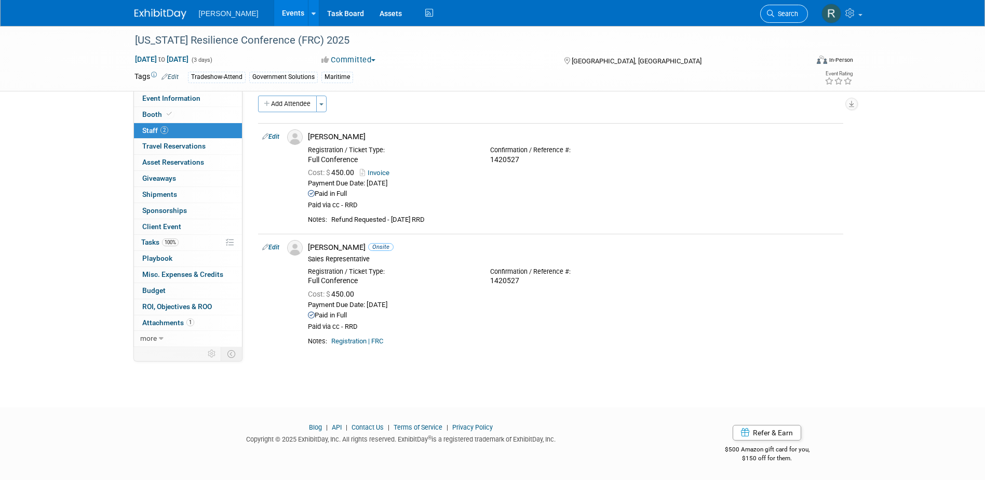
click at [768, 18] on link "Search" at bounding box center [784, 14] width 48 height 18
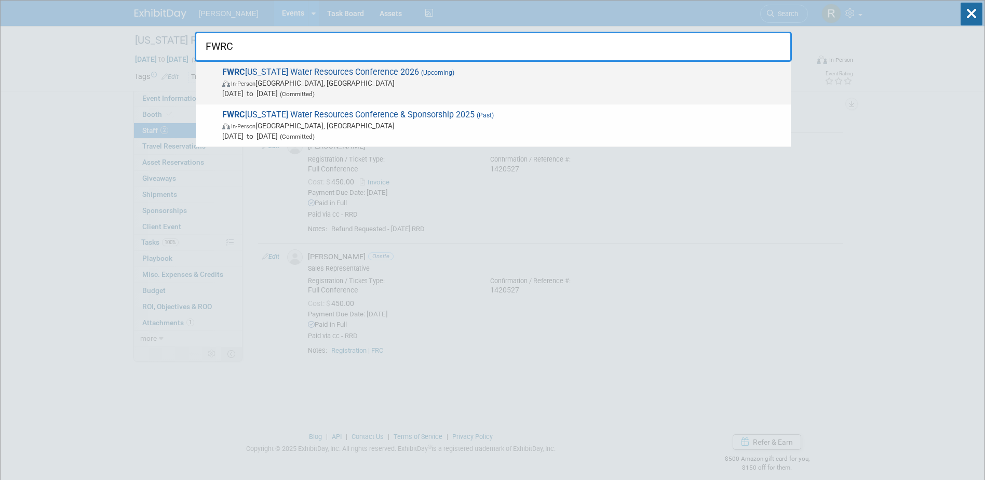
type input "FWRC"
click at [337, 81] on span "In-Person Daytona Beach, FL" at bounding box center [503, 83] width 563 height 10
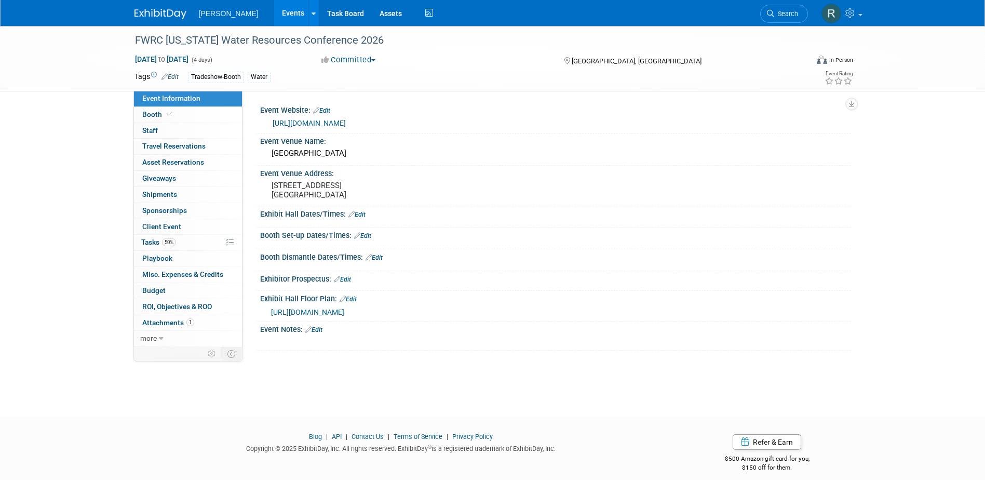
click at [304, 124] on link "https://www.fwrc.org/" at bounding box center [309, 123] width 73 height 8
click at [320, 121] on link "https://www.fwrc.org/" at bounding box center [309, 123] width 73 height 8
click at [182, 114] on link "Booth" at bounding box center [188, 115] width 108 height 16
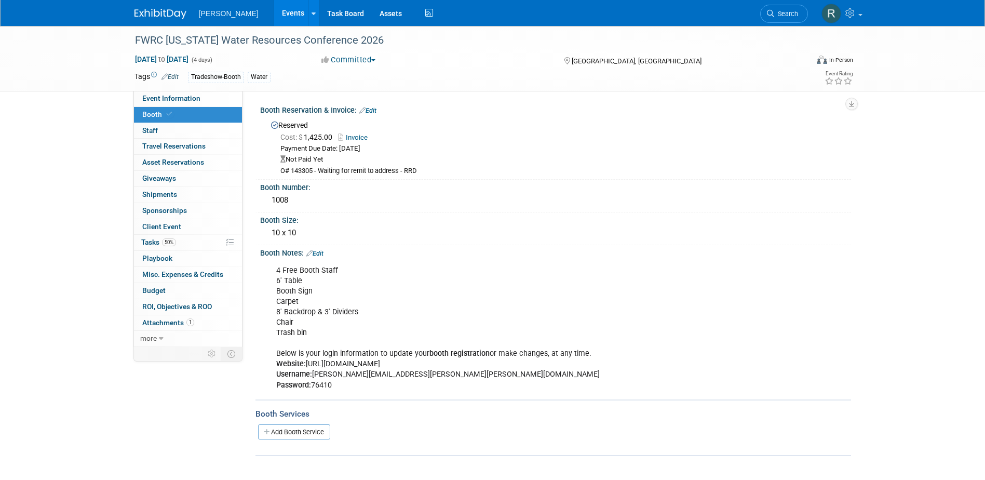
click at [485, 254] on div "Booth Notes: Edit" at bounding box center [555, 251] width 591 height 13
click at [348, 163] on div "Not Paid Yet" at bounding box center [561, 160] width 563 height 10
click at [795, 11] on span "Search" at bounding box center [786, 14] width 24 height 8
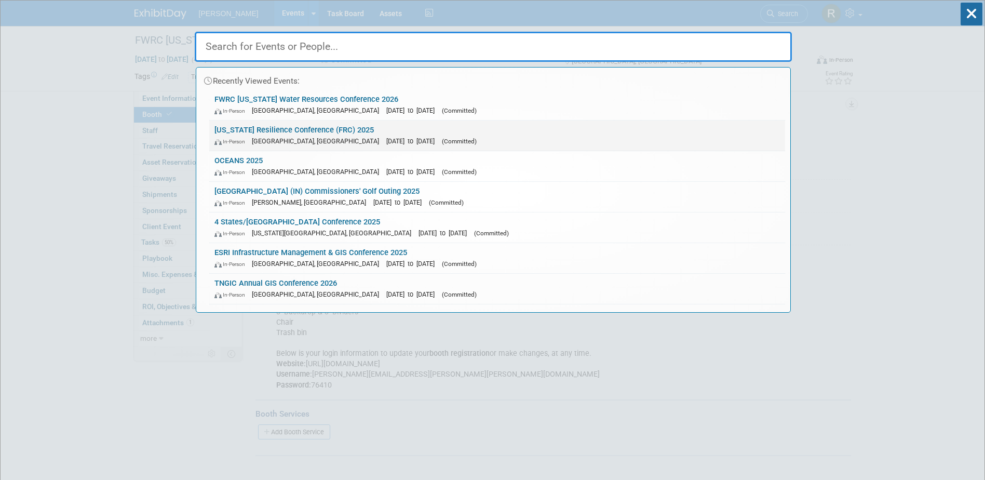
click at [300, 129] on link "Florida Resilience Conference (FRC) 2025 In-Person Port Charlotte, FL Sep 17, 2…" at bounding box center [497, 135] width 576 height 30
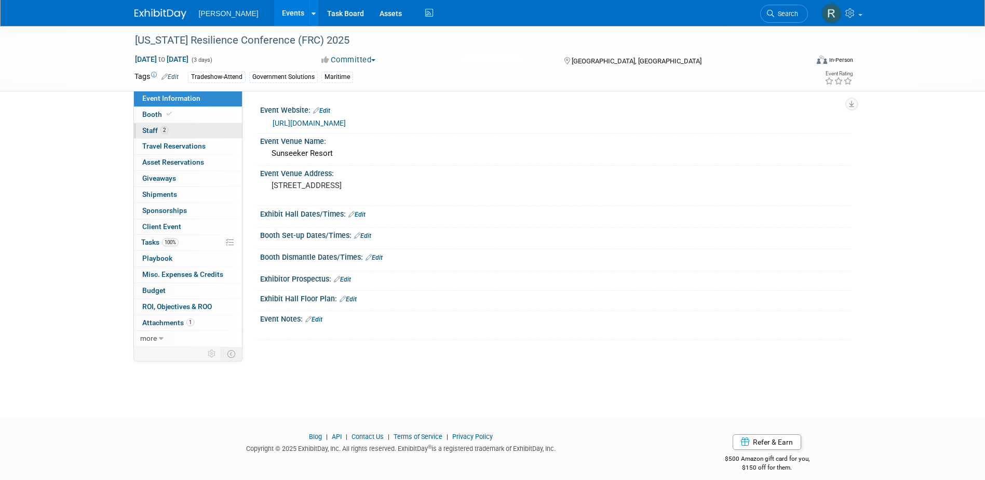
click at [167, 128] on span "2" at bounding box center [164, 130] width 8 height 8
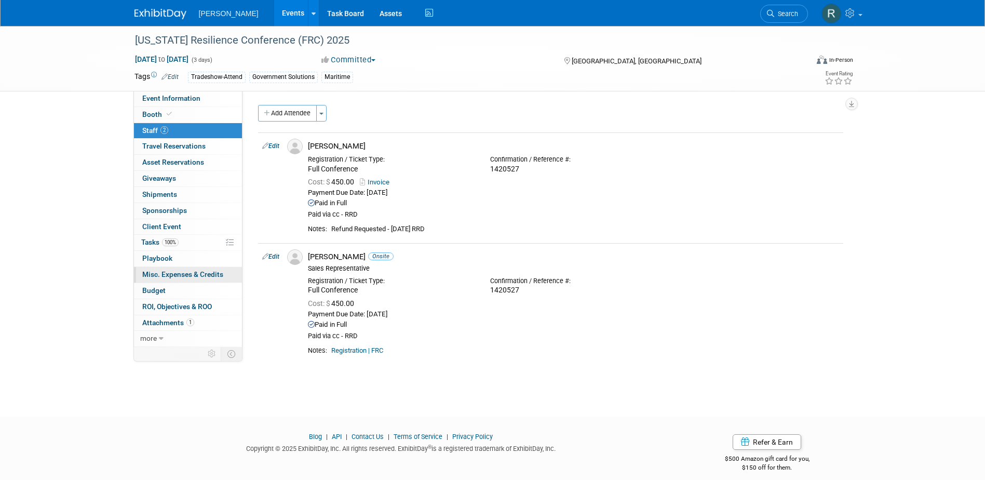
click at [163, 274] on span "Misc. Expenses & Credits 0" at bounding box center [182, 274] width 81 height 8
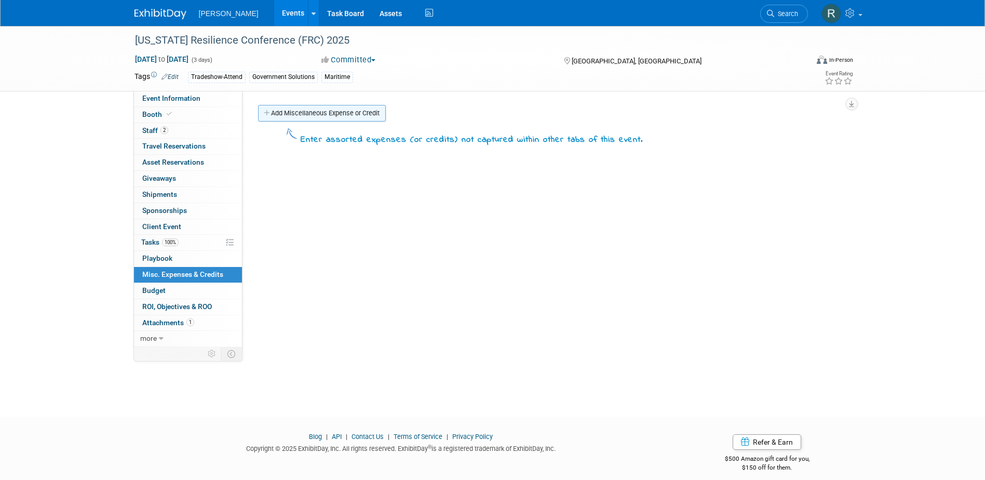
click at [293, 107] on link "Add Miscellaneous Expense or Credit" at bounding box center [322, 113] width 128 height 17
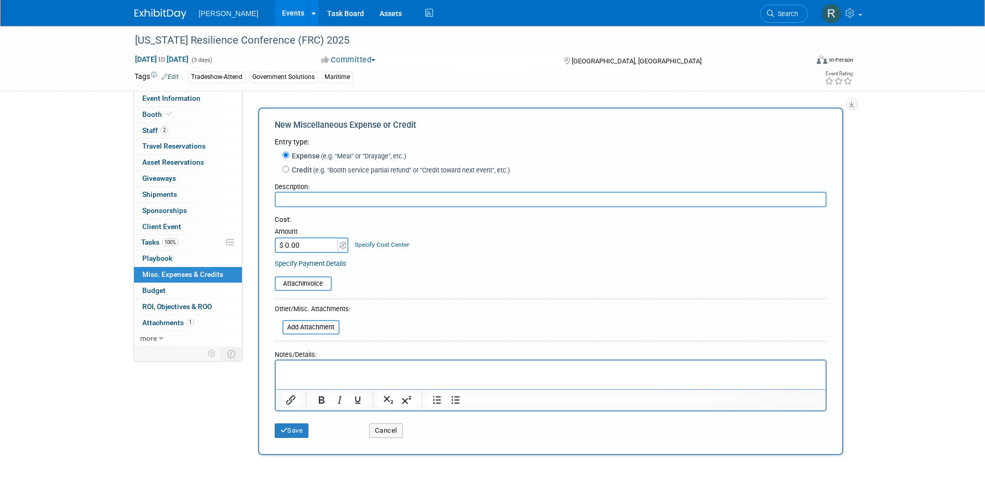
click at [301, 171] on label "Credit (e.g. "Booth service partial refund" or "Credit toward next event", etc.)" at bounding box center [399, 170] width 221 height 10
click at [289, 171] on input "Credit (e.g. "Booth service partial refund" or "Credit toward next event", etc.)" at bounding box center [285, 169] width 7 height 7
radio input "true"
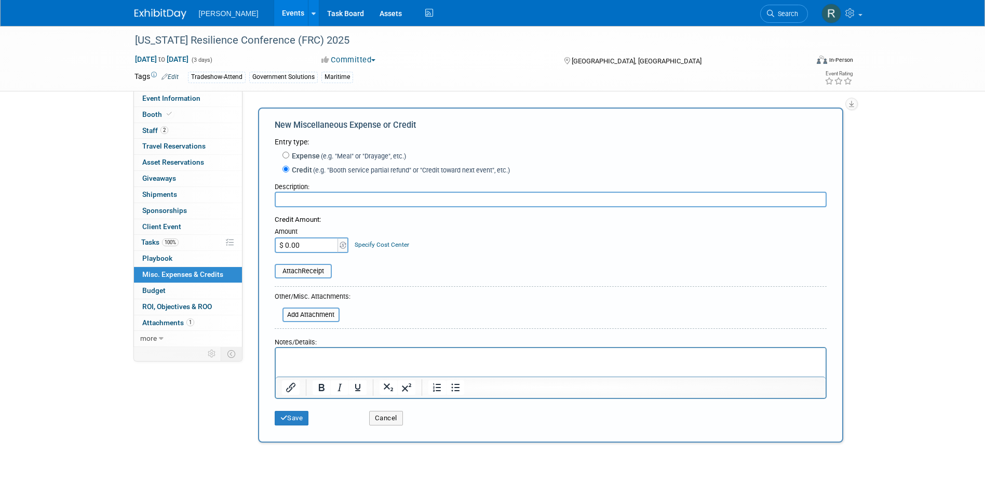
click at [302, 202] on input "text" at bounding box center [551, 200] width 552 height 16
type input "Greg Crenshaw's Registration"
type input "$ 400.00"
click at [292, 271] on input "file" at bounding box center [269, 271] width 124 height 12
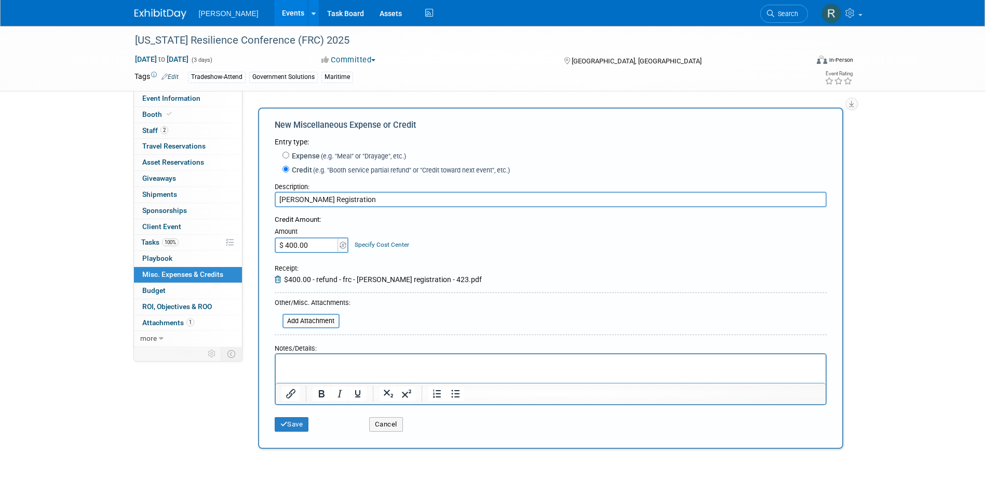
click at [368, 245] on link "Specify Cost Center" at bounding box center [382, 244] width 55 height 7
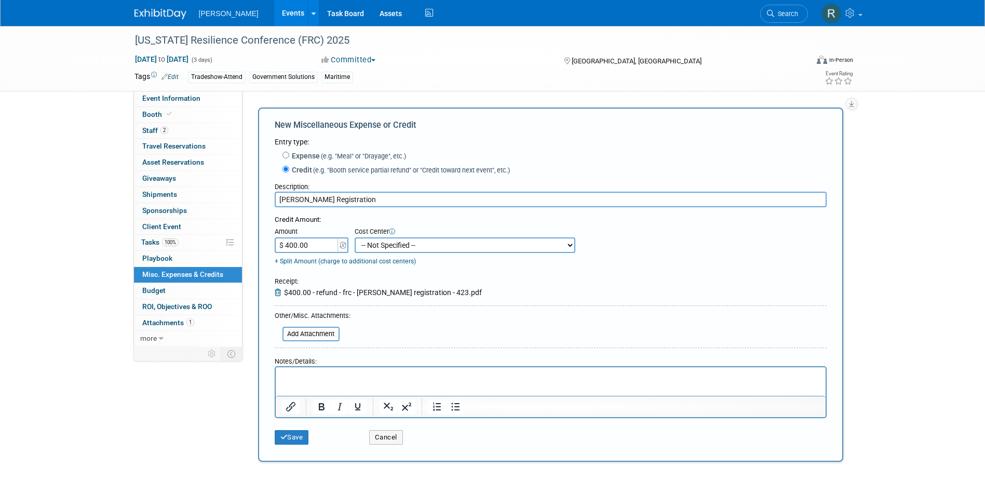
click at [369, 248] on select "-- Not Specified -- Advisory Services - Expenses_1001.502 Aerial Acquisition - …" at bounding box center [465, 245] width 221 height 16
select select "18966249"
click at [355, 238] on select "-- Not Specified -- Advisory Services - Expenses_1001.502 Aerial Acquisition - …" at bounding box center [465, 245] width 221 height 16
click at [335, 370] on html at bounding box center [550, 374] width 550 height 15
click at [295, 438] on button "Save" at bounding box center [292, 437] width 34 height 15
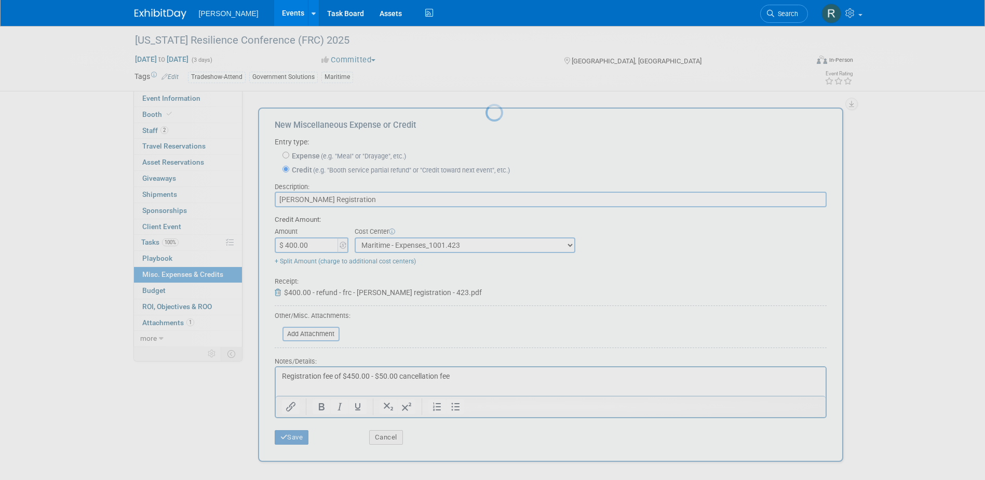
scroll to position [9, 0]
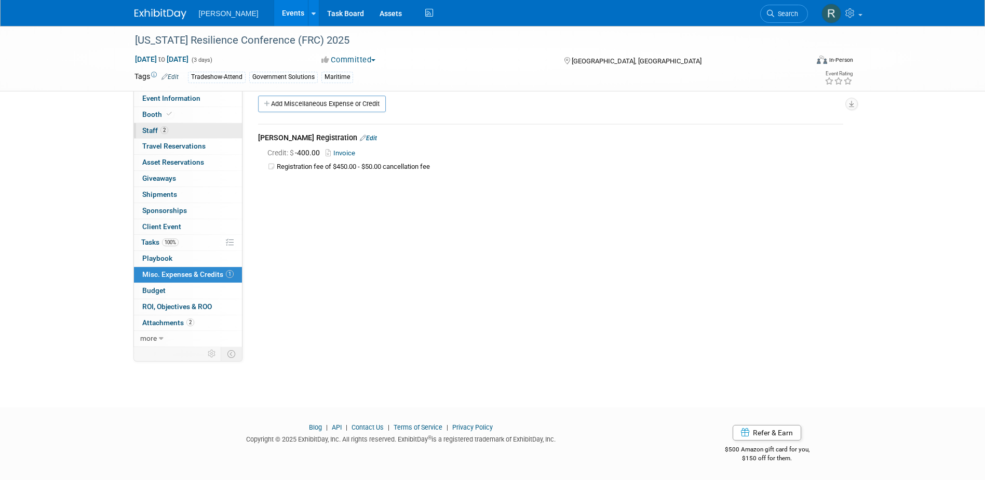
click at [159, 130] on span "Staff 2" at bounding box center [155, 130] width 26 height 8
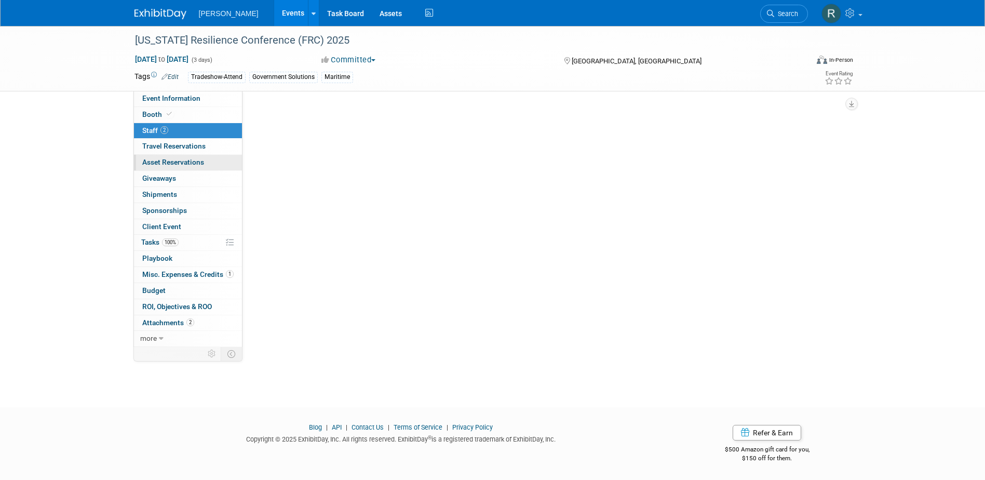
scroll to position [0, 0]
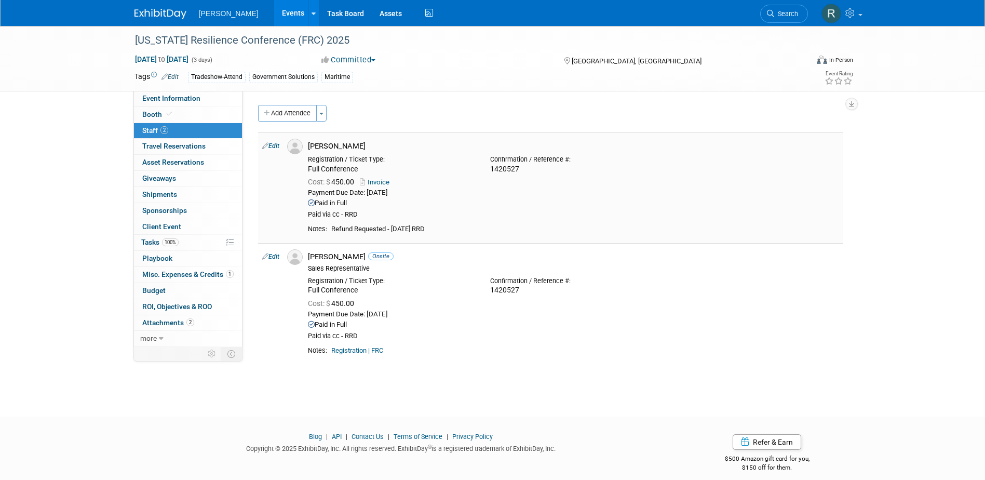
click at [274, 145] on link "Edit" at bounding box center [270, 145] width 17 height 7
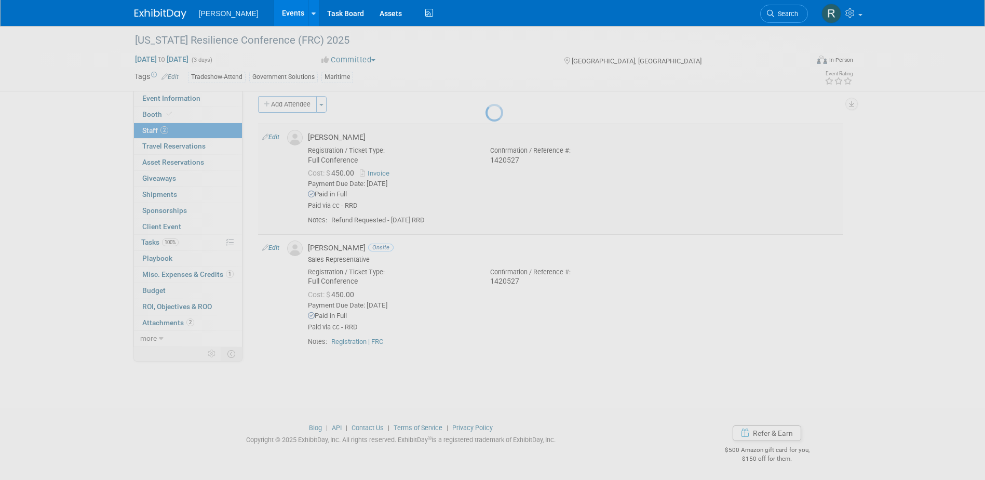
select select "b5ea091b-3688-46cd-8440-7d5aafb7a3e1"
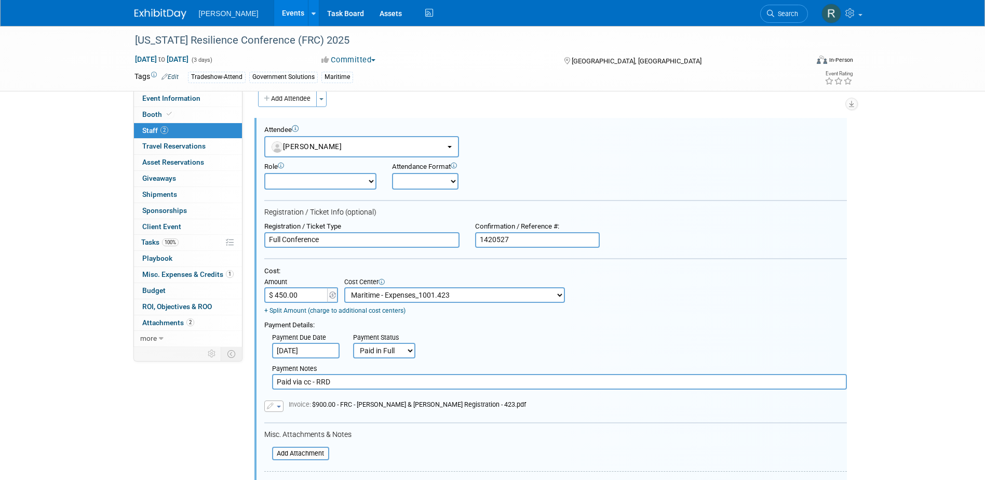
click at [418, 187] on select "Onsite Remote" at bounding box center [425, 181] width 66 height 17
click at [419, 187] on select "Onsite Remote" at bounding box center [425, 181] width 66 height 17
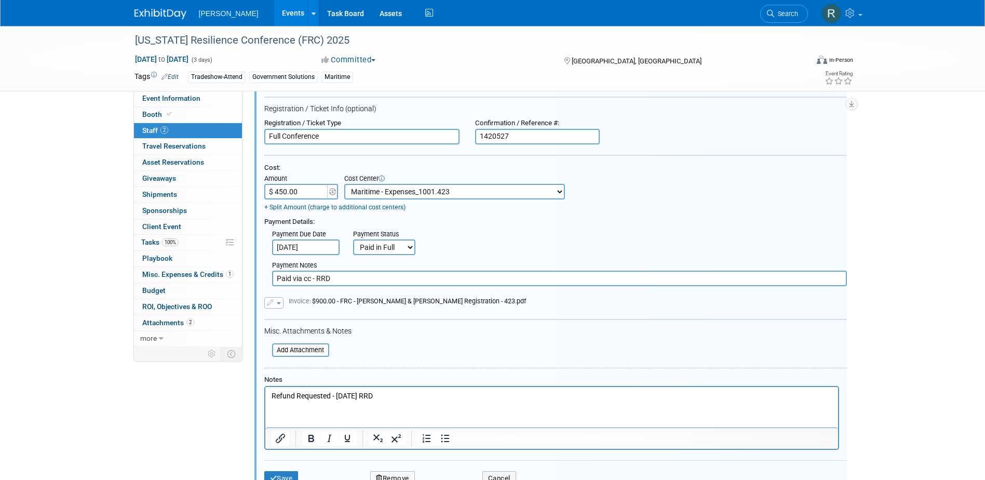
scroll to position [118, 0]
click at [318, 396] on p "Refund Requested - 8.13.25 RRD" at bounding box center [551, 395] width 561 height 10
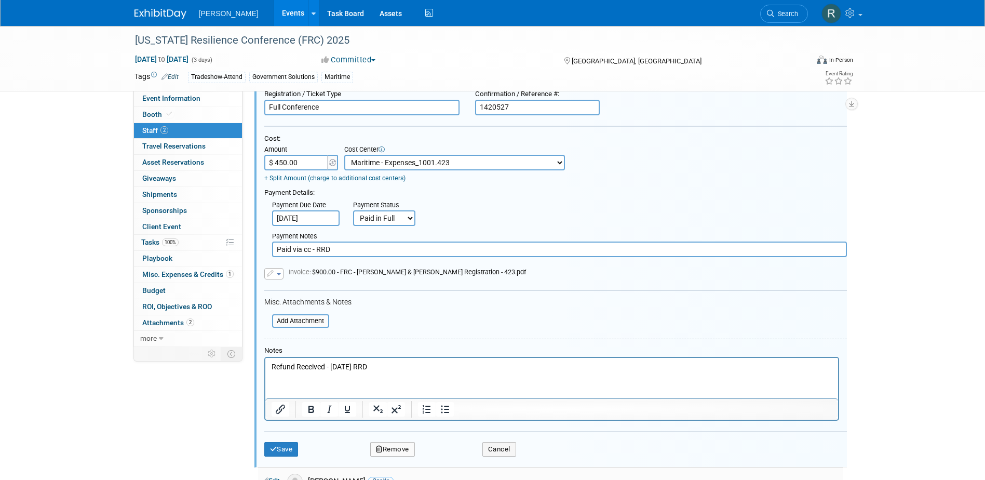
scroll to position [222, 0]
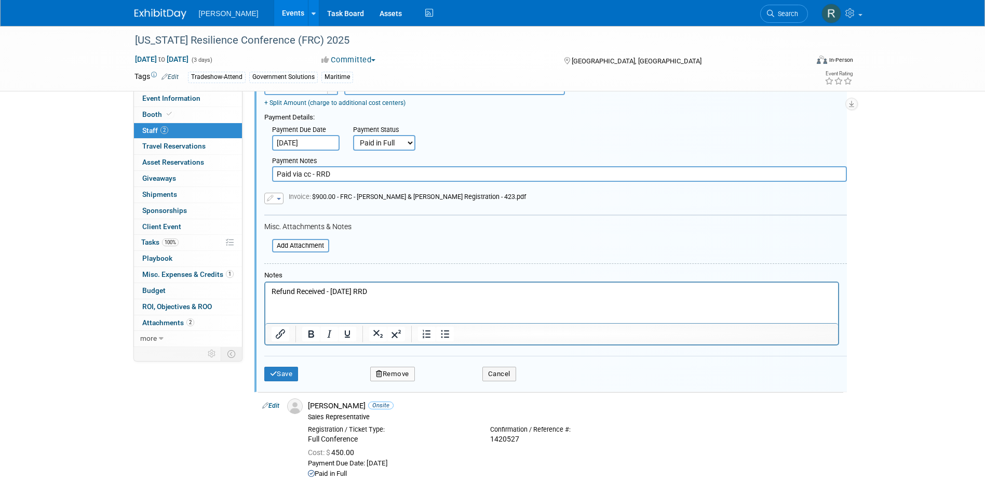
click at [271, 286] on body "Refund Received - 8.13.25 RRD" at bounding box center [552, 291] width 562 height 10
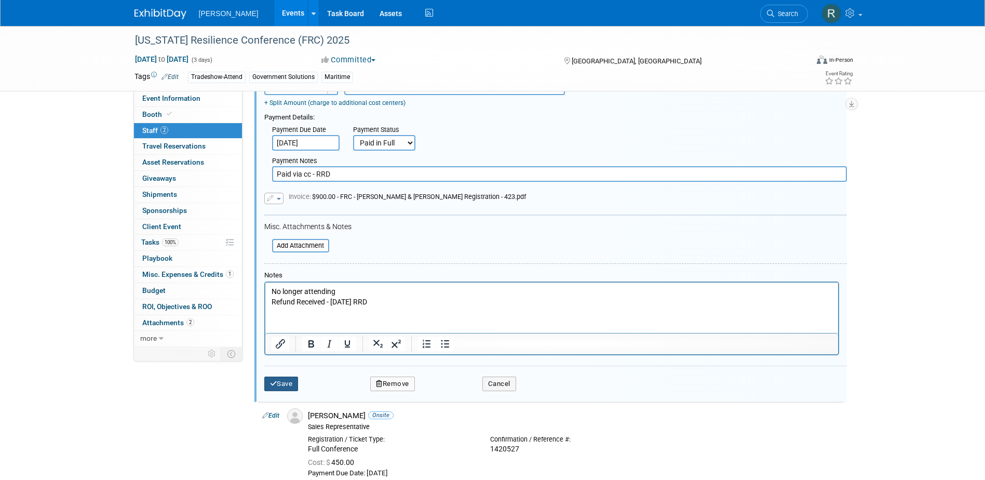
click at [287, 382] on button "Save" at bounding box center [281, 383] width 34 height 15
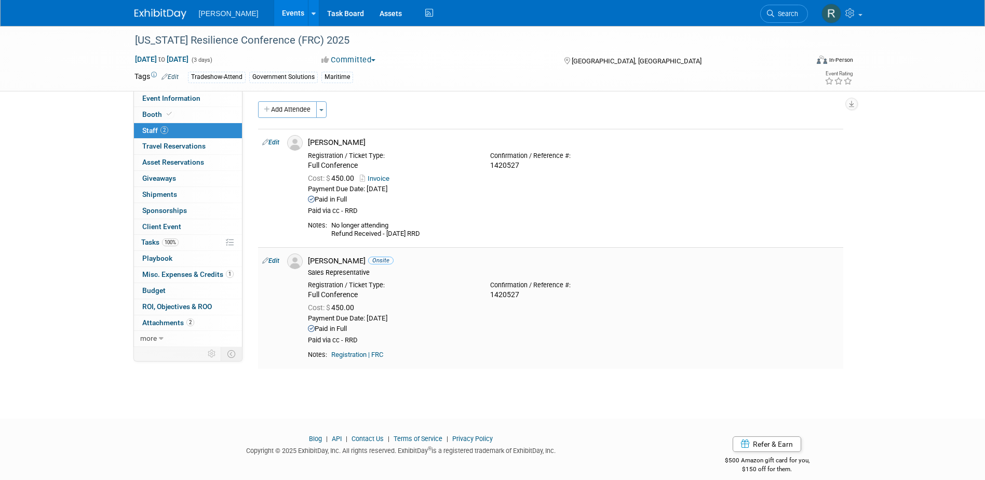
scroll to position [0, 0]
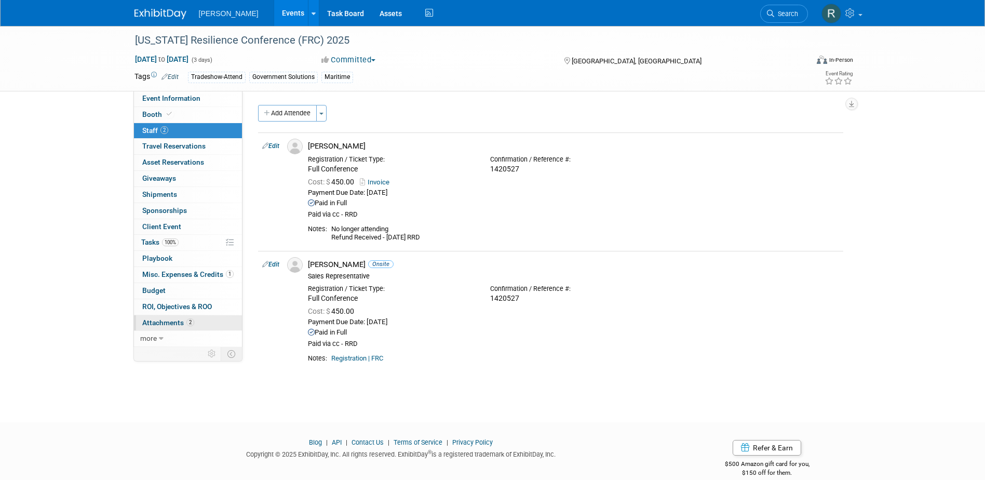
click at [173, 323] on span "Attachments 2" at bounding box center [168, 322] width 52 height 8
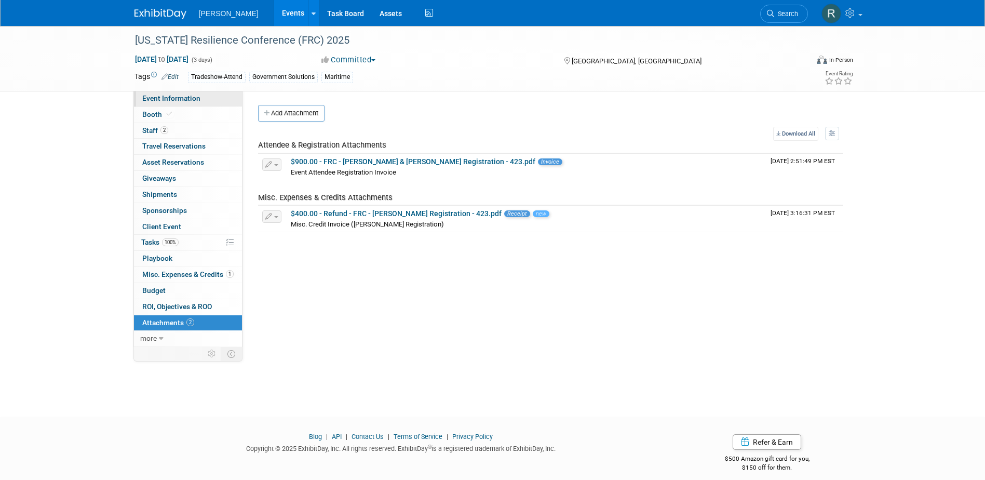
click at [167, 99] on span "Event Information" at bounding box center [171, 98] width 58 height 8
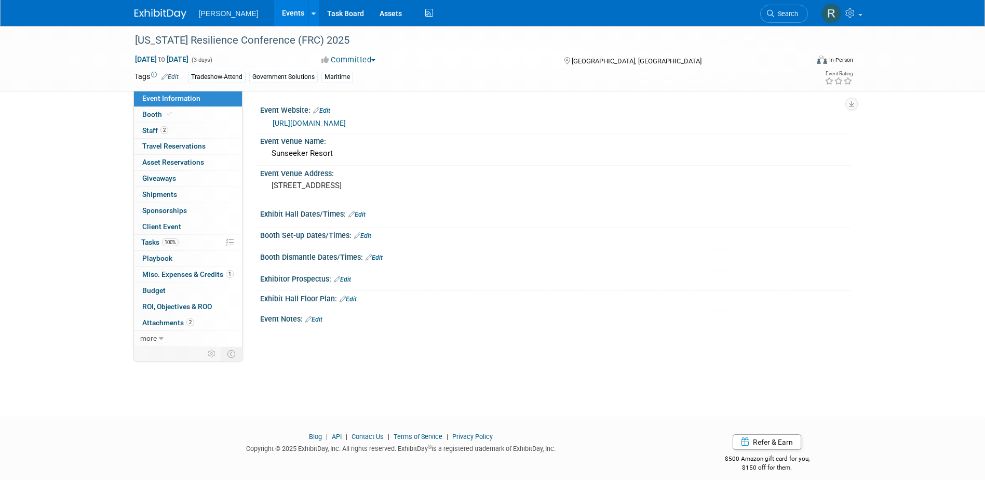
click at [274, 16] on link "Events" at bounding box center [293, 13] width 38 height 26
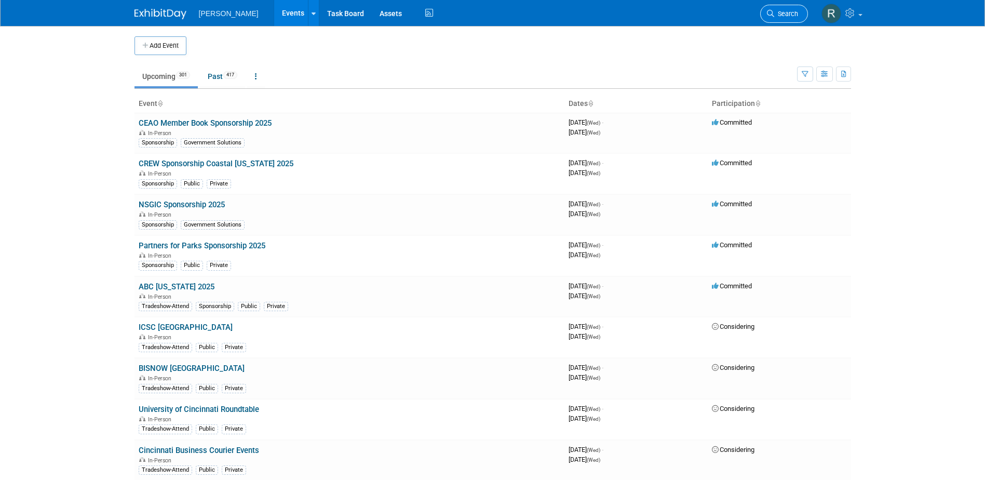
click at [783, 14] on span "Search" at bounding box center [786, 14] width 24 height 8
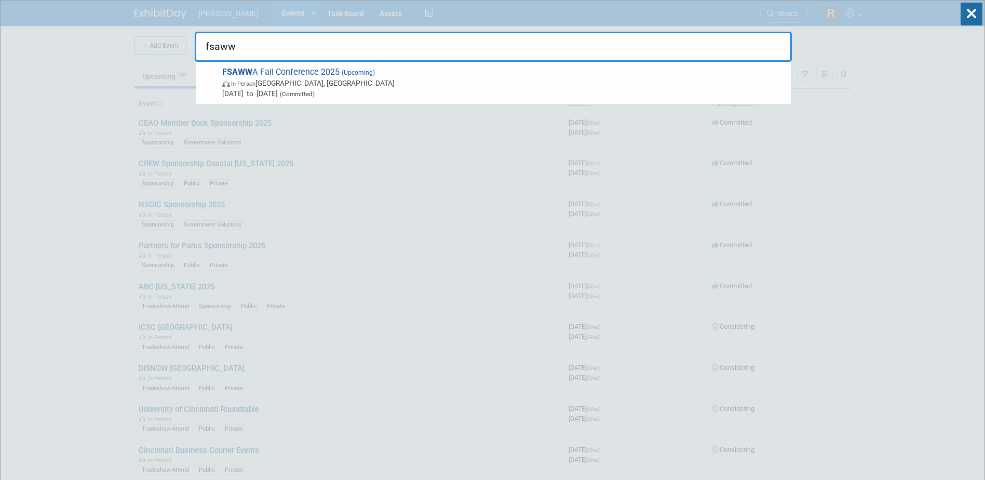
type input "fsawwa"
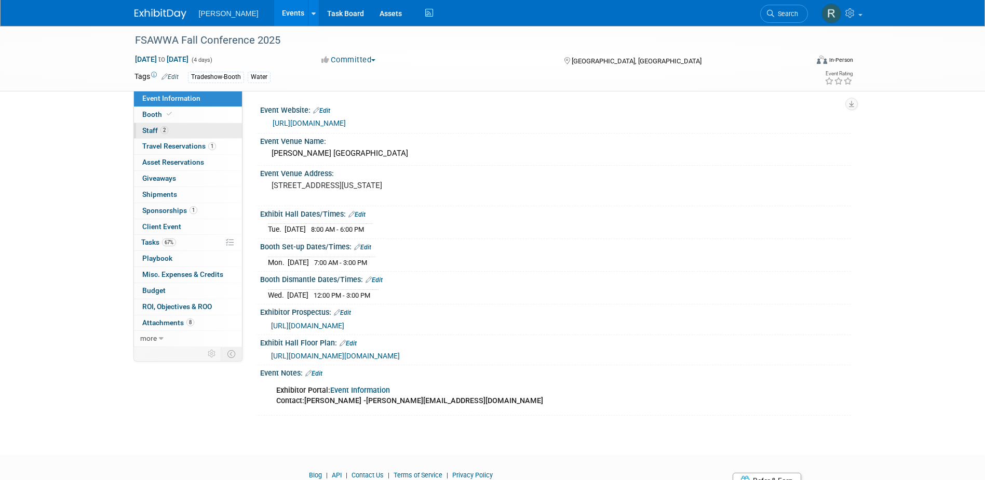
click at [213, 127] on link "2 Staff 2" at bounding box center [188, 131] width 108 height 16
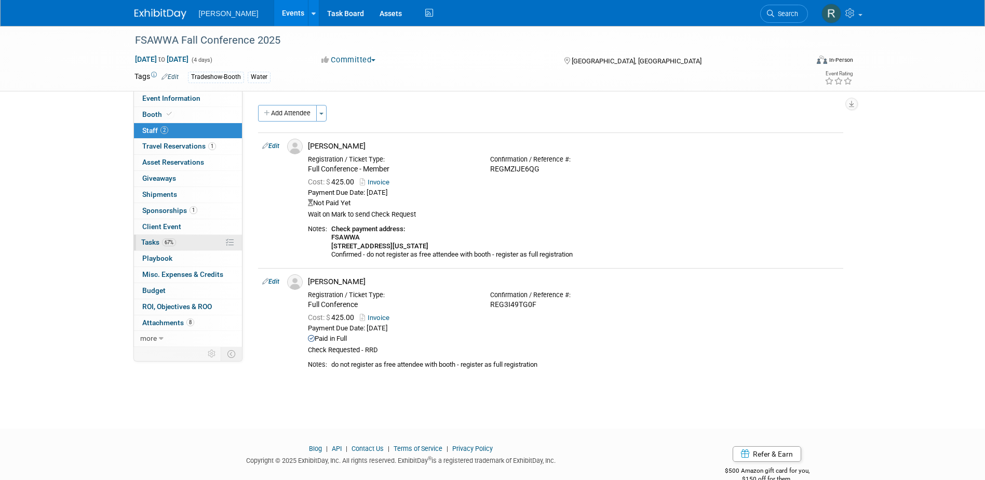
click at [180, 241] on link "67% Tasks 67%" at bounding box center [188, 243] width 108 height 16
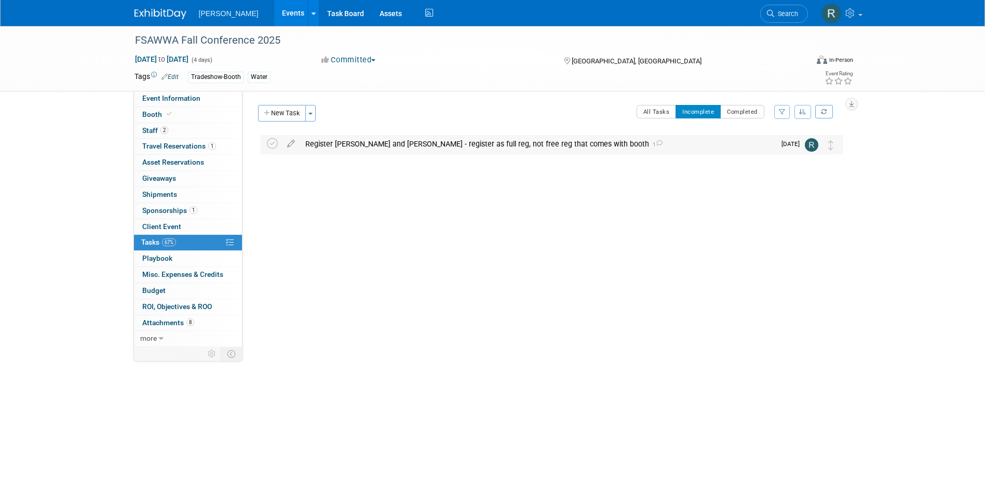
click at [347, 145] on div "Register [PERSON_NAME] and [PERSON_NAME] - register as full reg, not free reg t…" at bounding box center [537, 144] width 475 height 18
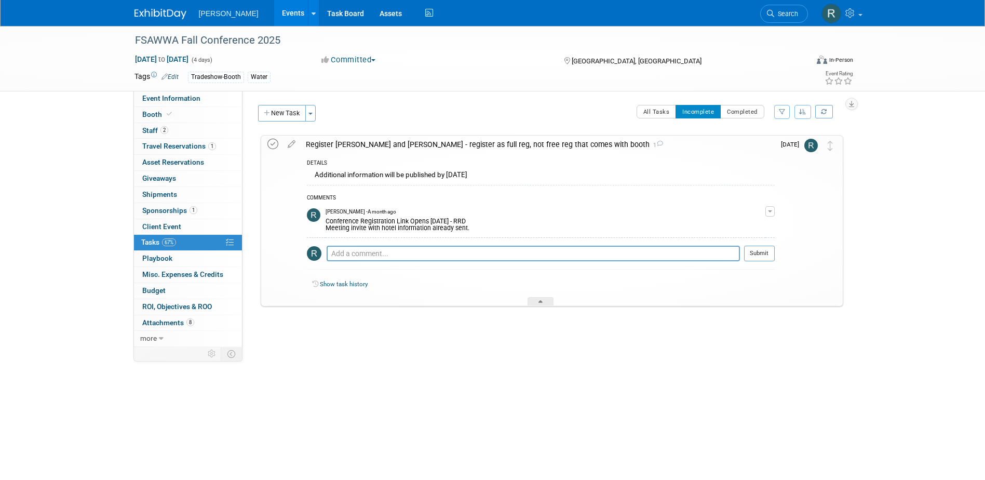
click at [272, 139] on icon at bounding box center [272, 144] width 11 height 11
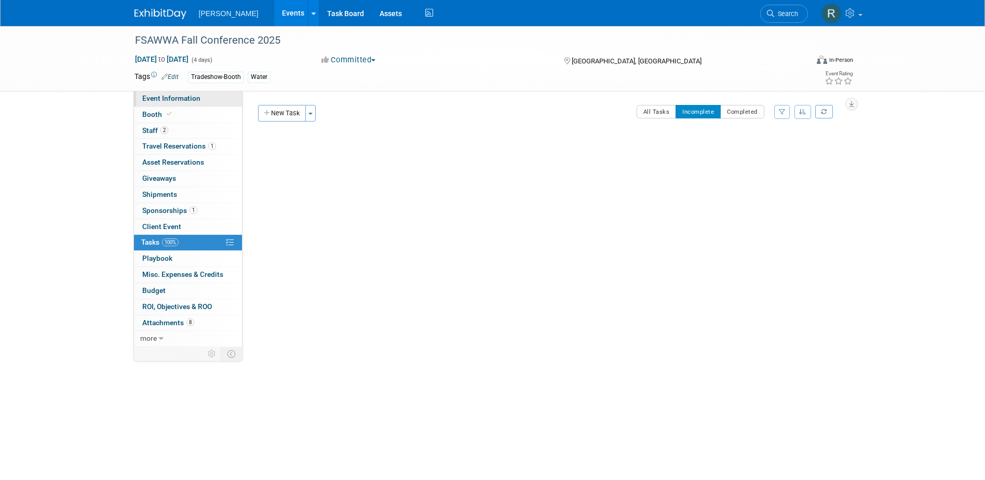
click at [181, 94] on span "Event Information" at bounding box center [171, 98] width 58 height 8
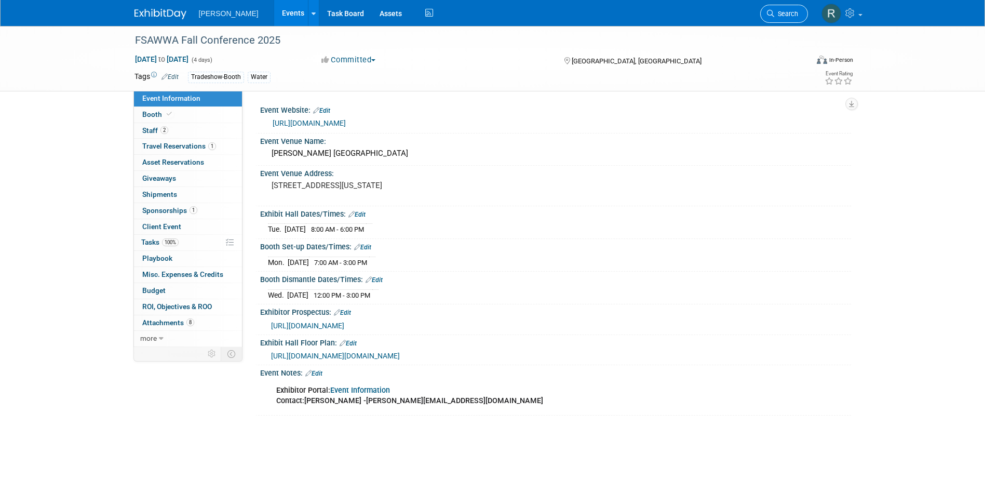
click at [768, 12] on icon at bounding box center [770, 13] width 7 height 7
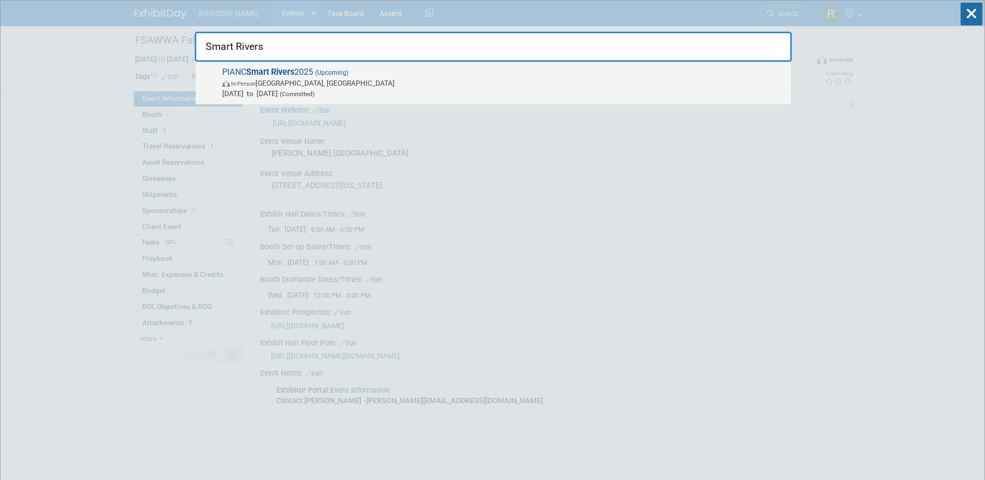
type input "Smart Rivers"
click at [252, 77] on span "PIANC Smart Rivers 2025 (Upcoming) In-Person Memphis, TN Sep 8, 2025 to Sep 11,…" at bounding box center [502, 83] width 566 height 32
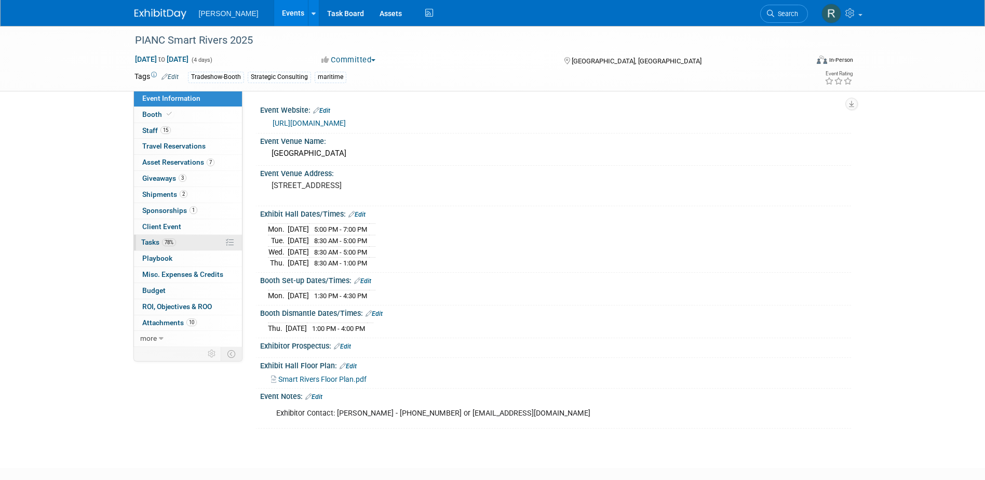
click at [152, 239] on span "Tasks 78%" at bounding box center [158, 242] width 35 height 8
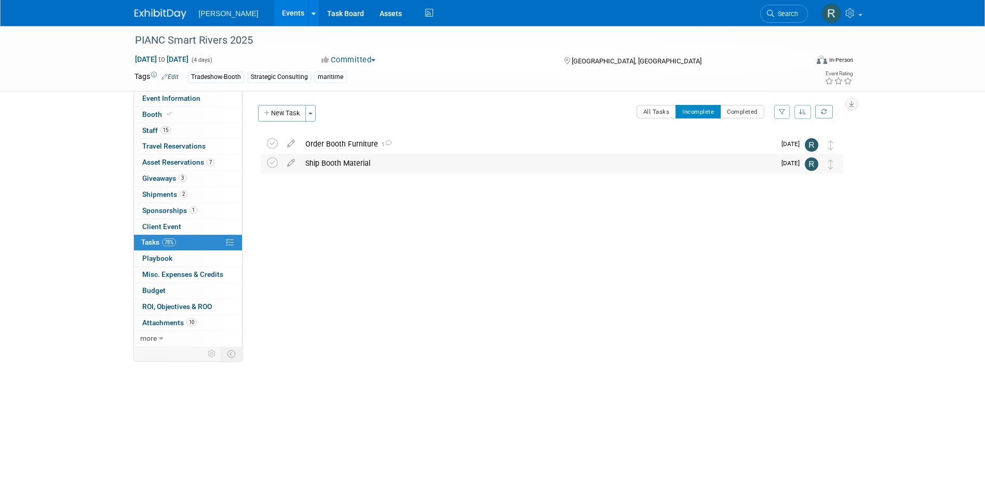
click at [349, 165] on div "Ship Booth Material" at bounding box center [537, 163] width 475 height 18
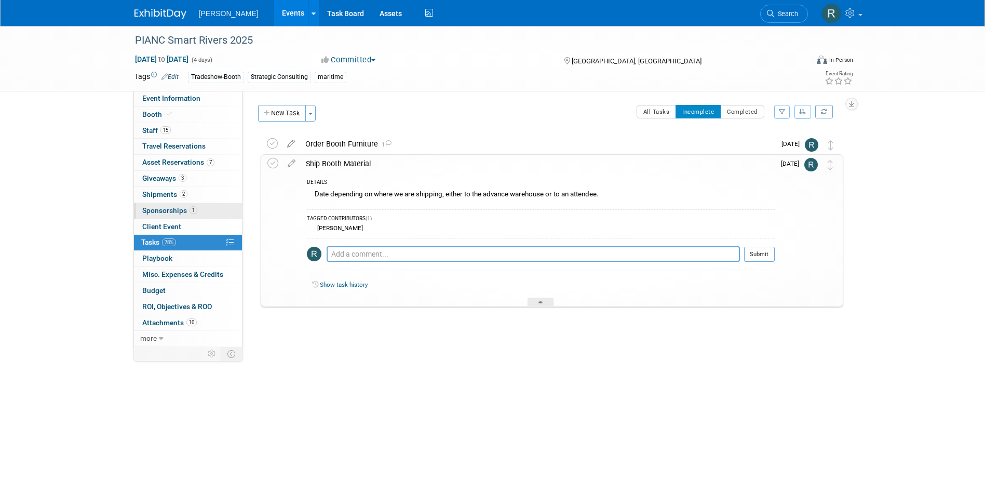
click at [167, 211] on span "Sponsorships 1" at bounding box center [169, 210] width 55 height 8
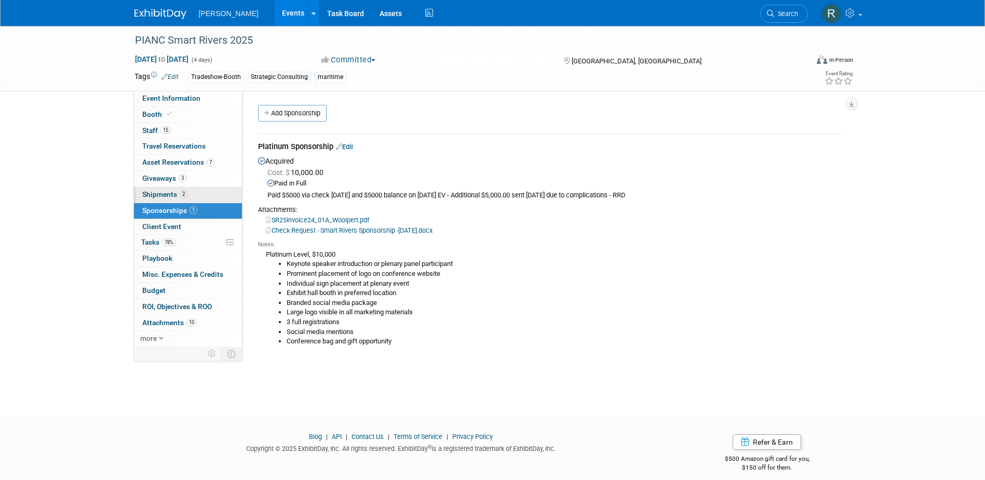
click at [186, 193] on span "2" at bounding box center [184, 194] width 8 height 8
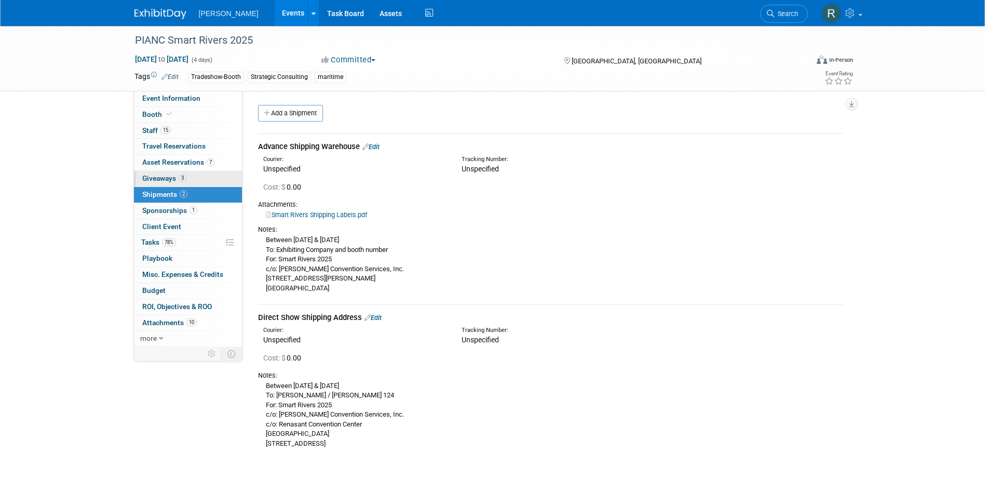
click at [167, 177] on span "Giveaways 3" at bounding box center [164, 178] width 44 height 8
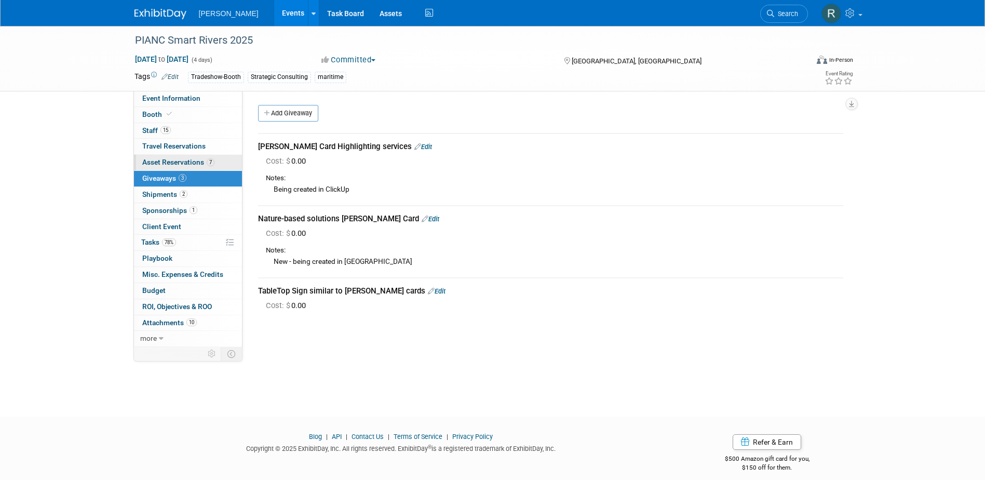
click at [174, 157] on link "7 Asset Reservations 7" at bounding box center [188, 163] width 108 height 16
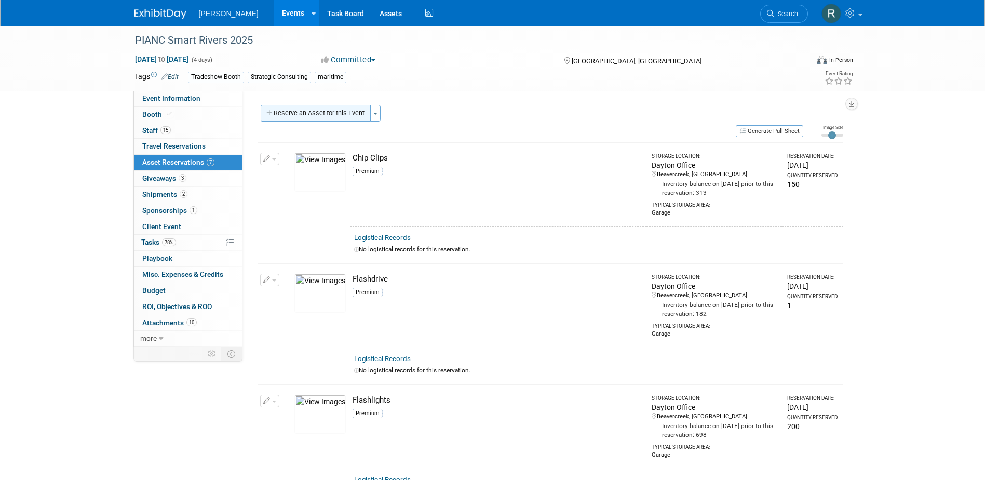
click at [334, 105] on button "Reserve an Asset for this Event" at bounding box center [316, 113] width 110 height 17
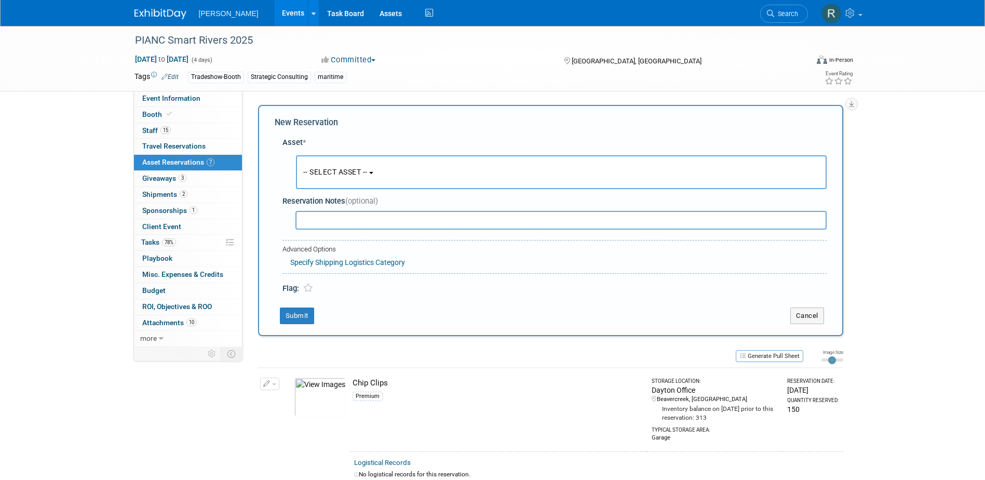
scroll to position [10, 0]
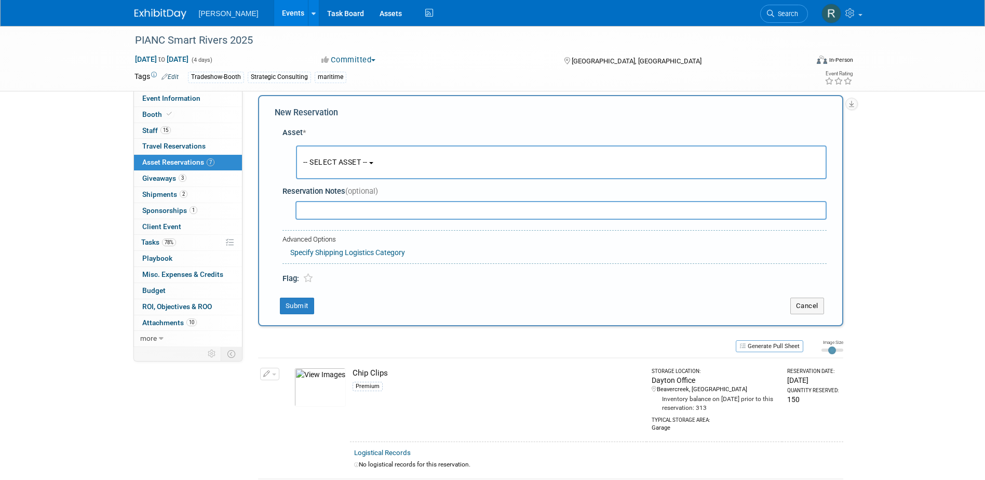
drag, startPoint x: 334, startPoint y: 165, endPoint x: 335, endPoint y: 174, distance: 9.9
click at [335, 165] on span "-- SELECT ASSET --" at bounding box center [335, 162] width 64 height 8
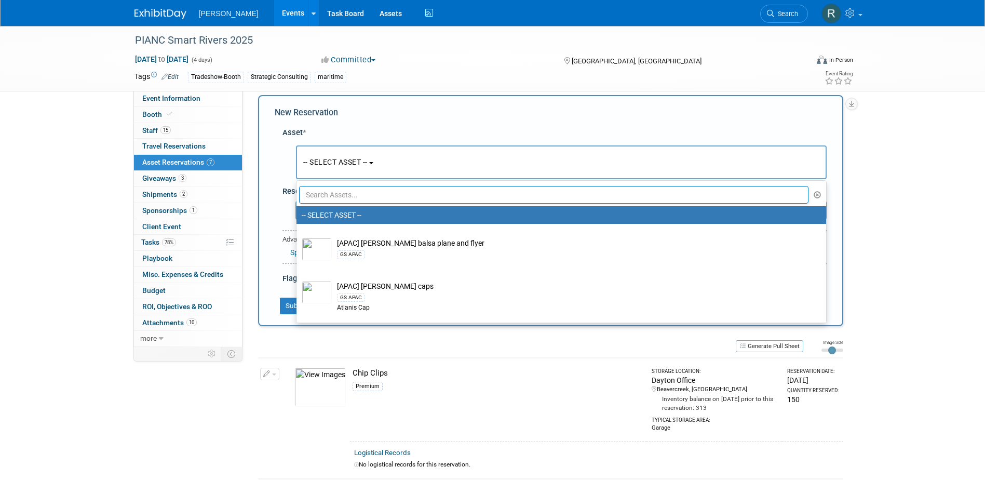
click at [335, 193] on input "text" at bounding box center [554, 195] width 510 height 18
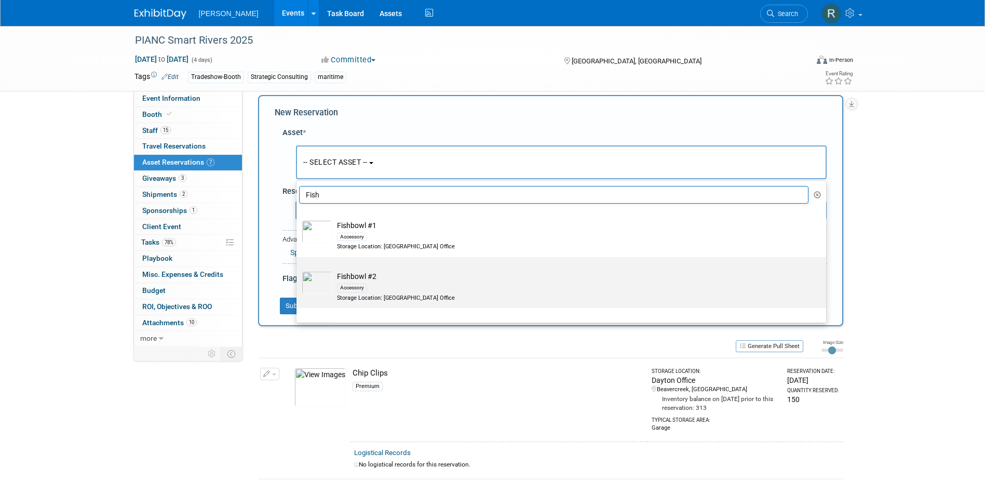
type input "Fish"
click at [349, 285] on div "Accessory" at bounding box center [352, 287] width 30 height 8
click at [298, 269] on input "Fishbowl #2 Accessory Storage Location: Dayton Office" at bounding box center [294, 266] width 7 height 7
select select "10724483"
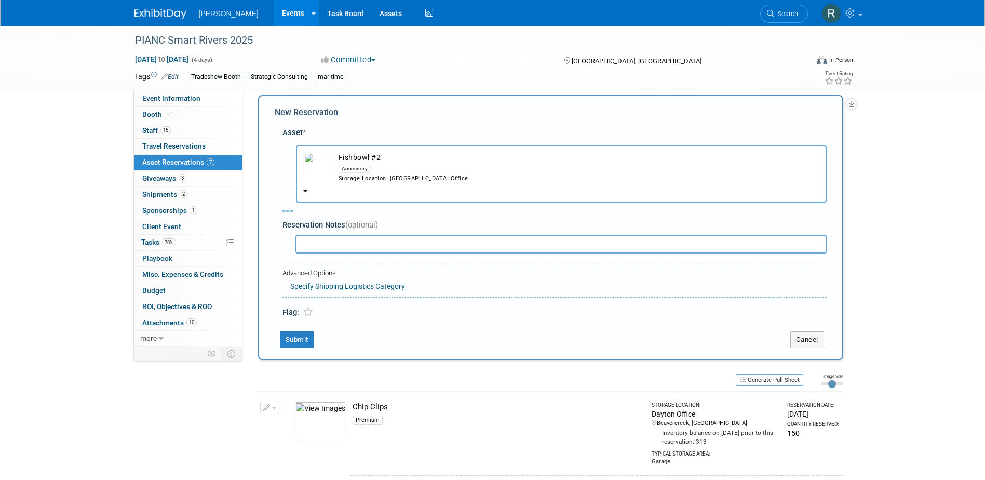
select select "8"
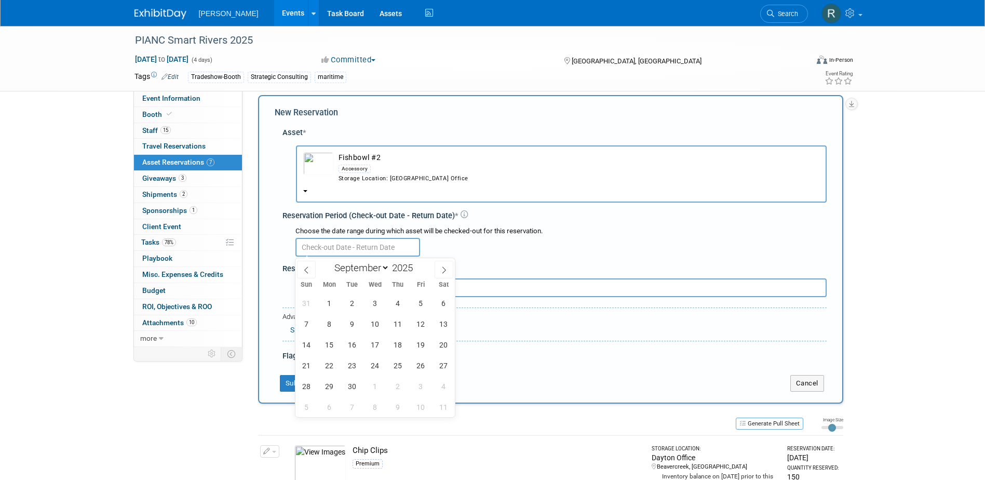
click at [337, 246] on input "text" at bounding box center [357, 247] width 125 height 19
click at [329, 307] on span "1" at bounding box center [329, 303] width 20 height 20
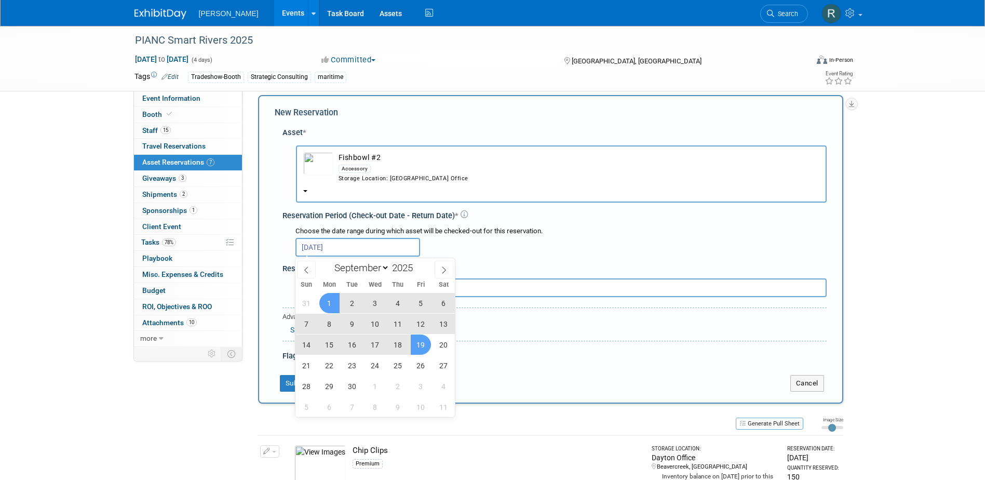
click at [417, 344] on span "19" at bounding box center [421, 344] width 20 height 20
type input "Sep 1, 2025 to Sep 19, 2025"
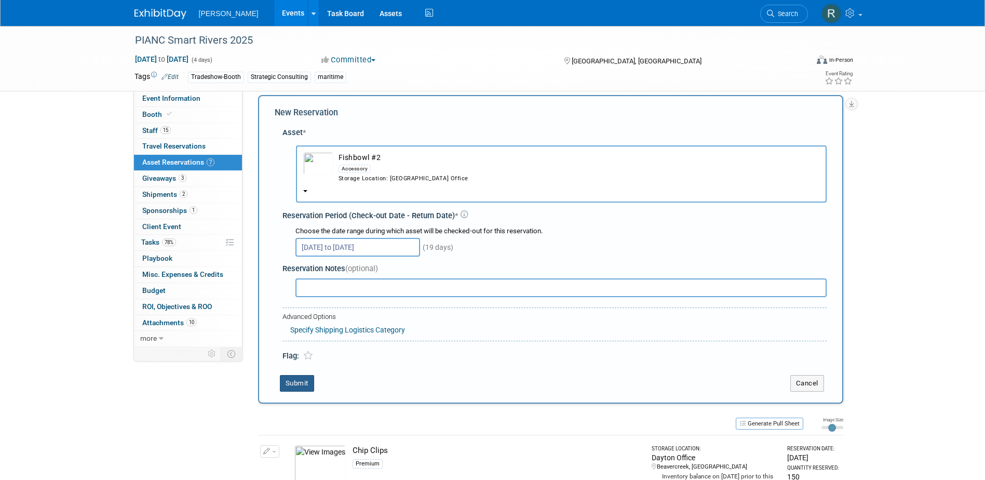
click at [304, 384] on button "Submit" at bounding box center [297, 383] width 34 height 17
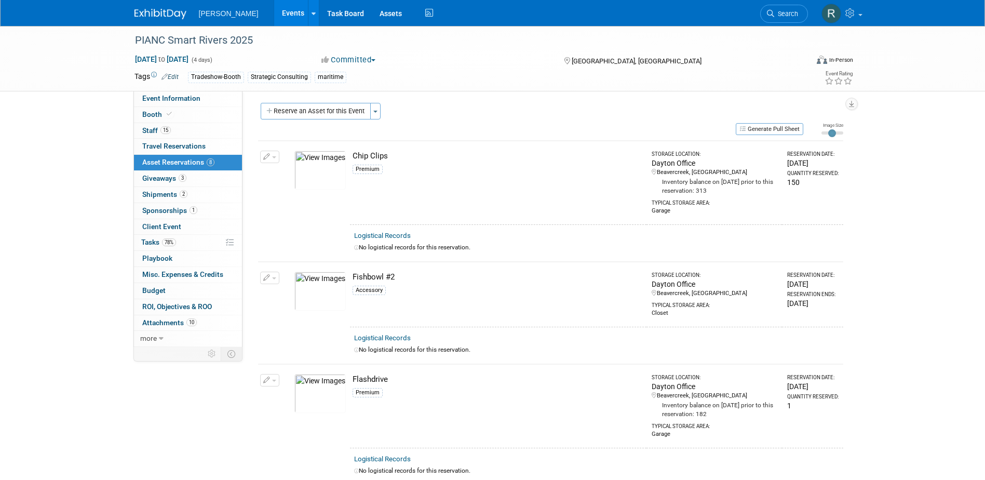
scroll to position [0, 0]
click at [156, 179] on span "Giveaways 3" at bounding box center [164, 178] width 44 height 8
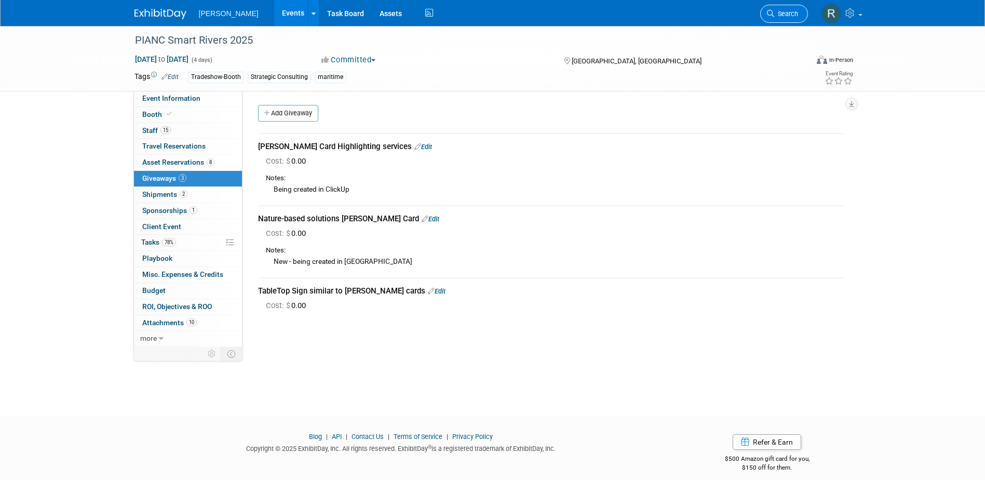
click at [793, 12] on span "Search" at bounding box center [786, 14] width 24 height 8
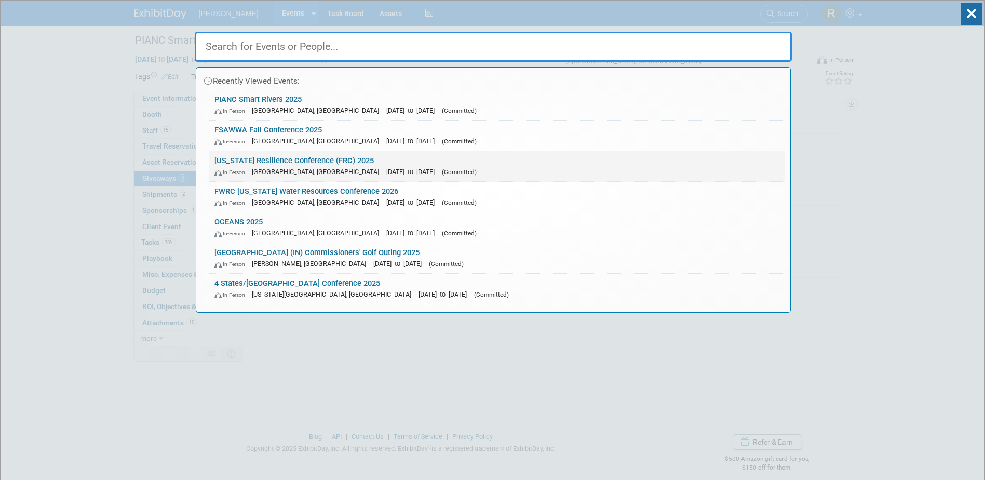
click at [301, 169] on span "[GEOGRAPHIC_DATA], [GEOGRAPHIC_DATA]" at bounding box center [318, 172] width 132 height 8
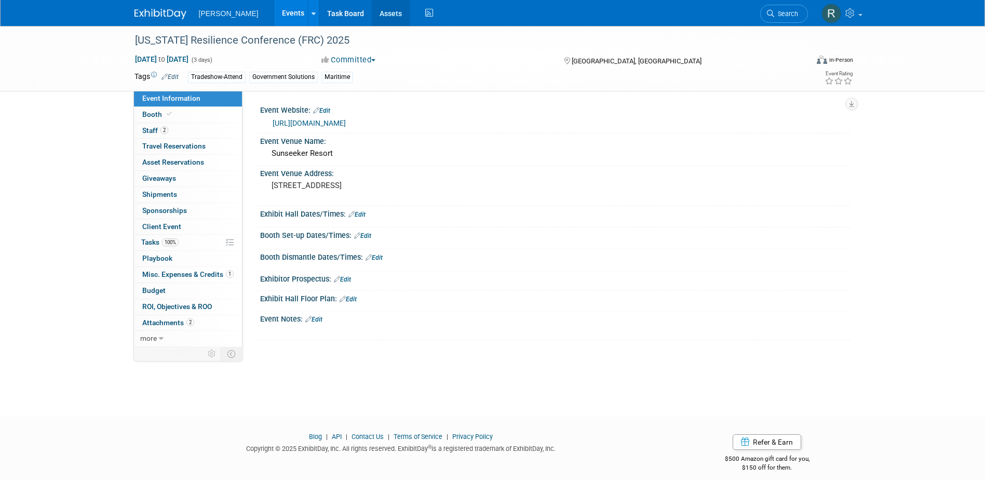
click at [372, 18] on link "Assets" at bounding box center [391, 13] width 38 height 26
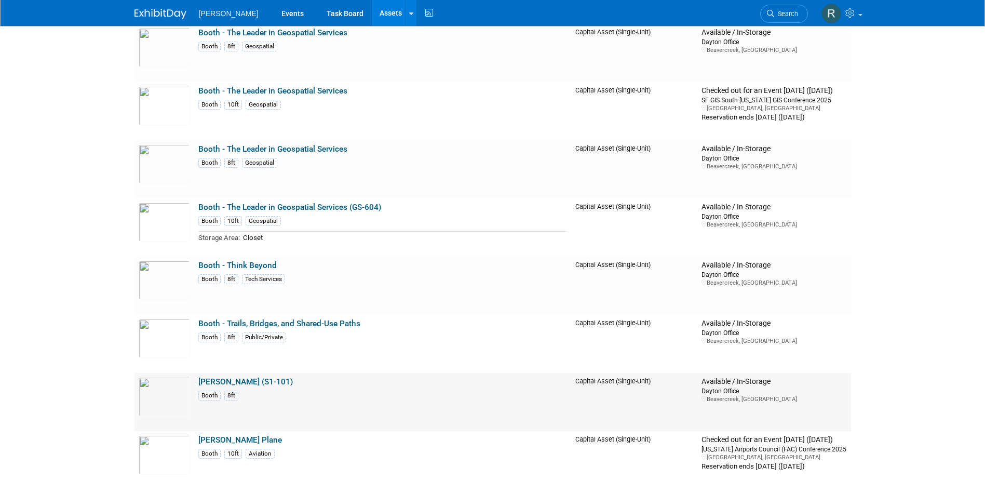
scroll to position [4569, 0]
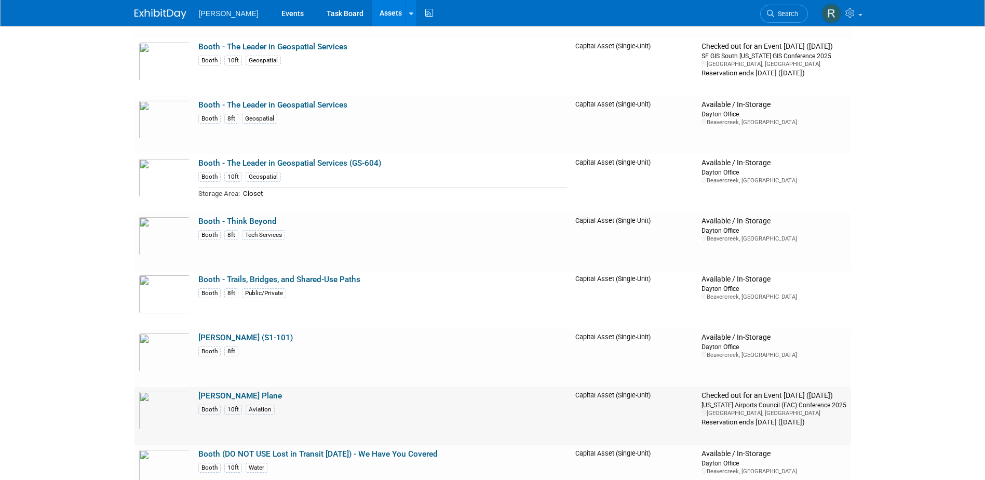
click at [246, 396] on link "[PERSON_NAME] Plane" at bounding box center [240, 395] width 84 height 9
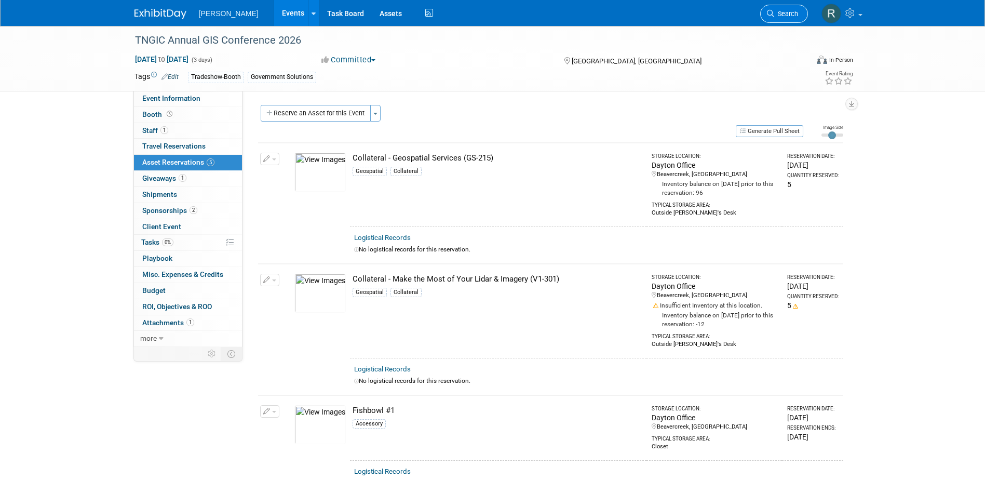
click at [776, 15] on span "Search" at bounding box center [786, 14] width 24 height 8
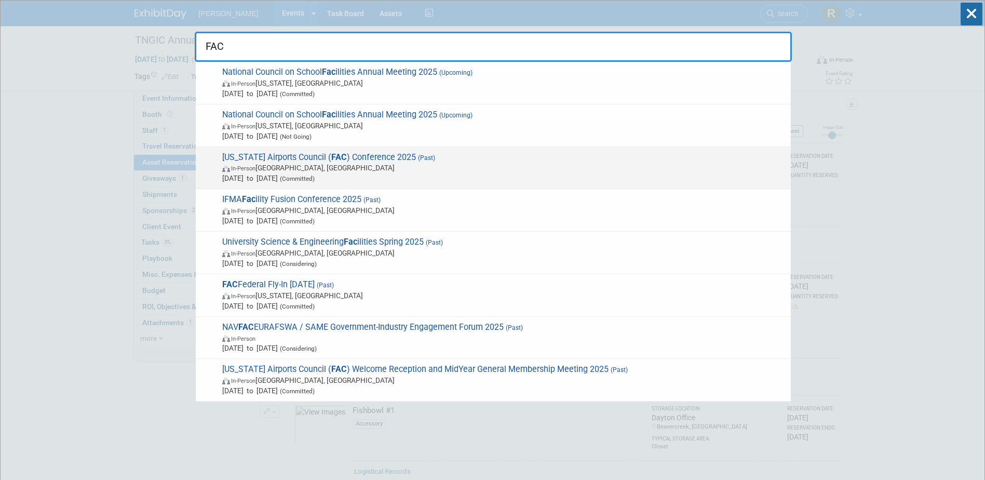
type input "FAC"
click at [346, 157] on span "Florida Airports Council ( FAC ) Conference 2025 (Past) In-Person Tampa, FL Aug…" at bounding box center [502, 168] width 566 height 32
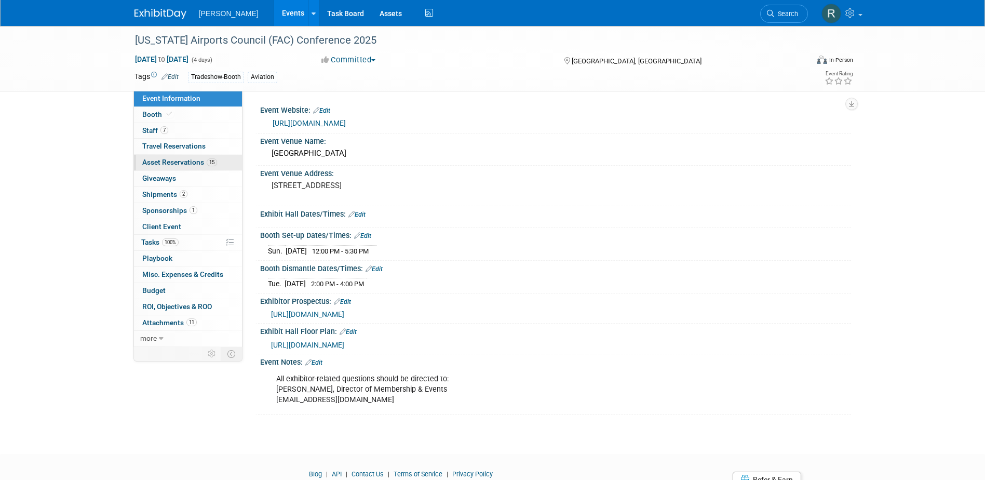
click at [202, 169] on link "15 Asset Reservations 15" at bounding box center [188, 163] width 108 height 16
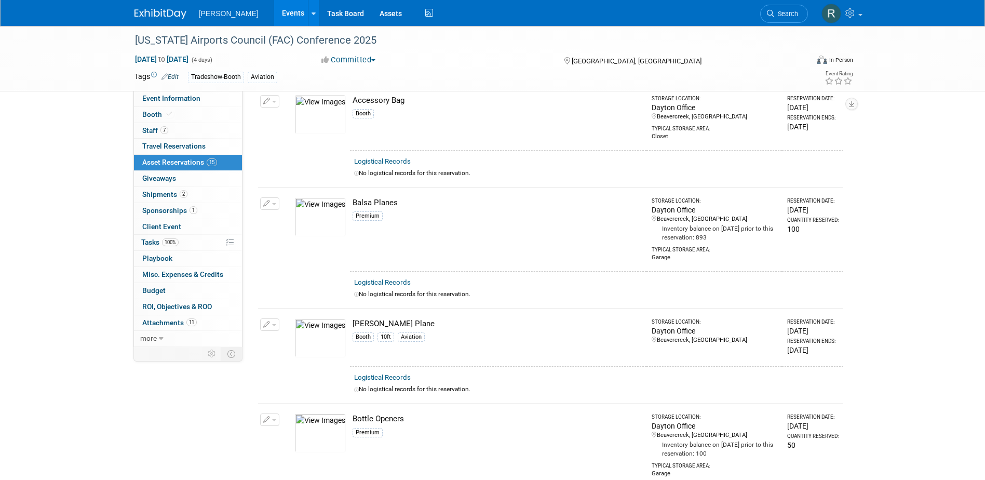
scroll to position [208, 0]
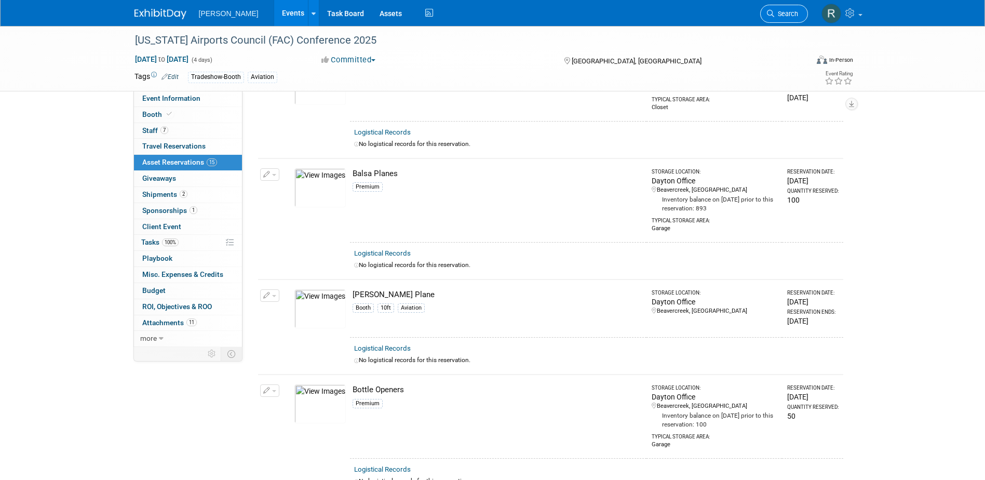
click at [793, 12] on span "Search" at bounding box center [786, 14] width 24 height 8
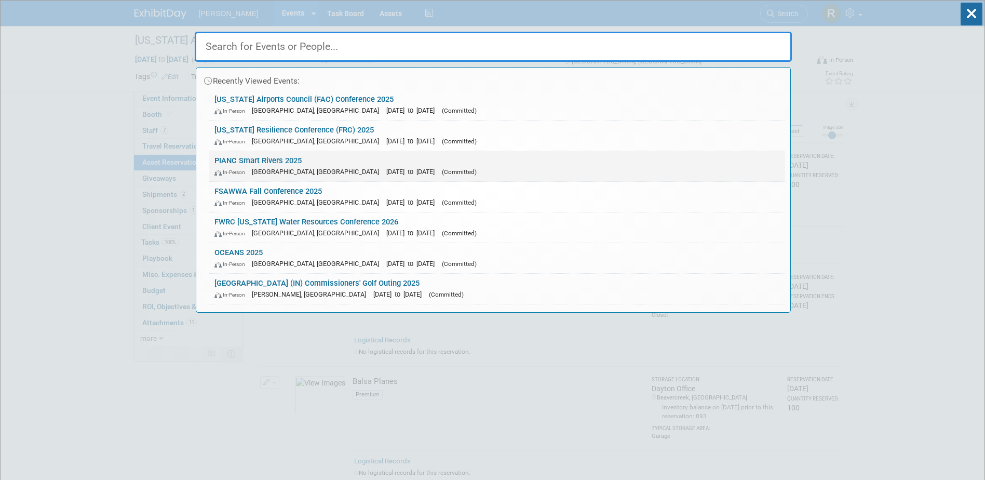
click at [285, 156] on link "PIANC Smart Rivers 2025 In-Person Memphis, TN Sep 8, 2025 to Sep 11, 2025 (Comm…" at bounding box center [497, 166] width 576 height 30
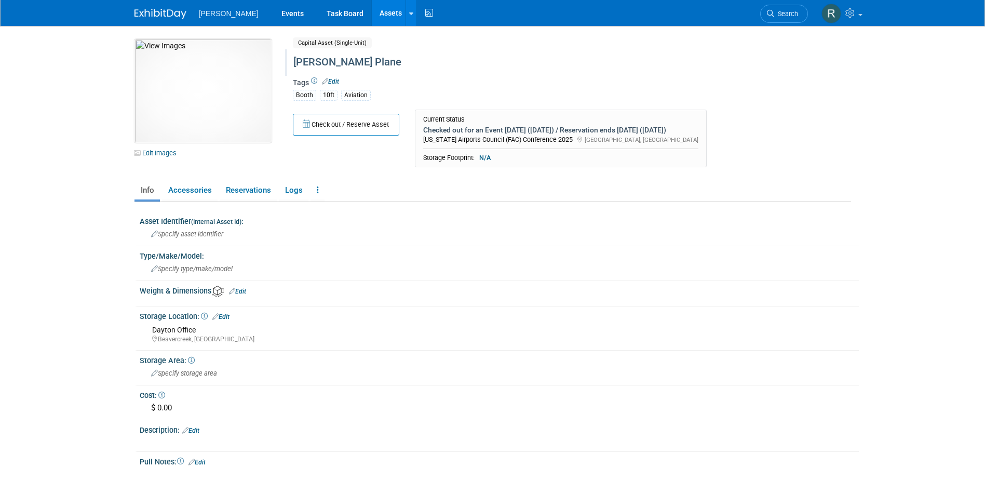
click at [321, 60] on div "[PERSON_NAME] Plane" at bounding box center [528, 62] width 476 height 19
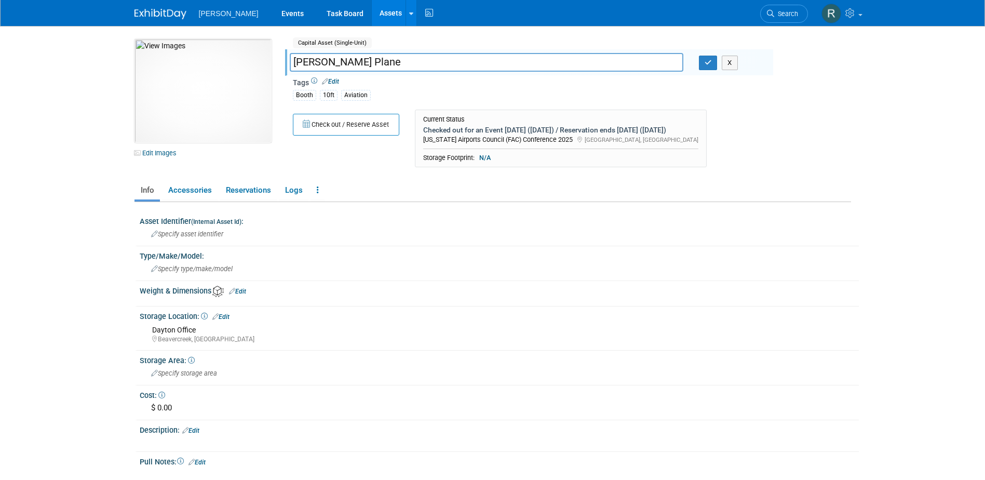
click at [321, 65] on input "[PERSON_NAME] Plane" at bounding box center [487, 62] width 394 height 18
type input "Booth (DO NOT USE) - [PERSON_NAME] Plane"
click at [711, 64] on icon "button" at bounding box center [708, 62] width 7 height 7
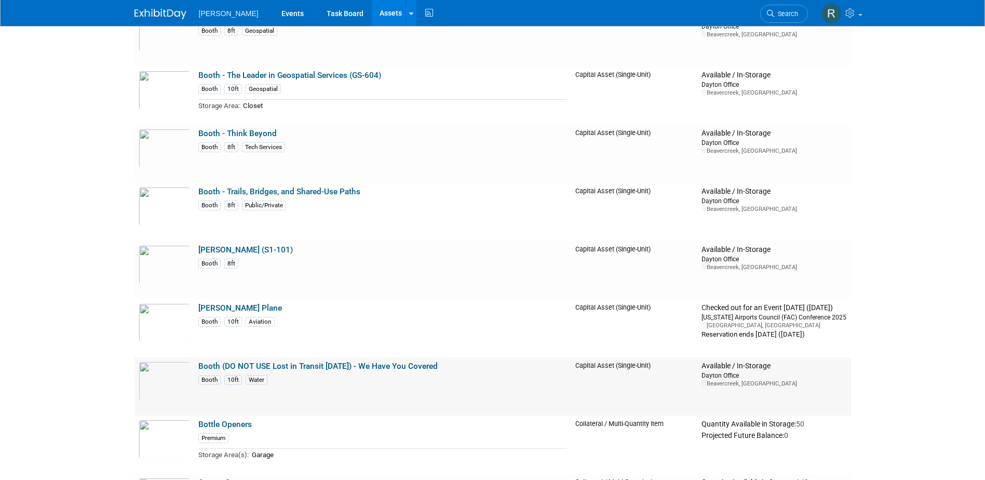
scroll to position [4673, 0]
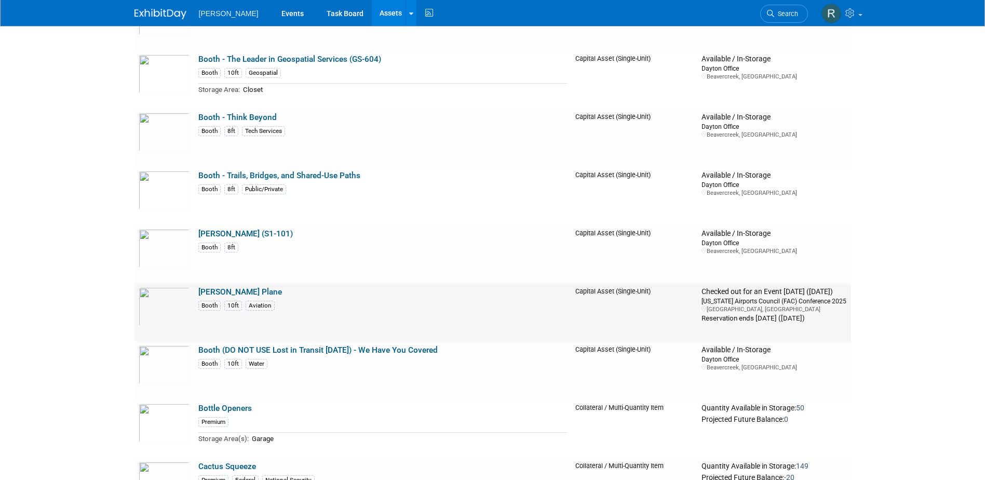
click at [240, 290] on link "Booth - Woolpert Plane" at bounding box center [240, 291] width 84 height 9
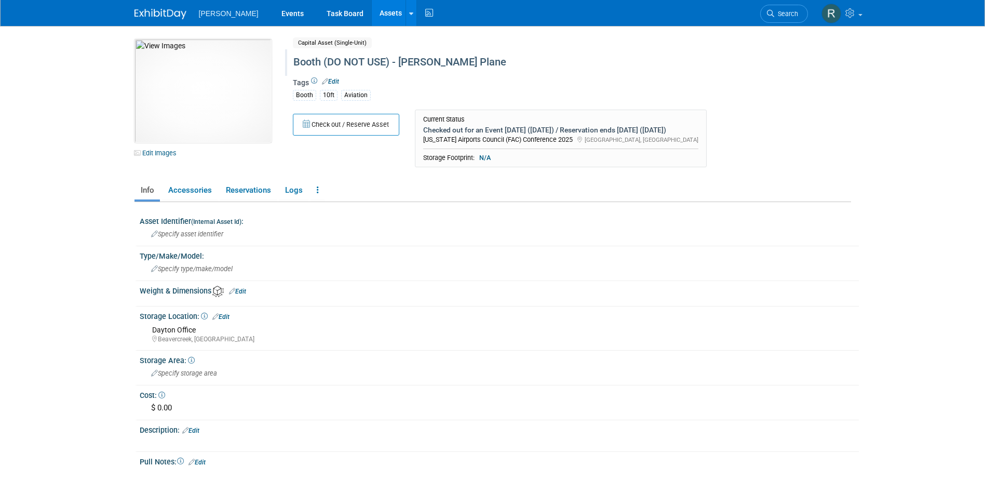
click at [386, 61] on div "Booth (DO NOT USE) - [PERSON_NAME] Plane" at bounding box center [528, 62] width 476 height 19
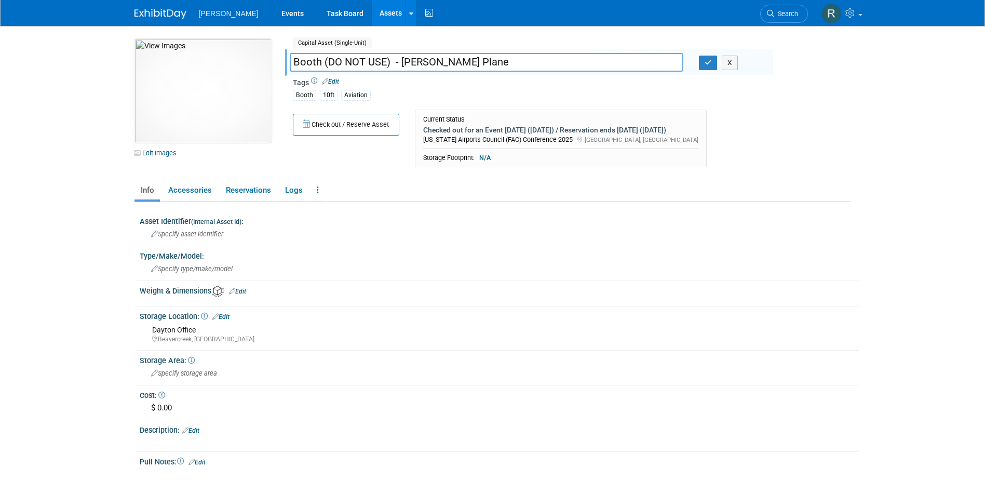
drag, startPoint x: 391, startPoint y: 61, endPoint x: 401, endPoint y: 63, distance: 10.1
click at [392, 61] on input "Booth (DO NOT USE) - [PERSON_NAME] Plane" at bounding box center [487, 62] width 394 height 18
click at [383, 62] on input "Booth (DO NOT USE) - Woolpert Plane" at bounding box center [487, 62] width 394 height 18
type input "Booth (DO NOT USE Lost in Transit 8.11.25) - Woolpert Plane"
click at [704, 63] on button "button" at bounding box center [708, 63] width 19 height 15
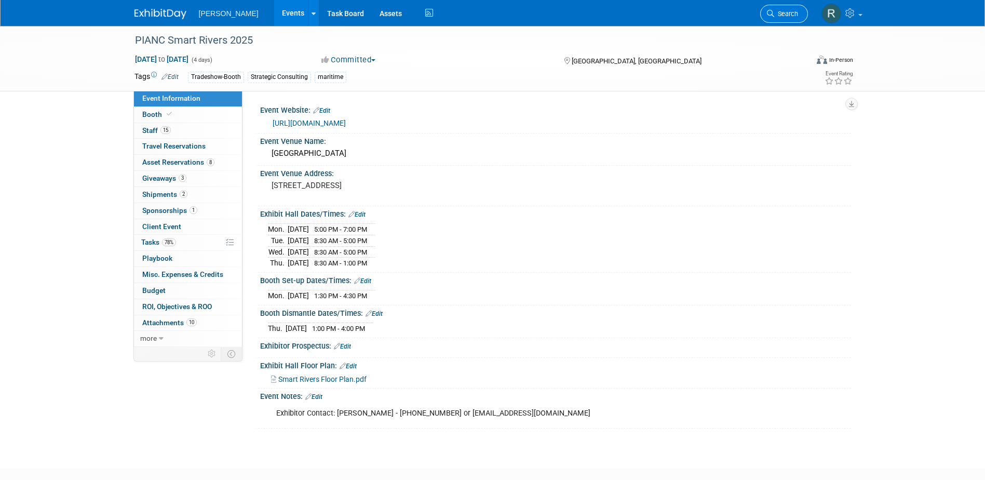
click at [778, 15] on span "Search" at bounding box center [786, 14] width 24 height 8
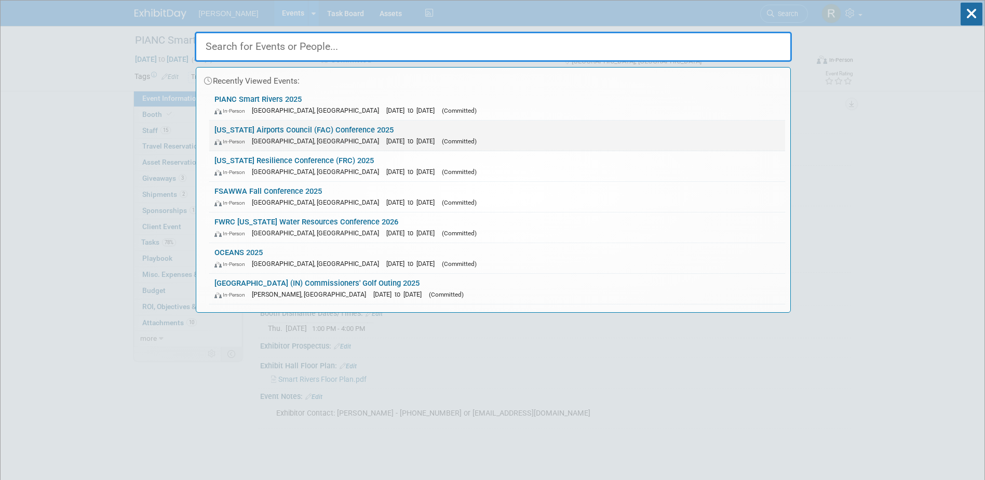
click at [386, 144] on span "[DATE] to [DATE]" at bounding box center [412, 141] width 53 height 8
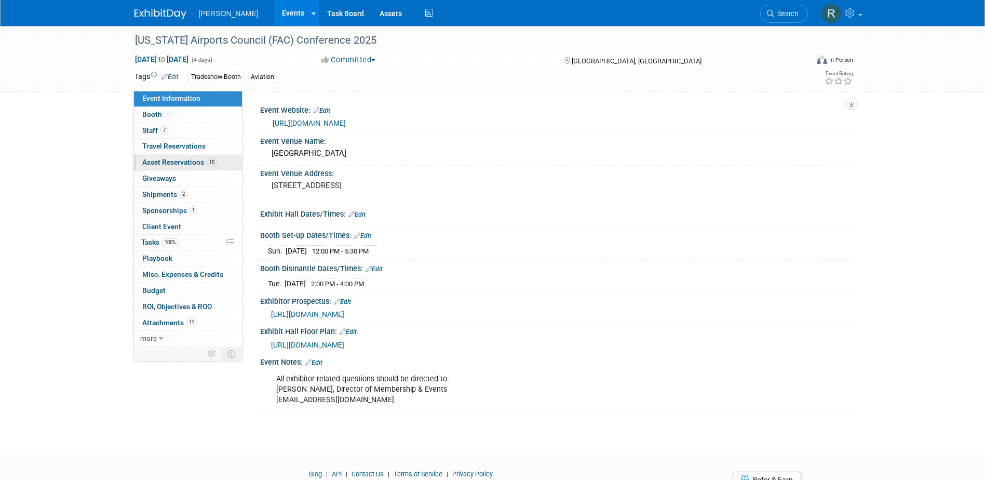
click at [166, 161] on span "Asset Reservations 15" at bounding box center [179, 162] width 75 height 8
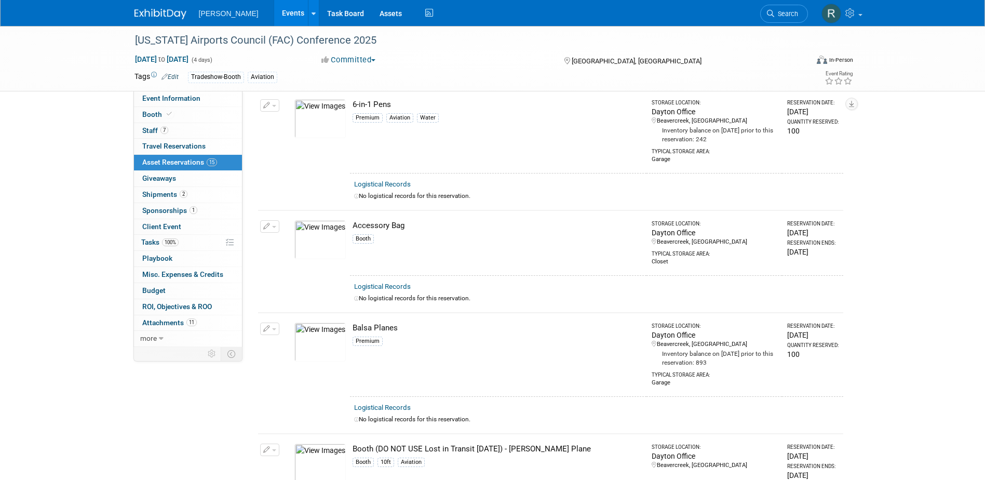
scroll to position [52, 0]
click at [774, 13] on span "Search" at bounding box center [786, 14] width 24 height 8
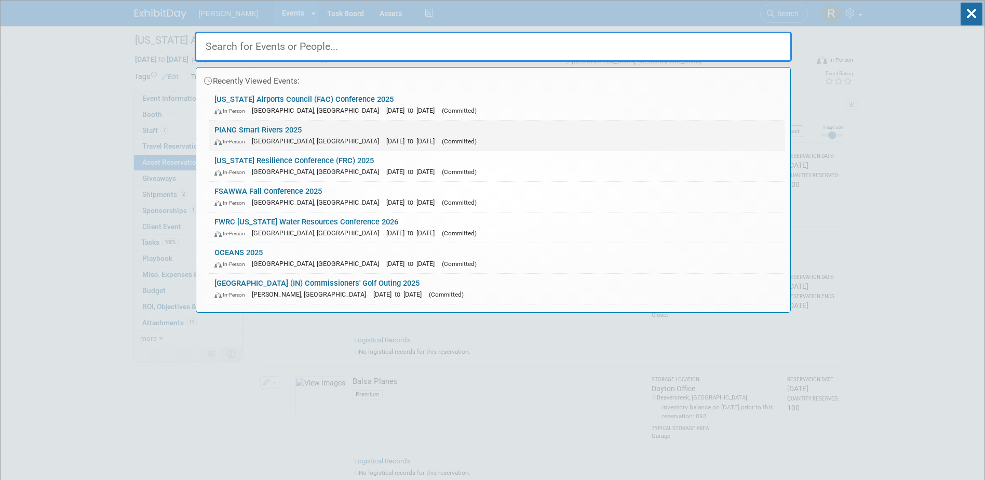
click at [291, 133] on link "PIANC Smart Rivers 2025 In-Person Memphis, TN Sep 8, 2025 to Sep 11, 2025 (Comm…" at bounding box center [497, 135] width 576 height 30
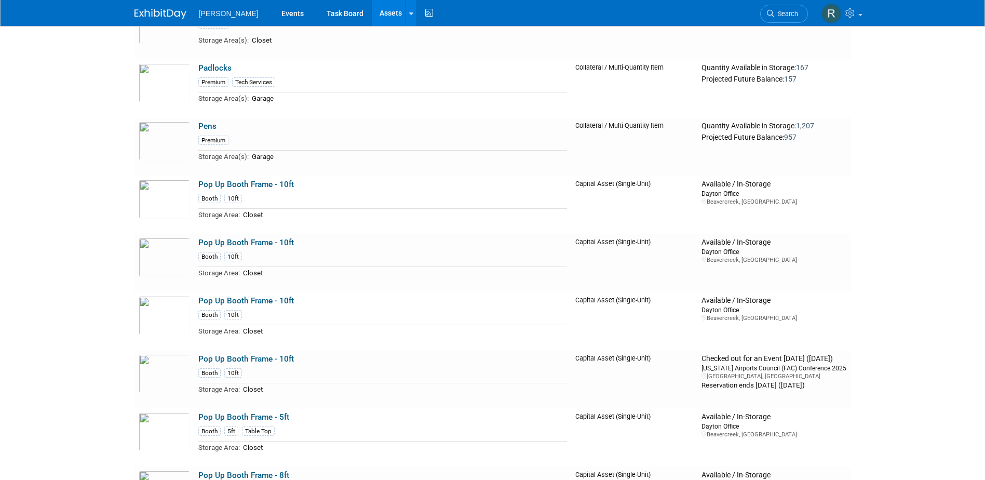
scroll to position [13344, 0]
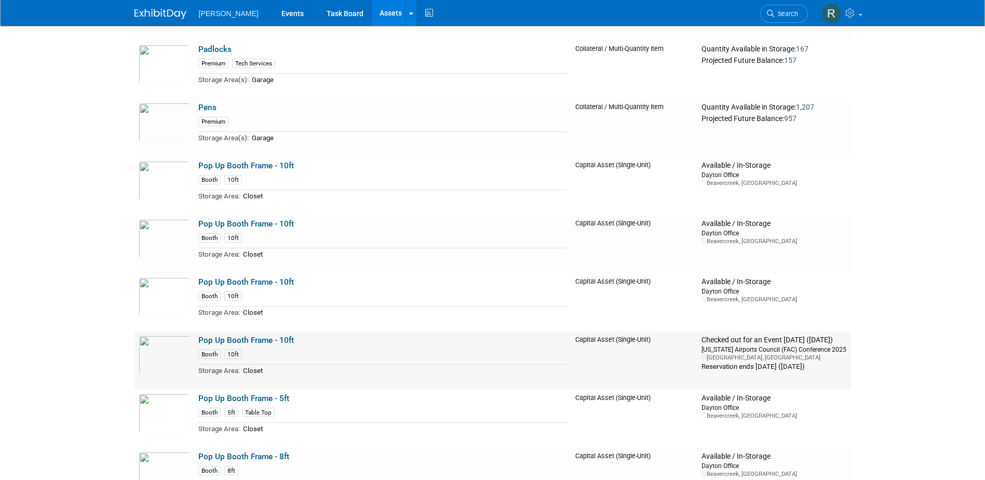
click at [249, 345] on link "Pop Up Booth Frame - 10ft" at bounding box center [246, 339] width 96 height 9
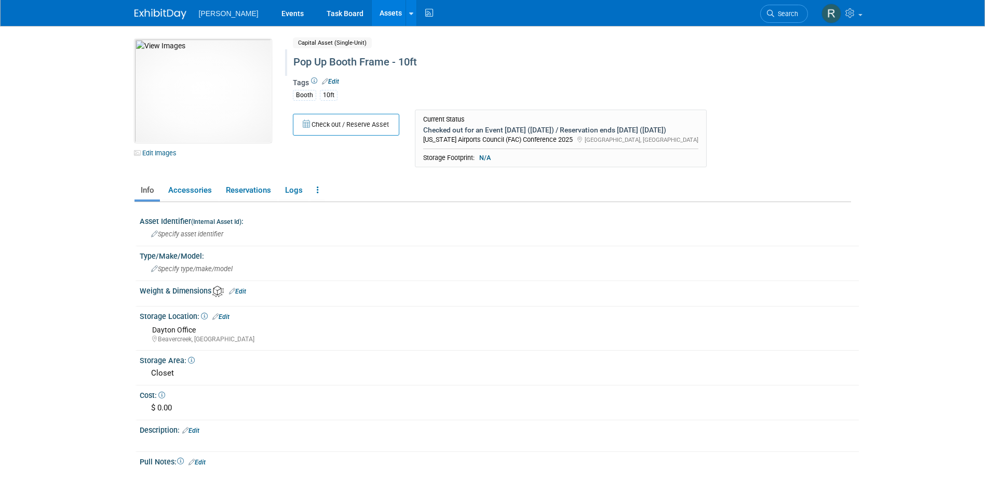
click at [389, 62] on div "Pop Up Booth Frame - 10ft" at bounding box center [528, 62] width 476 height 19
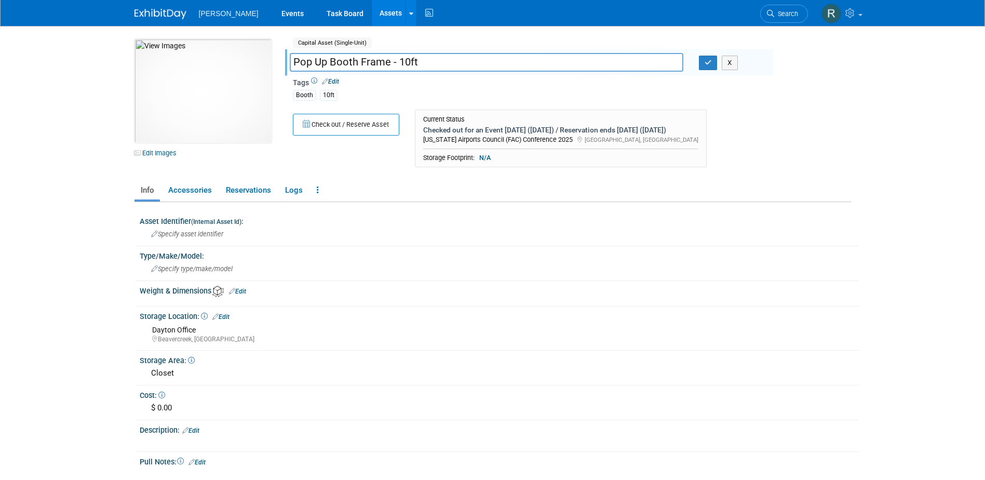
click at [389, 62] on input "Pop Up Booth Frame - 10ft" at bounding box center [487, 62] width 394 height 18
type input "Pop Up Booth Frame (DO NOT USE lost in Transit 8.11.25) - 10ft"
click at [709, 62] on icon "button" at bounding box center [708, 62] width 7 height 7
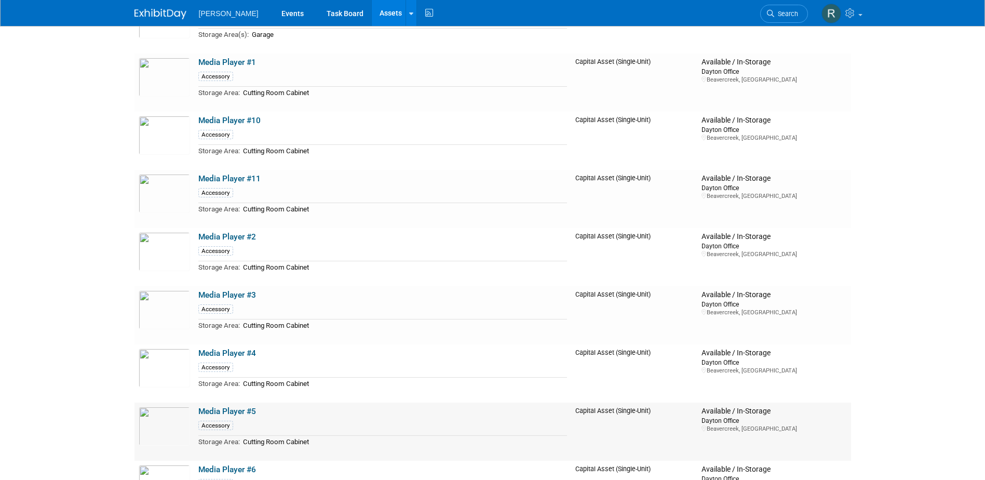
scroll to position [12513, 0]
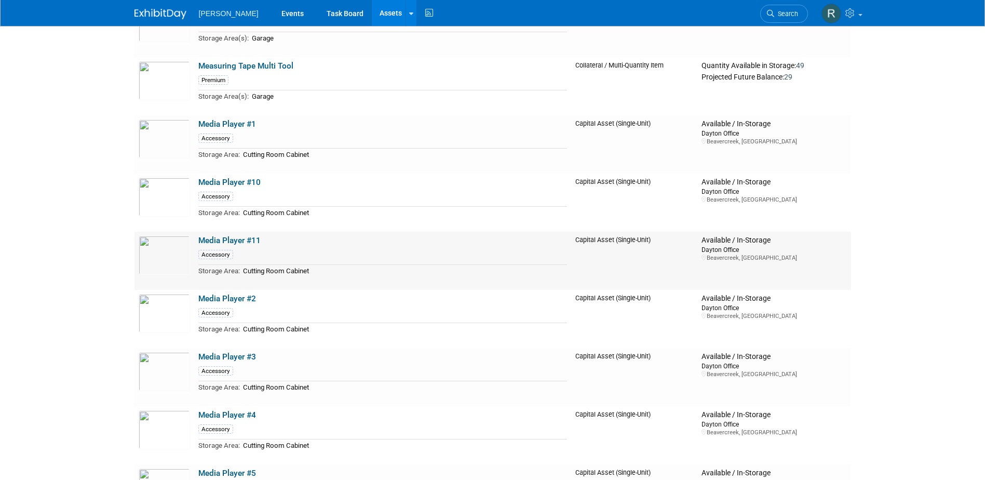
click at [231, 245] on link "Media Player #11" at bounding box center [229, 240] width 62 height 9
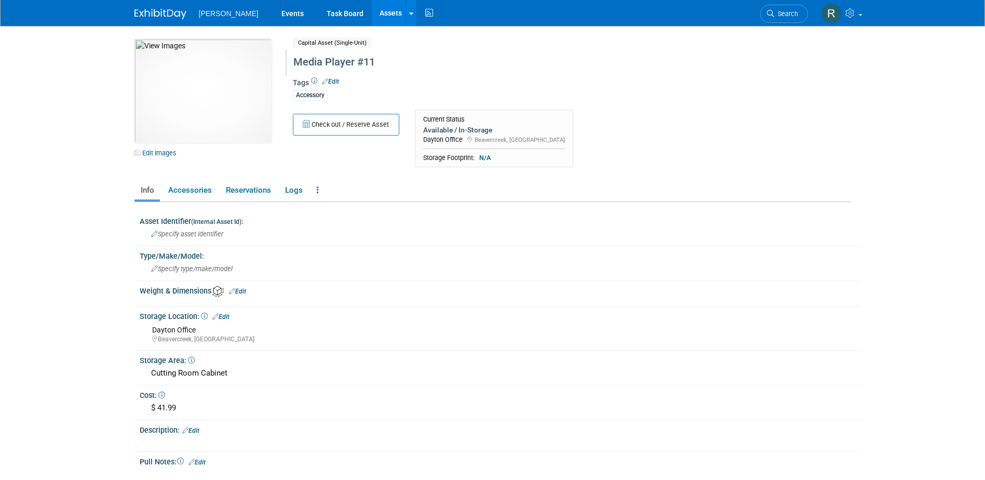
click at [357, 63] on div "Media Player #11" at bounding box center [528, 62] width 476 height 19
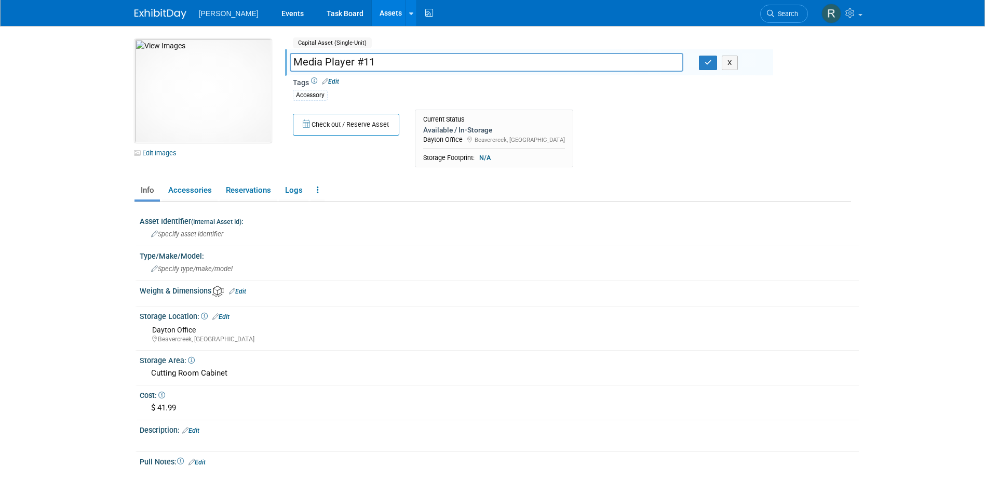
drag, startPoint x: 355, startPoint y: 59, endPoint x: 365, endPoint y: 62, distance: 10.8
click at [356, 59] on input "Media Player #11" at bounding box center [487, 62] width 394 height 18
click at [378, 62] on input "Media Player #11" at bounding box center [487, 62] width 394 height 18
type input "Media Player #11 - (DO NOT USE Lost in Transit [DATE])"
click at [699, 56] on button "button" at bounding box center [708, 63] width 19 height 15
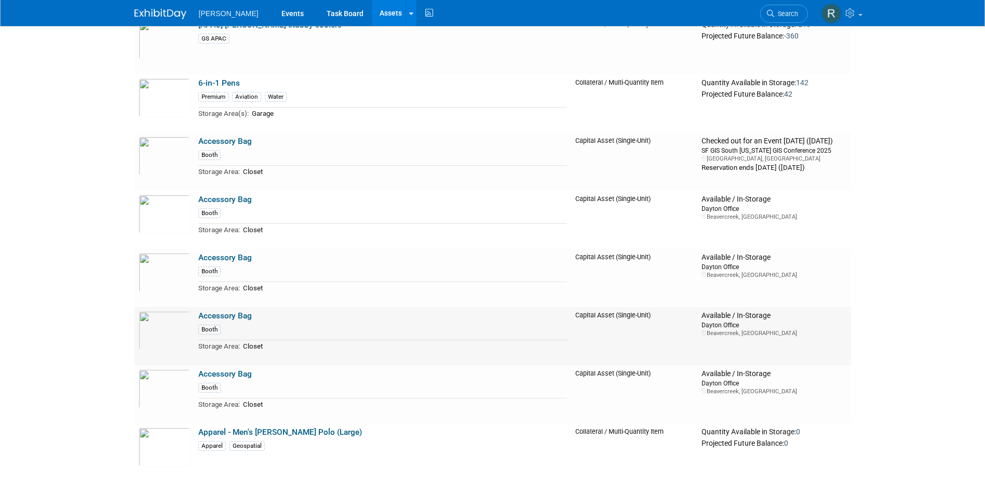
scroll to position [312, 0]
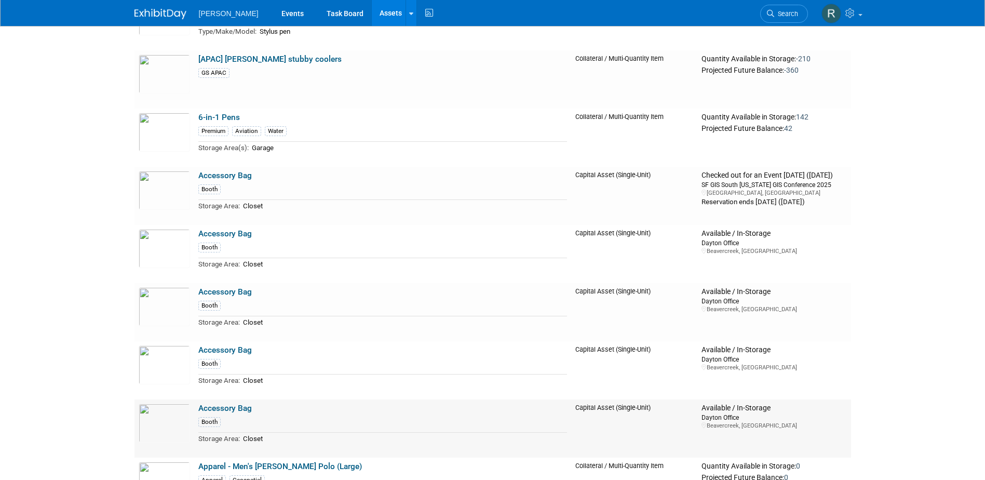
click at [225, 410] on link "Accessory Bag" at bounding box center [224, 407] width 53 height 9
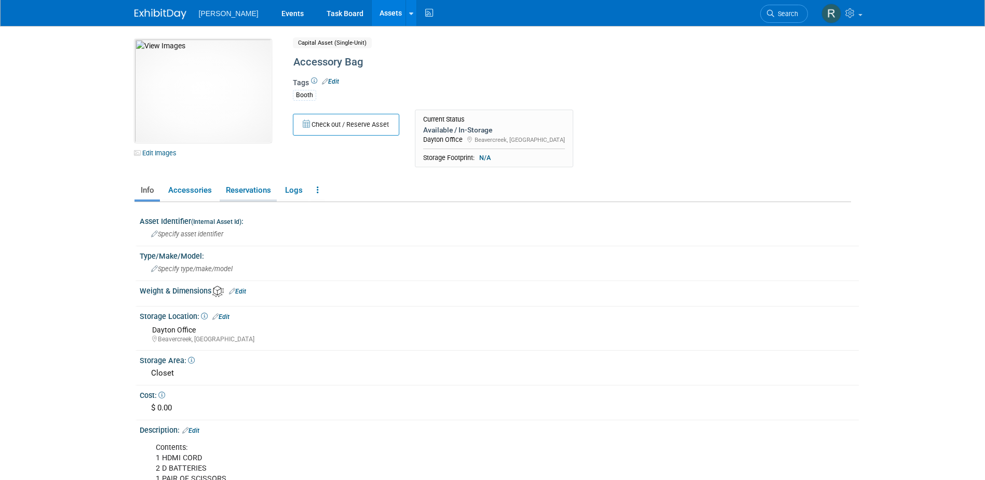
click at [250, 191] on link "Reservations" at bounding box center [248, 190] width 57 height 18
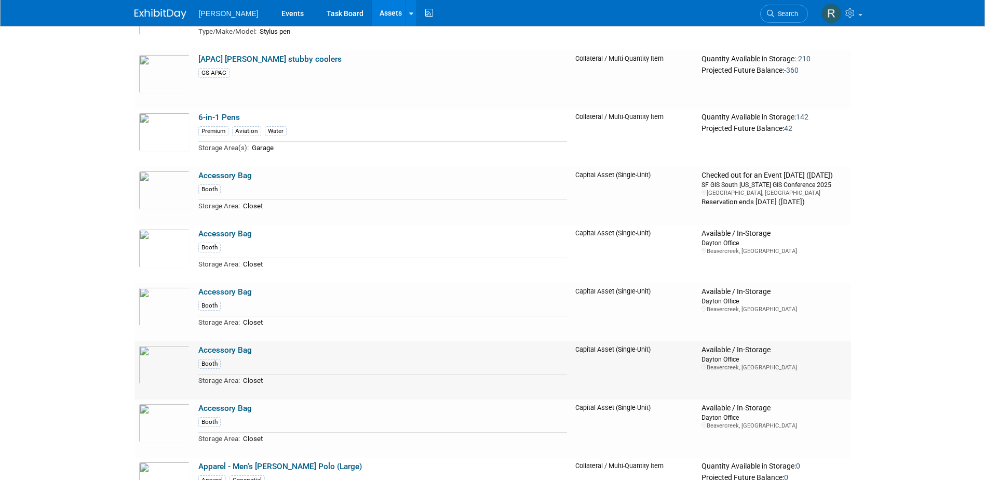
click at [216, 345] on link "Accessory Bag" at bounding box center [224, 349] width 53 height 9
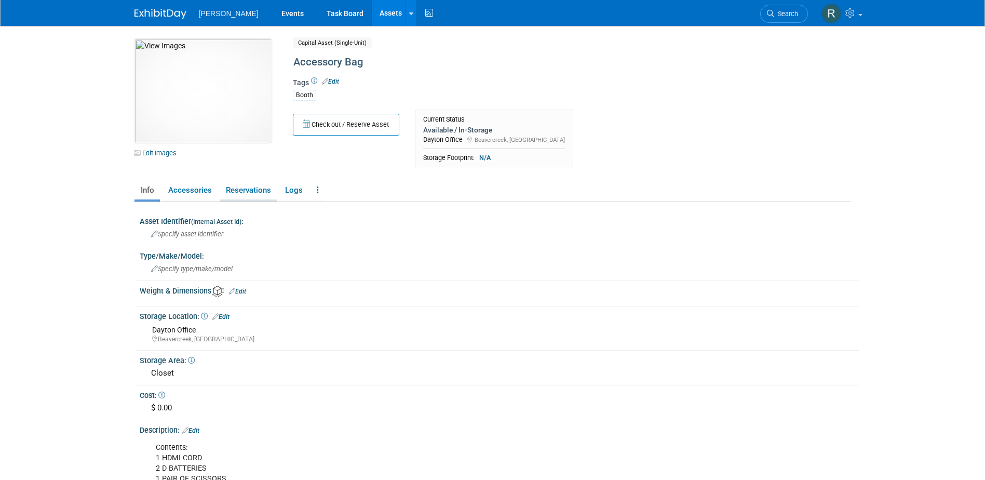
click at [242, 190] on link "Reservations" at bounding box center [248, 190] width 57 height 18
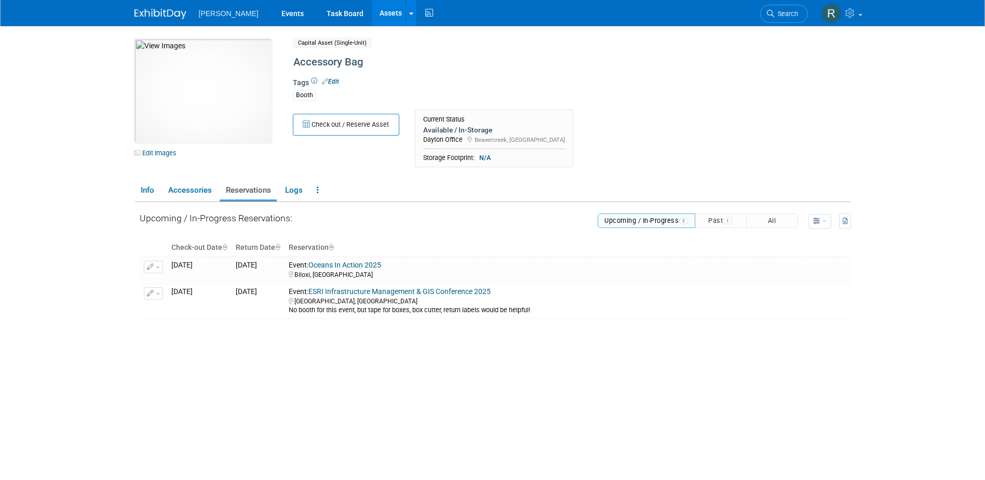
click at [653, 219] on button "Upcoming / In-Progress 2" at bounding box center [647, 220] width 98 height 15
click at [717, 219] on button "Past 1" at bounding box center [721, 220] width 52 height 15
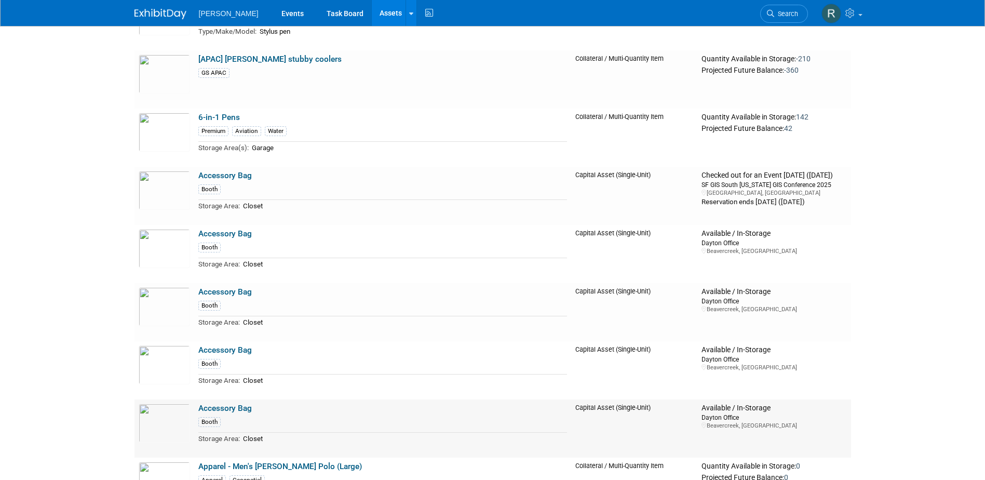
click at [229, 409] on link "Accessory Bag" at bounding box center [224, 407] width 53 height 9
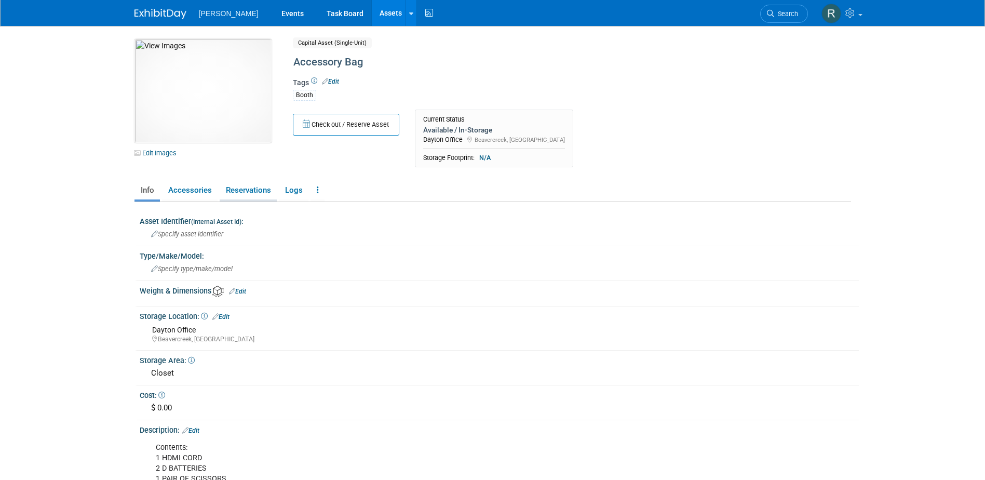
click at [253, 190] on link "Reservations" at bounding box center [248, 190] width 57 height 18
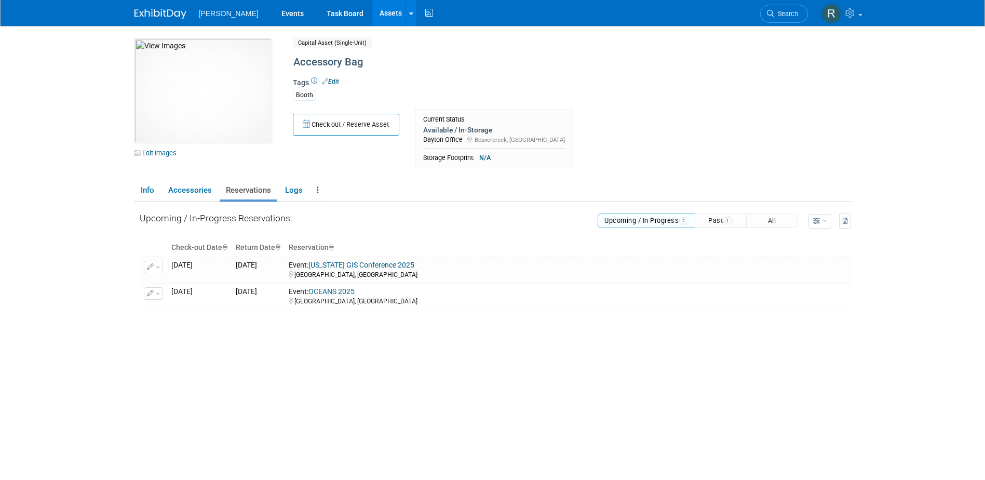
click at [714, 220] on button "Past 1" at bounding box center [721, 220] width 52 height 15
click at [340, 63] on div "Accessory Bag" at bounding box center [528, 62] width 476 height 19
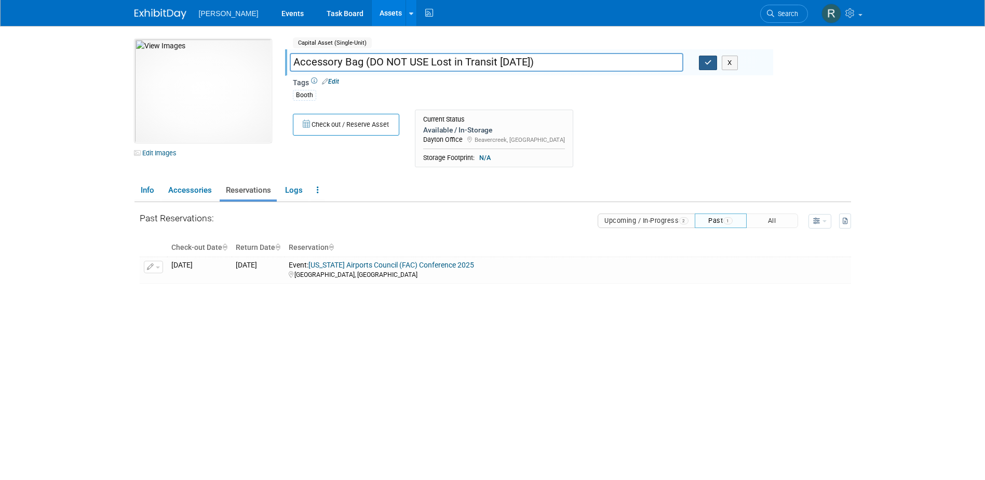
type input "Accessory Bag (DO NOT USE Lost in Transit 8.11.25)"
click at [706, 65] on icon "button" at bounding box center [708, 62] width 7 height 7
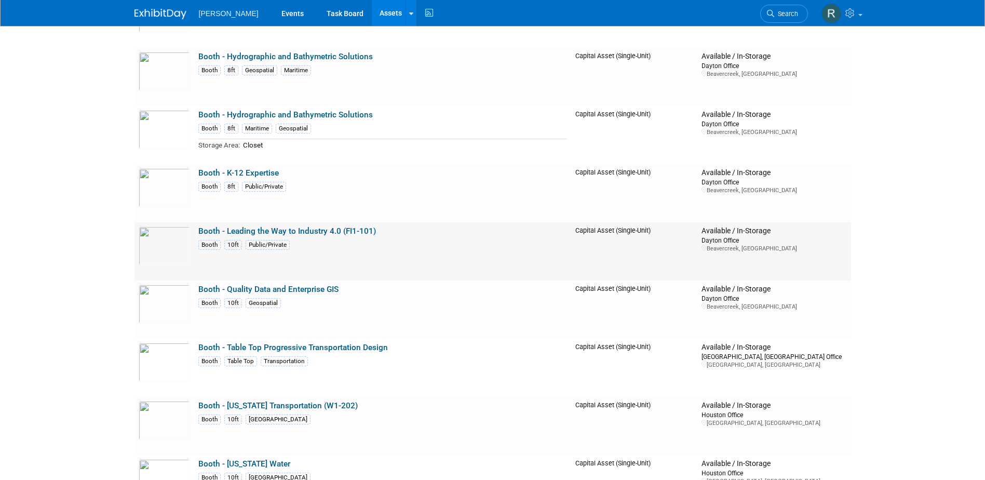
scroll to position [3894, 0]
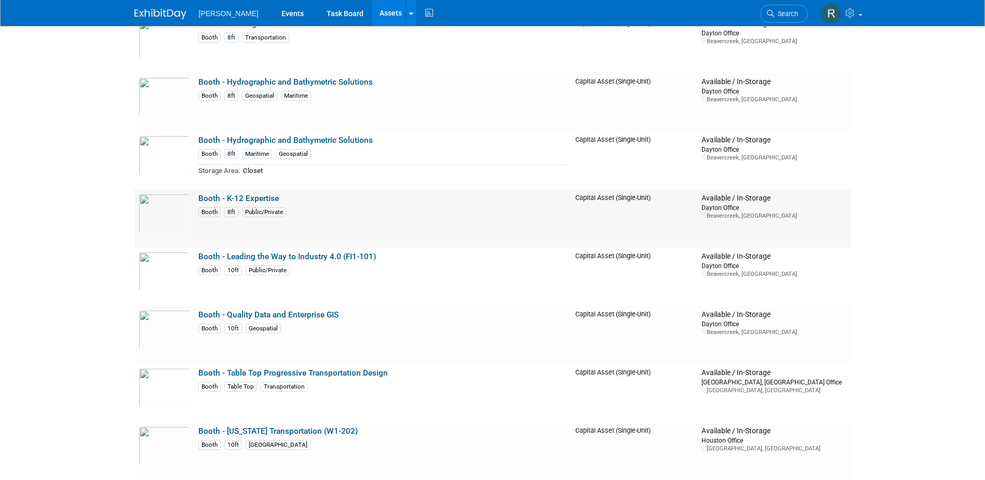
click at [251, 202] on link "Booth - K-12 Expertise" at bounding box center [238, 198] width 80 height 9
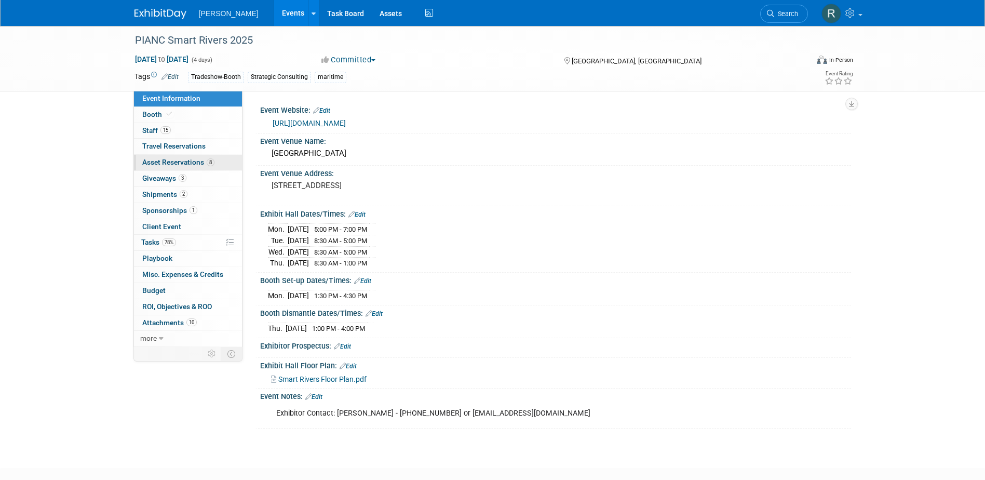
click at [180, 162] on span "Asset Reservations 8" at bounding box center [178, 162] width 72 height 8
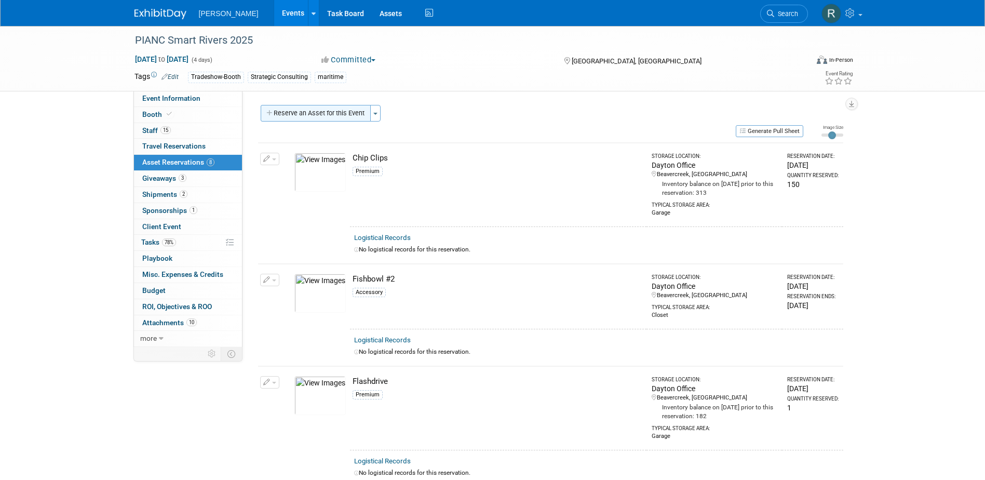
click at [314, 114] on button "Reserve an Asset for this Event" at bounding box center [316, 113] width 110 height 17
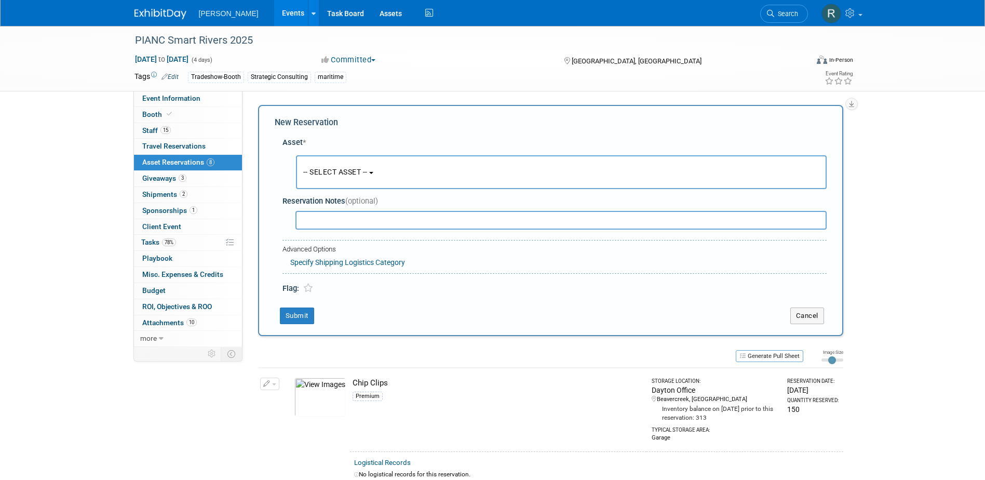
scroll to position [10, 0]
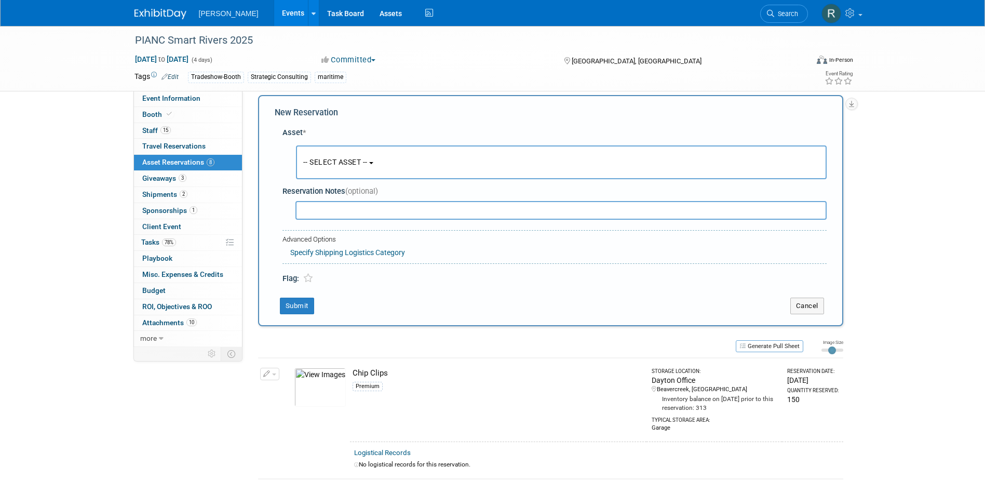
click at [323, 166] on span "-- SELECT ASSET --" at bounding box center [335, 162] width 64 height 8
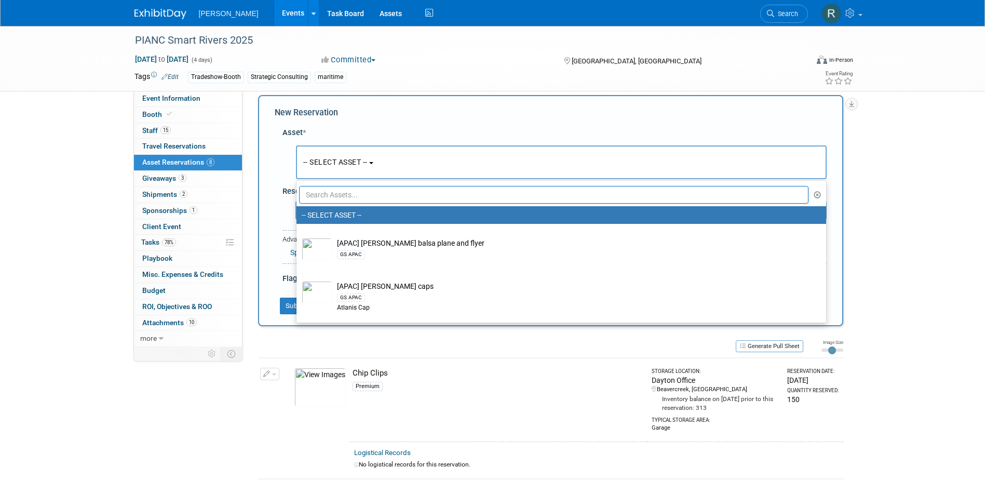
click at [337, 195] on input "text" at bounding box center [554, 195] width 510 height 18
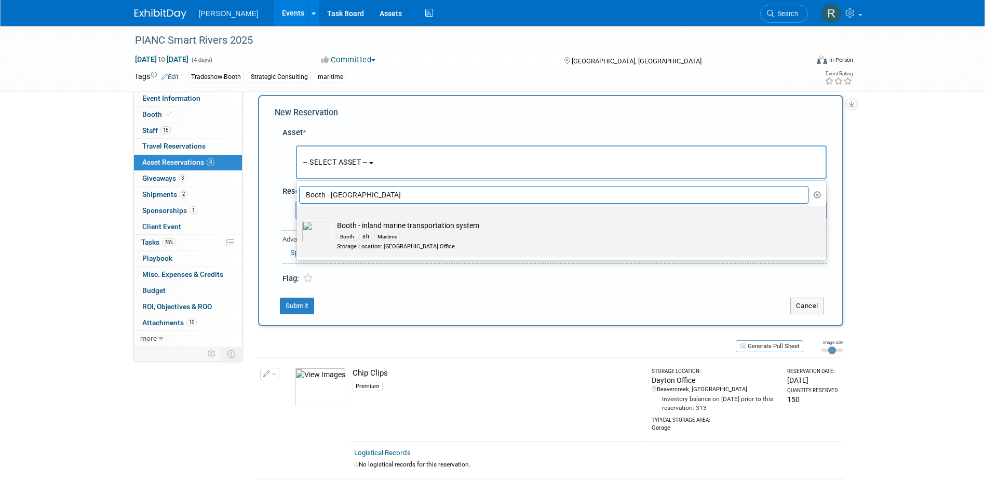
type input "Booth - Inland"
click at [362, 235] on div "8ft" at bounding box center [365, 237] width 13 height 8
click at [298, 219] on input "Booth - inland marine transportation system Booth 8ft Maritime Storage Location…" at bounding box center [294, 215] width 7 height 7
select select "10728893"
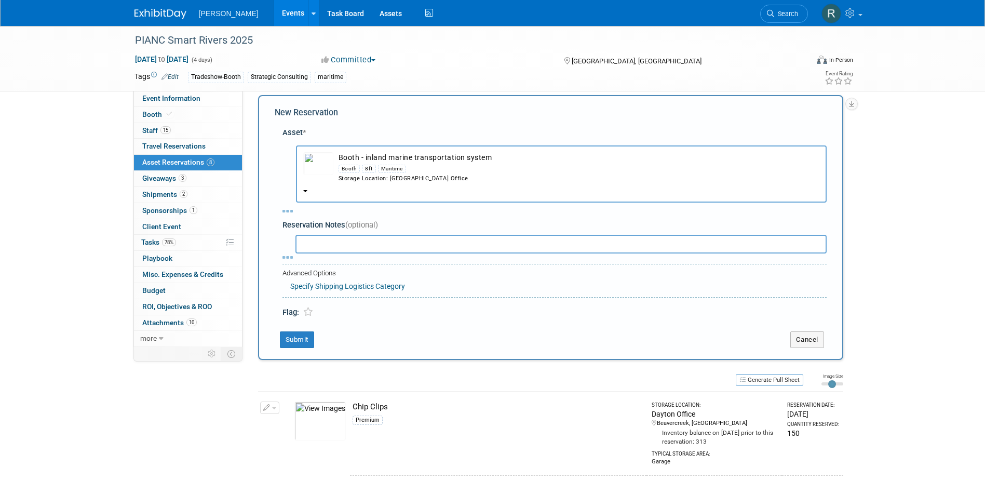
select select "8"
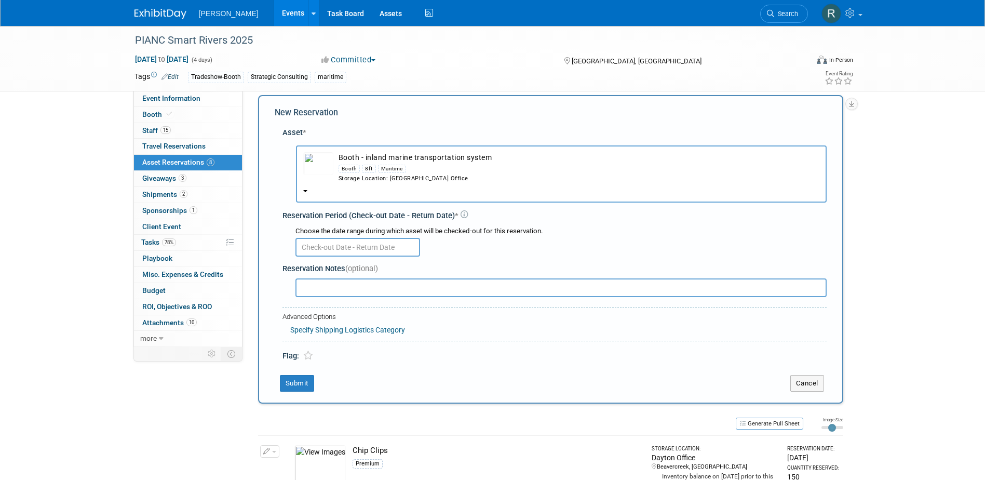
click at [345, 248] on input "text" at bounding box center [357, 247] width 125 height 19
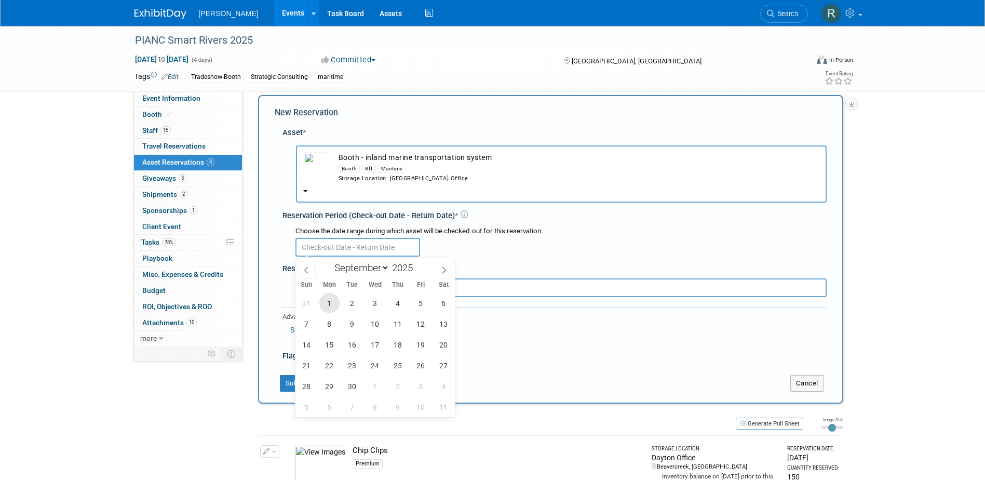
click at [327, 304] on span "1" at bounding box center [329, 303] width 20 height 20
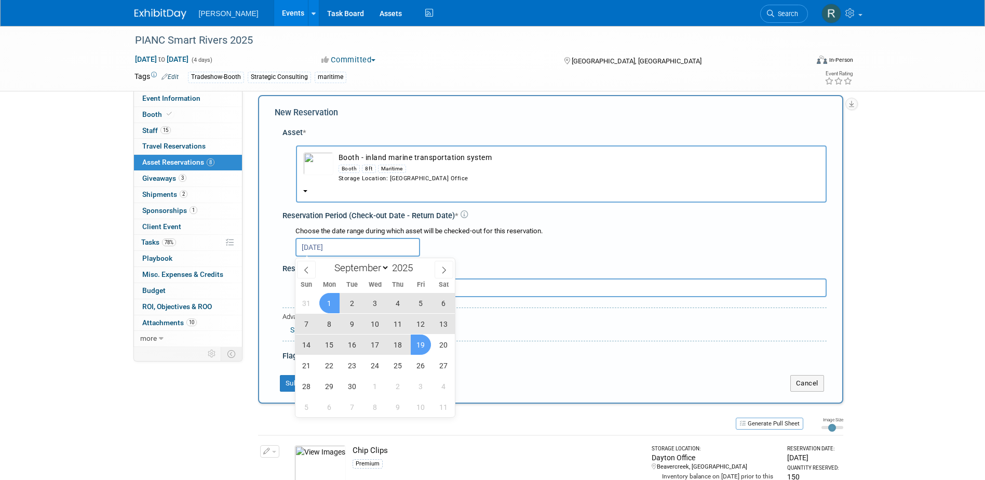
click at [423, 344] on span "19" at bounding box center [421, 344] width 20 height 20
type input "Sep 1, 2025 to Sep 19, 2025"
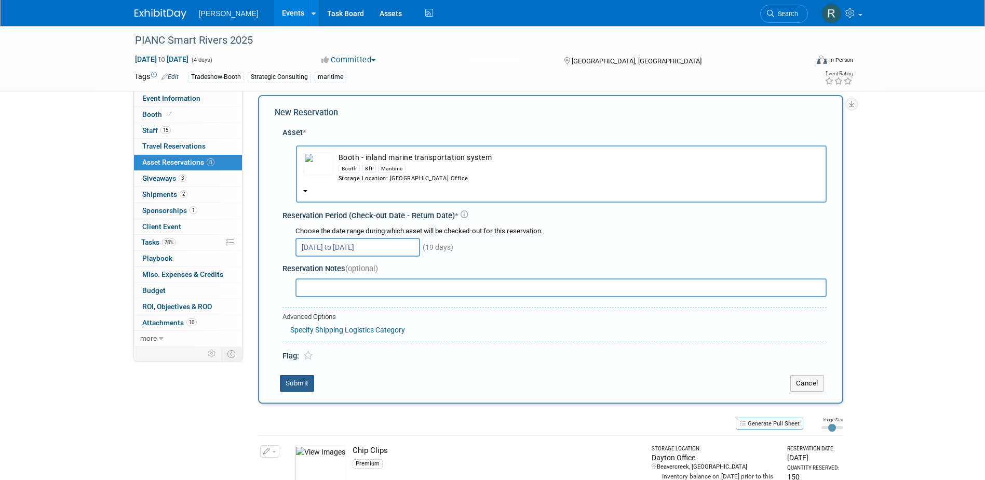
click at [306, 384] on button "Submit" at bounding box center [297, 383] width 34 height 17
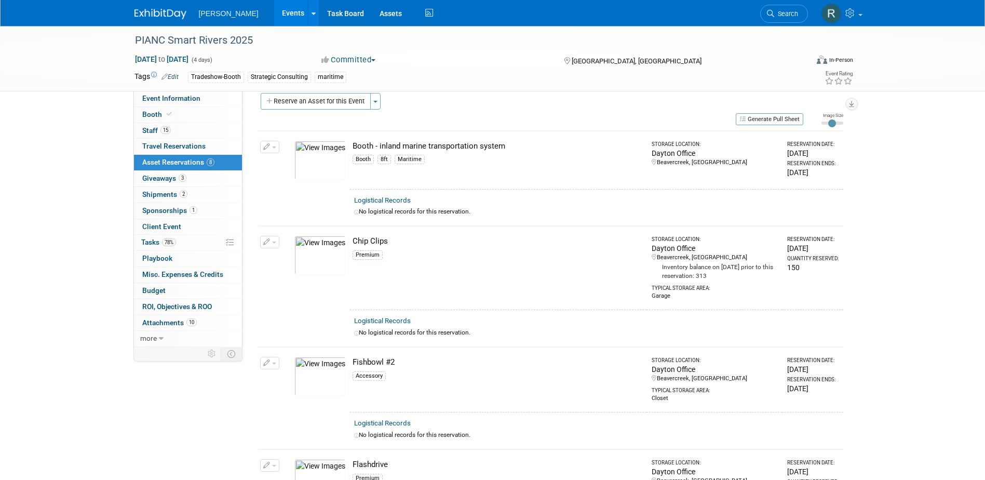
scroll to position [13, 0]
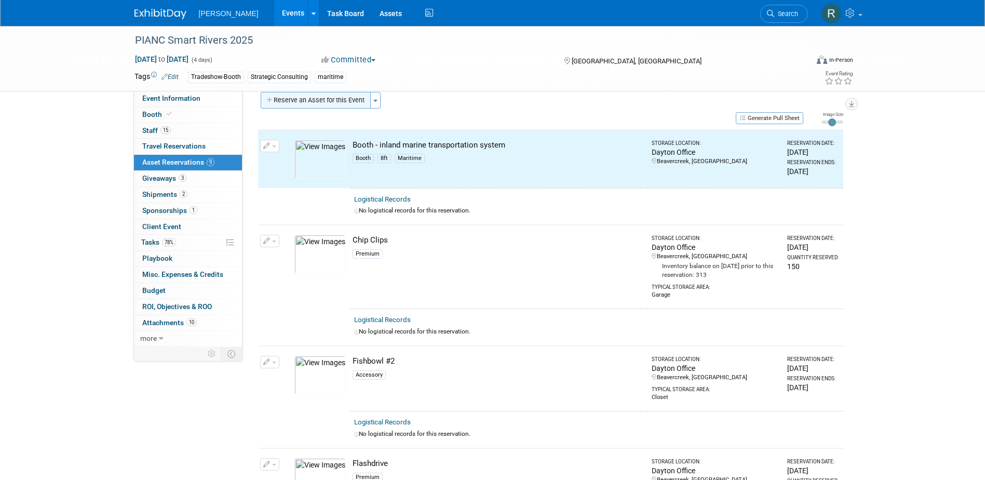
click at [335, 103] on button "Reserve an Asset for this Event" at bounding box center [316, 100] width 110 height 17
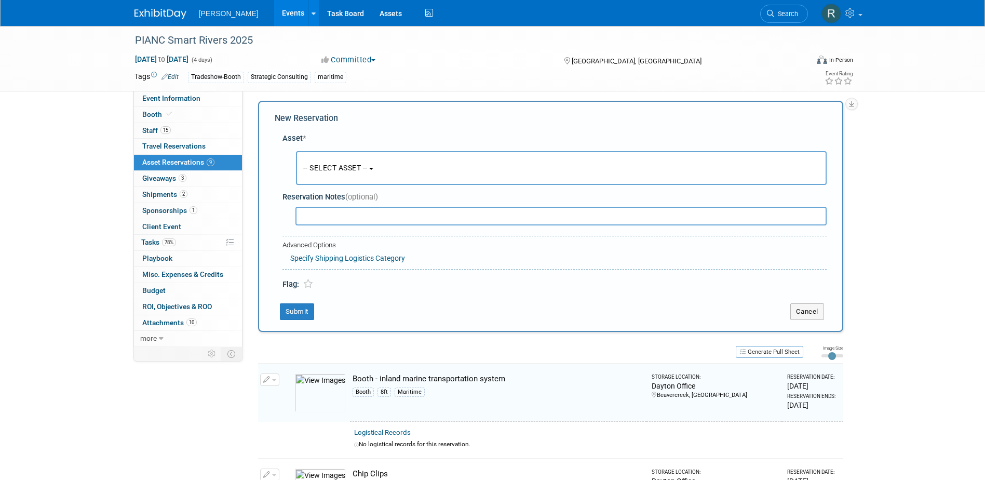
scroll to position [10, 0]
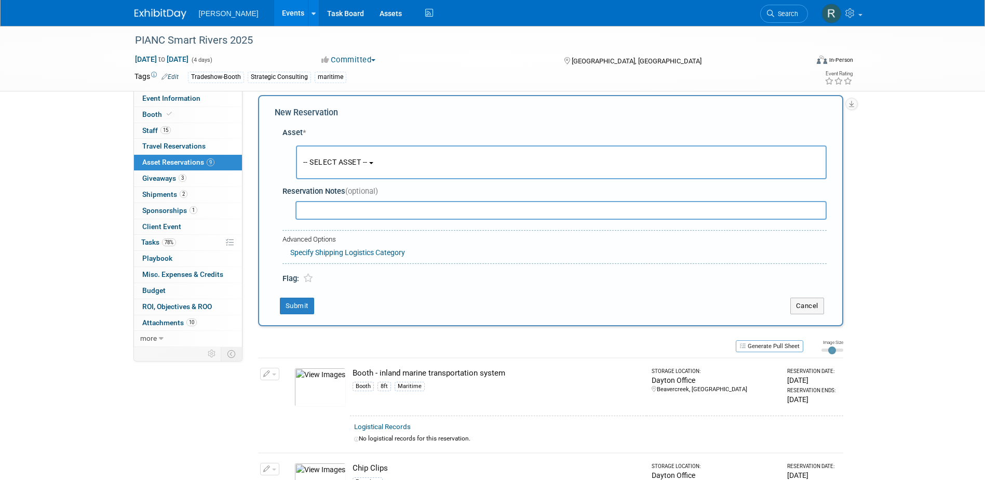
click at [336, 166] on span "-- SELECT ASSET --" at bounding box center [335, 162] width 64 height 8
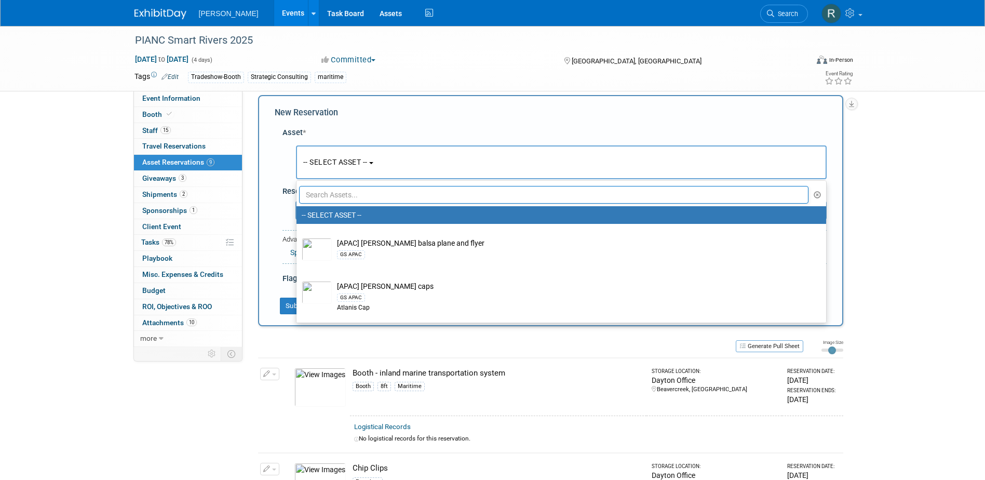
click at [339, 196] on input "text" at bounding box center [554, 195] width 510 height 18
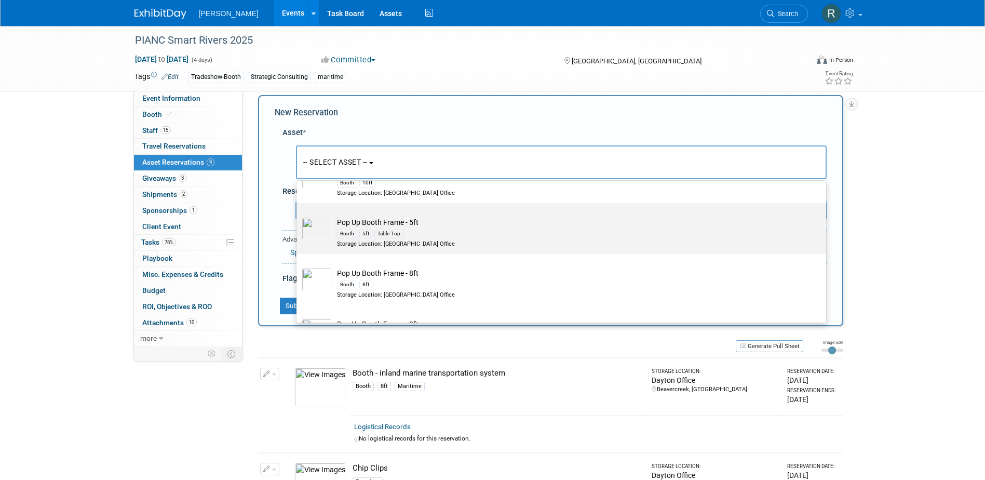
scroll to position [208, 0]
type input "Pop"
click at [376, 237] on div "Booth 8ft" at bounding box center [571, 232] width 468 height 12
click at [298, 214] on input "Pop Up Booth Frame - 8ft Booth 8ft Storage Location: Dayton Office" at bounding box center [294, 211] width 7 height 7
select select "10726144"
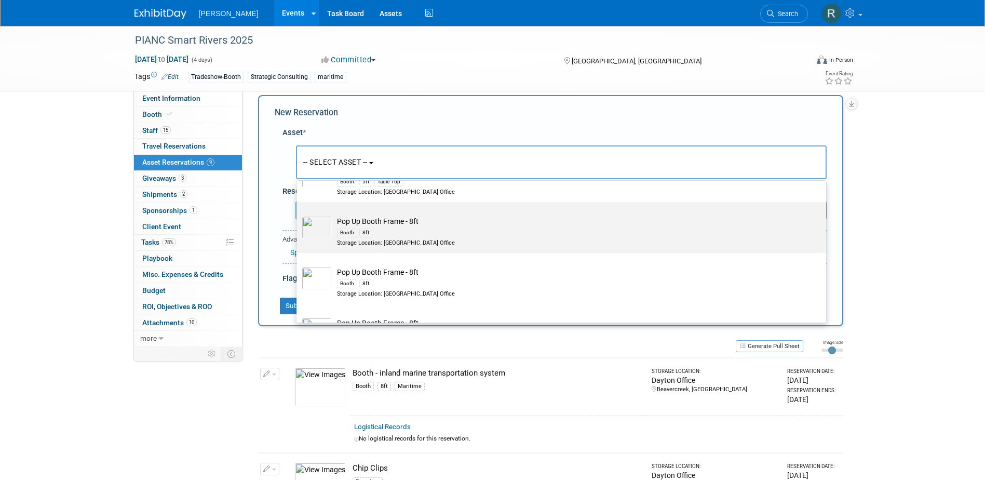
select select "8"
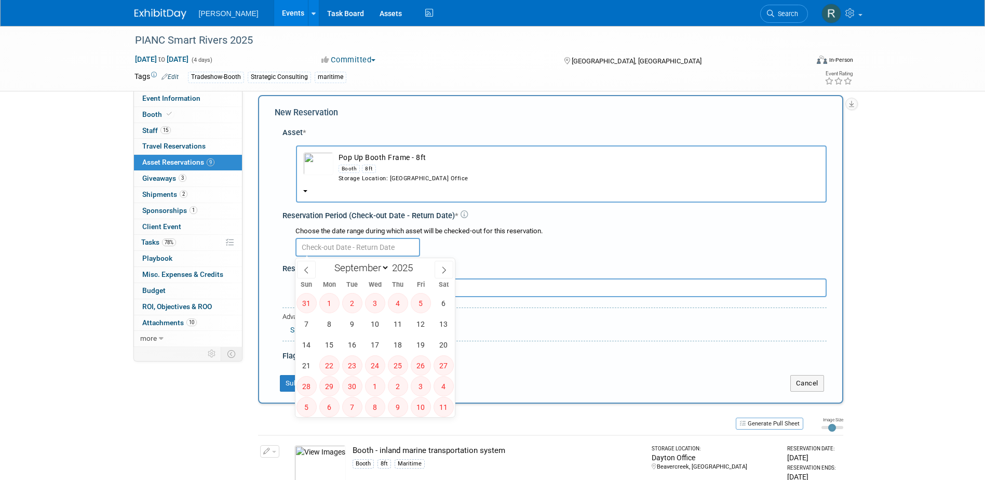
click at [374, 251] on input "text" at bounding box center [357, 247] width 125 height 19
click at [346, 175] on div "Storage Location: Dayton Office" at bounding box center [579, 178] width 481 height 8
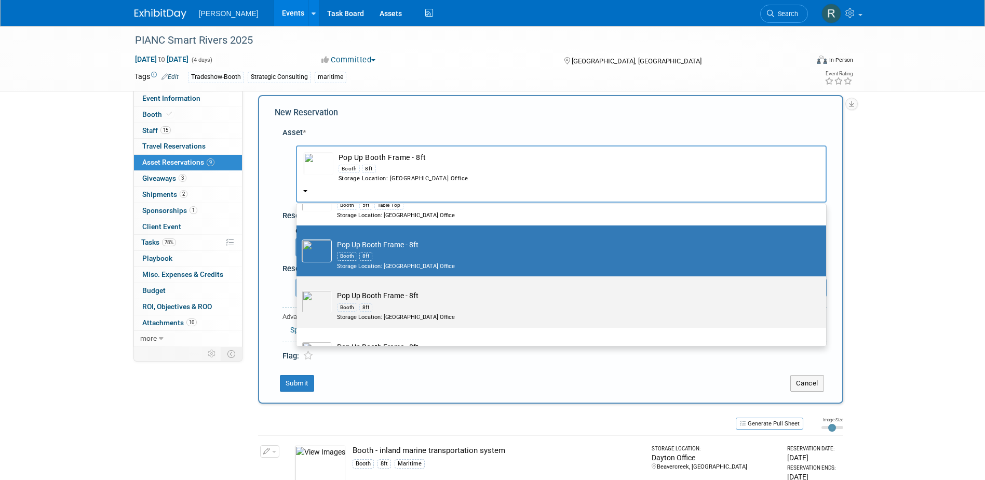
click at [359, 306] on div "8ft" at bounding box center [365, 307] width 13 height 8
click at [298, 289] on input "Pop Up Booth Frame - 8ft Booth 8ft Storage Location: Dayton Office" at bounding box center [294, 285] width 7 height 7
radio input "true"
select select "10725805"
type input "Pop"
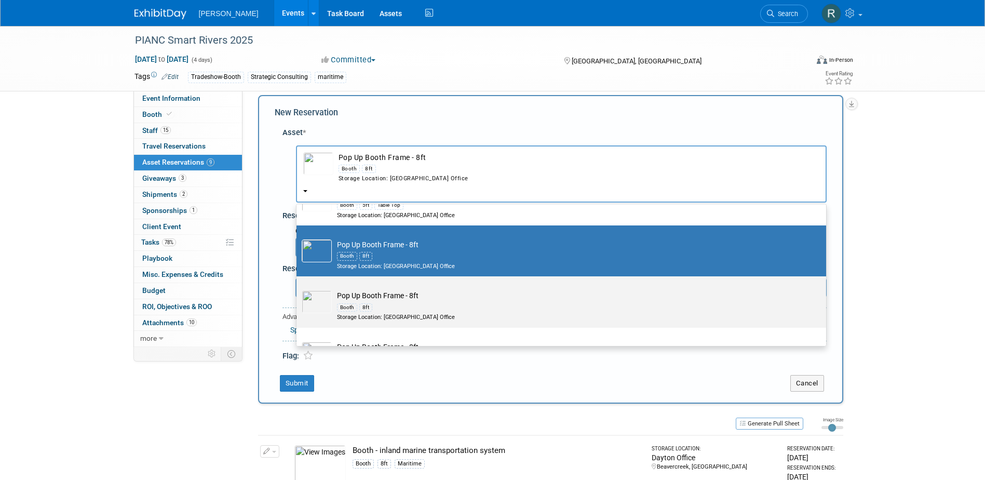
radio input "false"
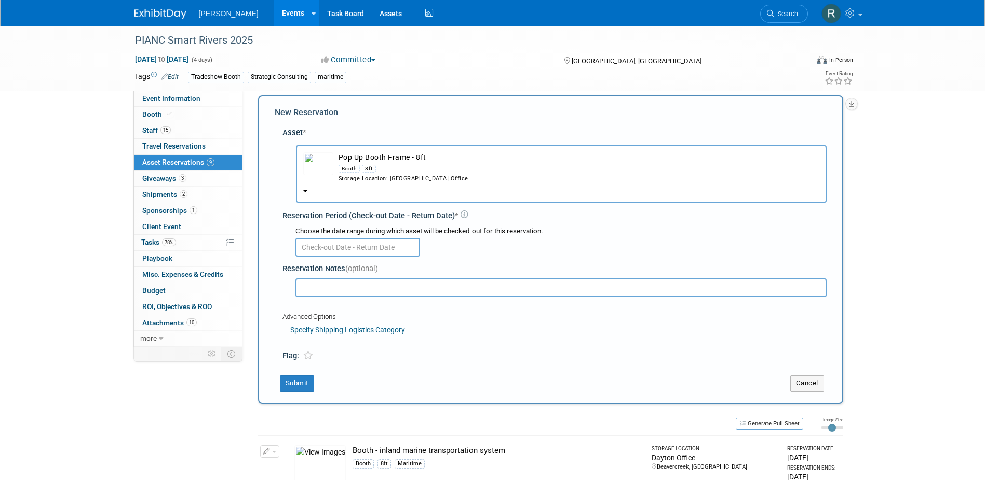
click at [352, 254] on input "text" at bounding box center [357, 247] width 125 height 19
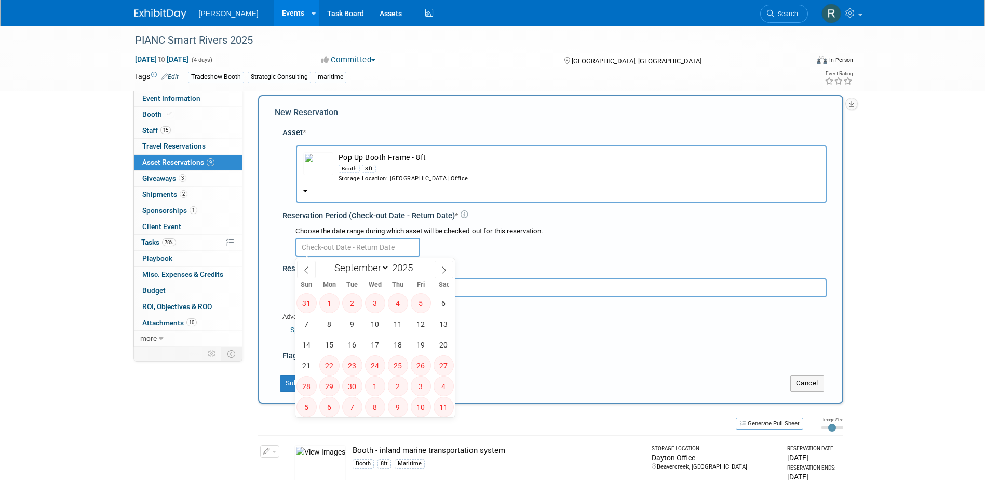
click at [378, 180] on div "Storage Location: Dayton Office" at bounding box center [579, 178] width 481 height 8
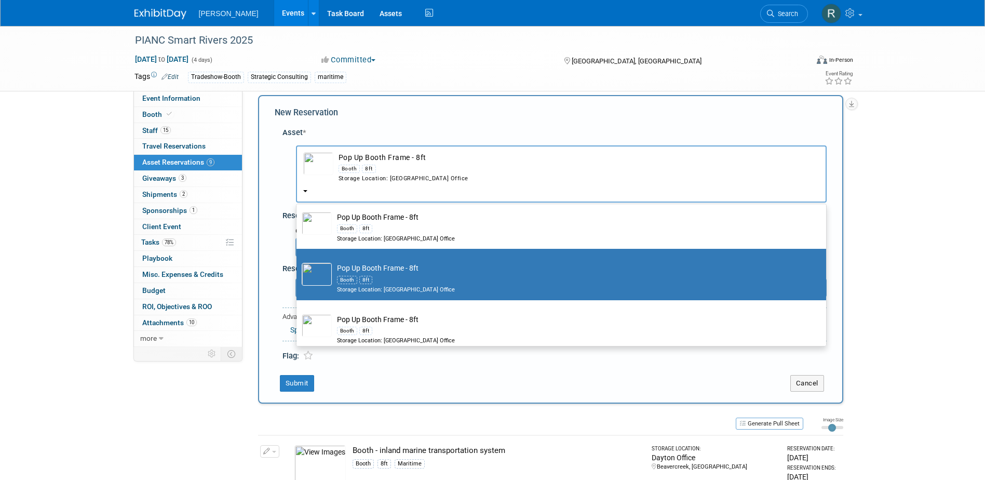
scroll to position [260, 0]
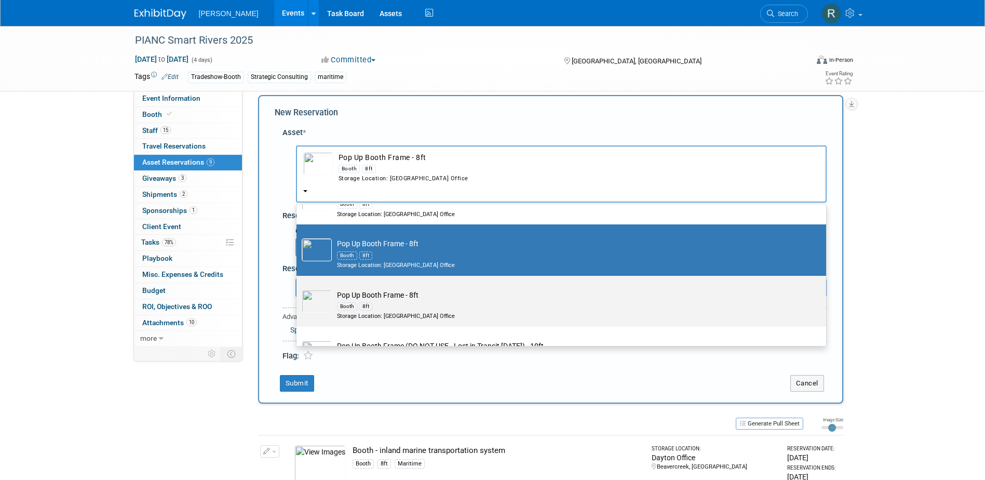
click at [371, 304] on div "8ft" at bounding box center [365, 306] width 13 height 8
click at [298, 288] on input "Pop Up Booth Frame - 8ft Booth 8ft Storage Location: Dayton Office" at bounding box center [294, 284] width 7 height 7
select select "10724433"
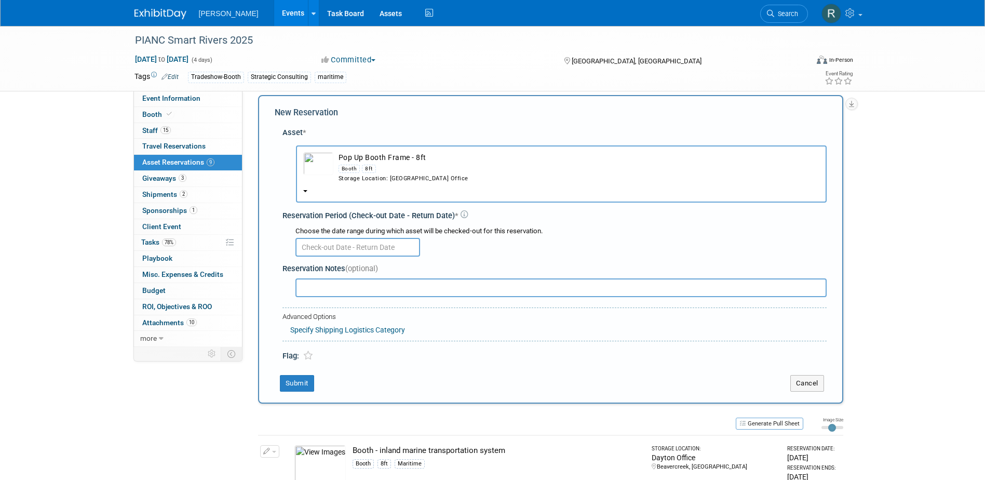
click at [357, 251] on input "text" at bounding box center [357, 247] width 125 height 19
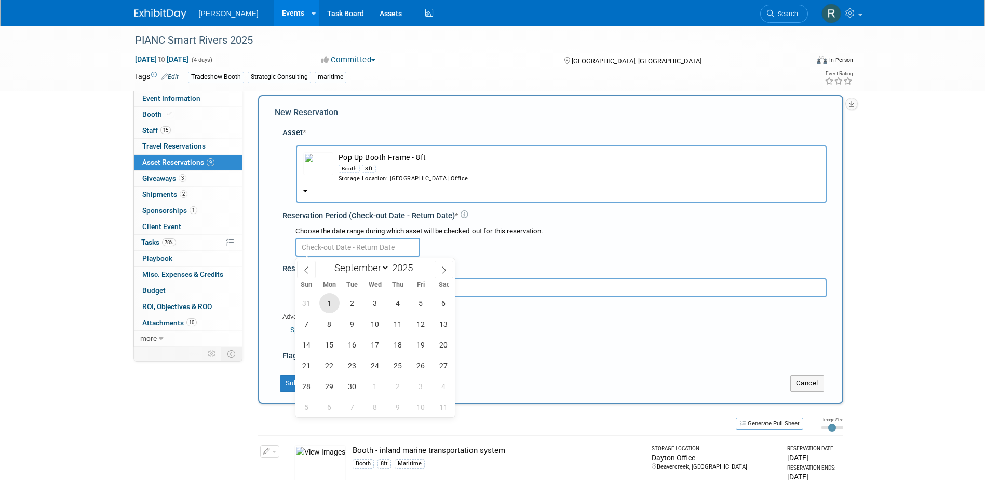
click at [330, 301] on span "1" at bounding box center [329, 303] width 20 height 20
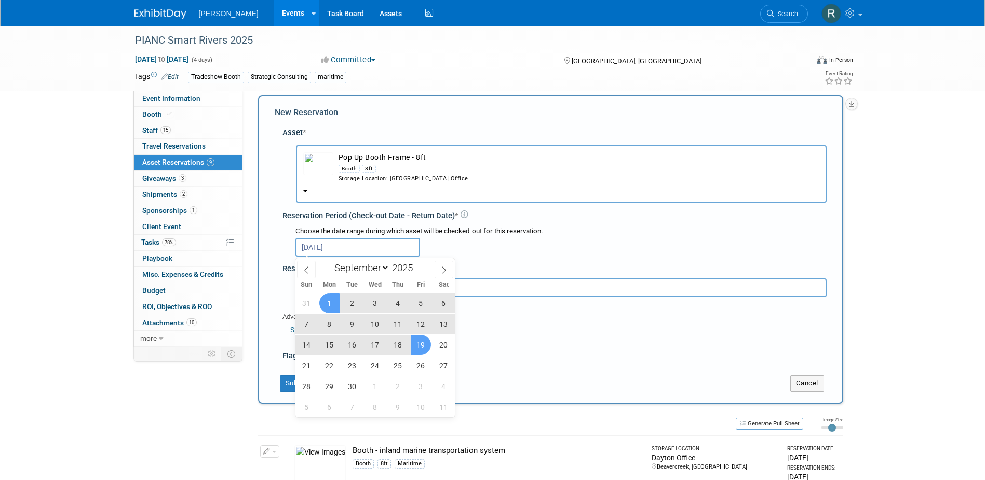
click at [425, 345] on span "19" at bounding box center [421, 344] width 20 height 20
type input "Sep 1, 2025 to Sep 19, 2025"
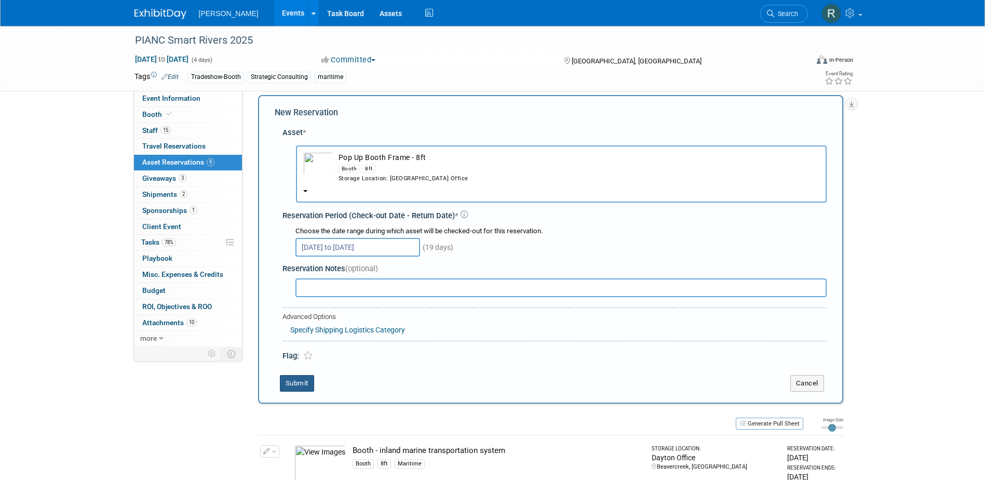
click at [297, 379] on button "Submit" at bounding box center [297, 383] width 34 height 17
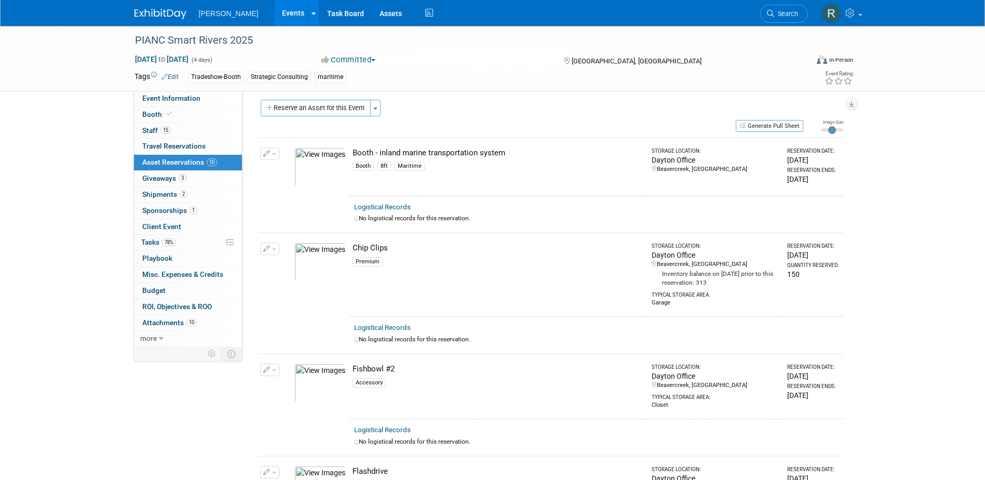
scroll to position [0, 0]
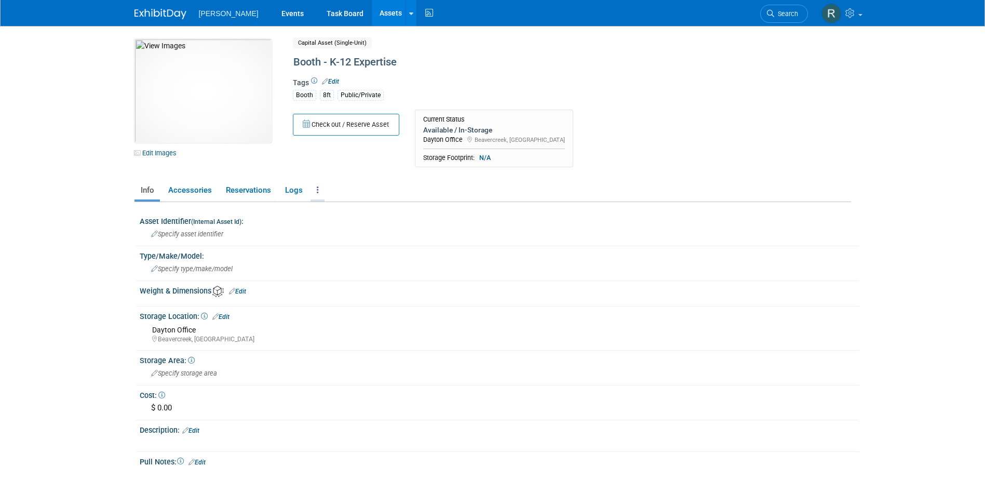
click at [317, 190] on icon at bounding box center [318, 190] width 2 height 8
click at [335, 229] on link "Copy/Duplicate Asset" at bounding box center [355, 229] width 90 height 18
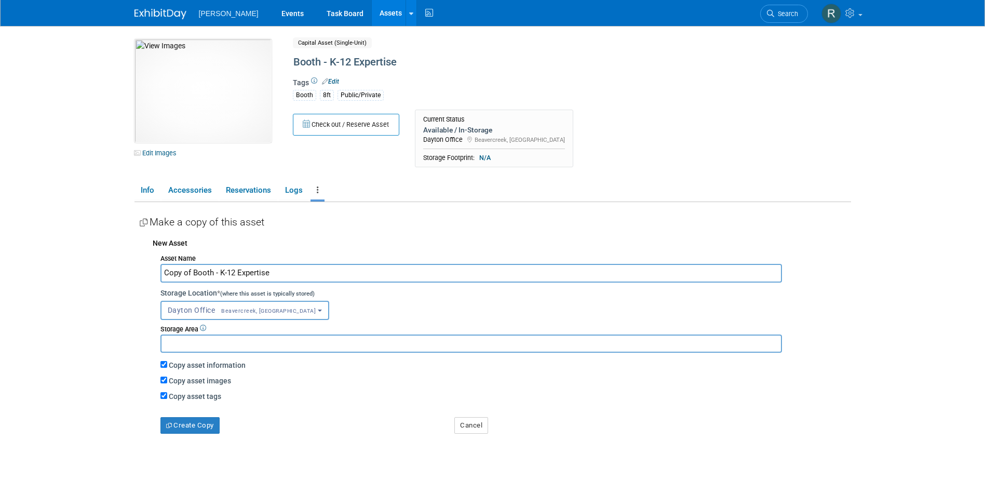
click at [192, 272] on input "Copy of Booth - K-12 Expertise" at bounding box center [471, 273] width 622 height 18
drag, startPoint x: 192, startPoint y: 272, endPoint x: 139, endPoint y: 272, distance: 53.0
click at [137, 272] on div "Asset Identifier (Internal Asset Id) : Specify asset identifier Type/Make/Model…" at bounding box center [492, 332] width 717 height 260
click at [199, 272] on input "Booth - K-12 Expertise" at bounding box center [471, 273] width 622 height 18
drag, startPoint x: 192, startPoint y: 272, endPoint x: 268, endPoint y: 275, distance: 76.4
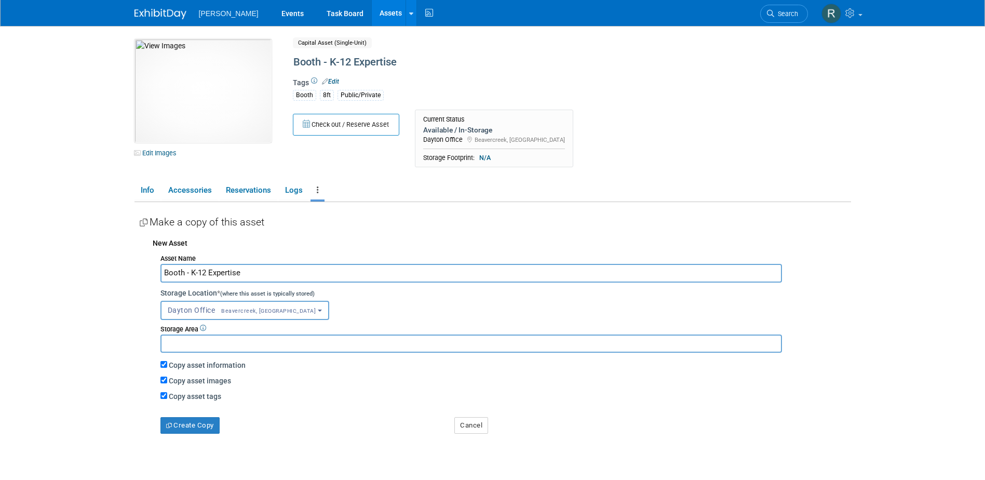
click at [266, 275] on input "Booth - K-12 Expertise" at bounding box center [471, 273] width 622 height 18
type input "Booth - inland marine transportation system"
click at [204, 426] on button "Create Copy" at bounding box center [189, 425] width 59 height 17
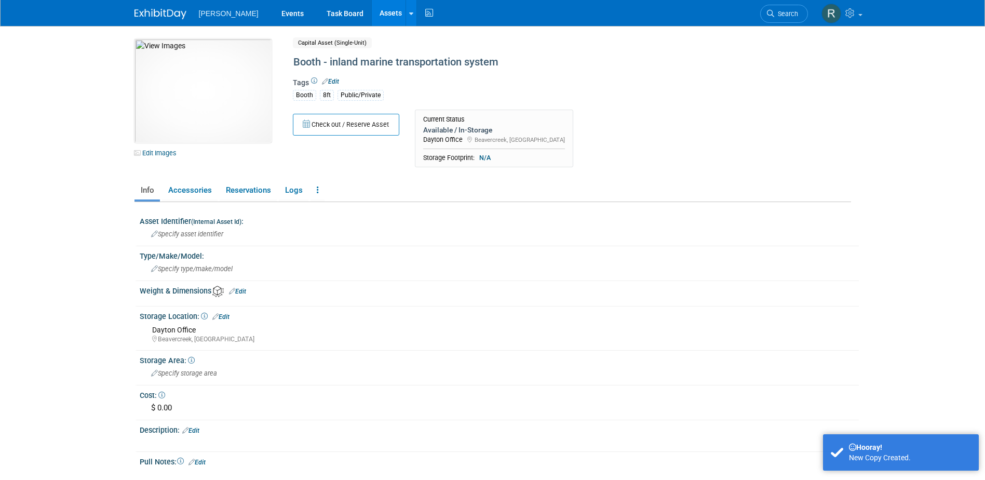
click at [336, 82] on link "Edit" at bounding box center [330, 81] width 17 height 7
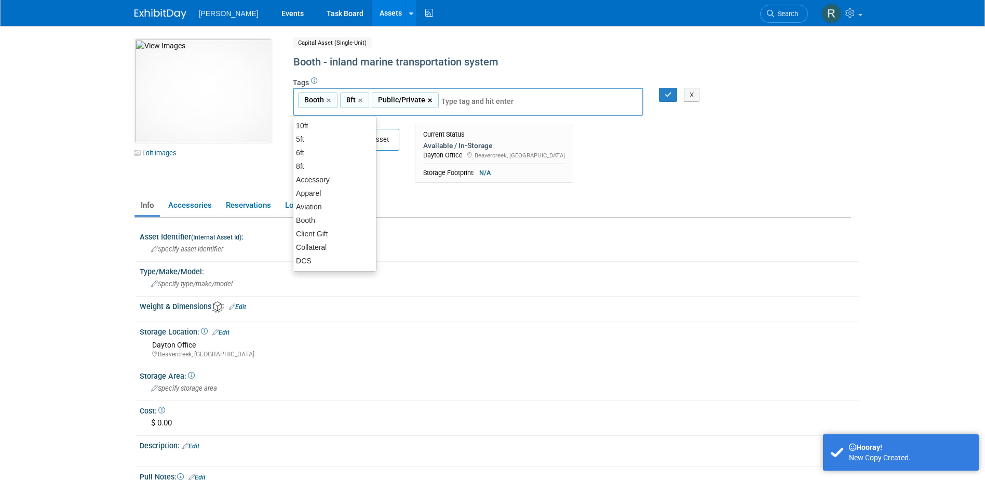
click at [429, 100] on link "×" at bounding box center [431, 100] width 7 height 12
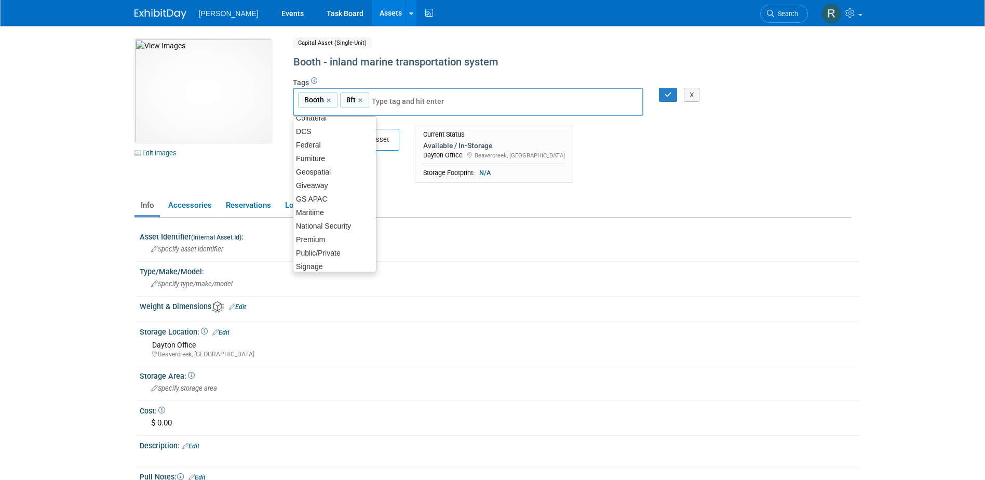
scroll to position [156, 0]
click at [319, 190] on div "Maritime" at bounding box center [335, 186] width 84 height 15
type input "Booth, 8ft, Maritime"
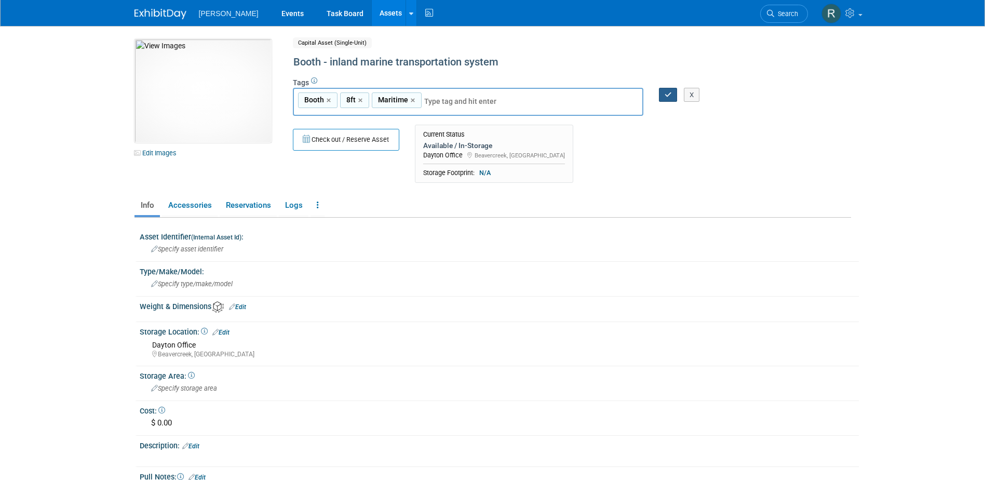
click at [666, 92] on icon "button" at bounding box center [668, 94] width 7 height 7
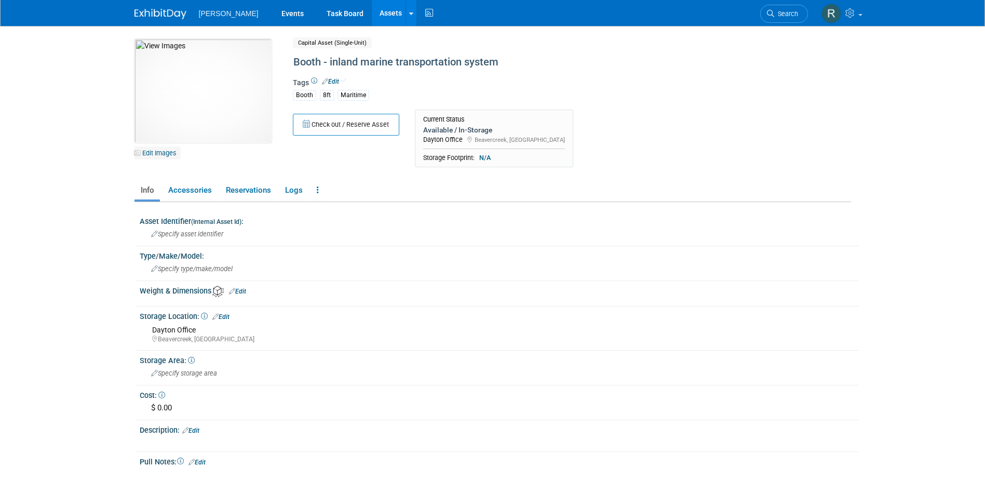
click at [150, 149] on link "Edit Images" at bounding box center [157, 152] width 46 height 13
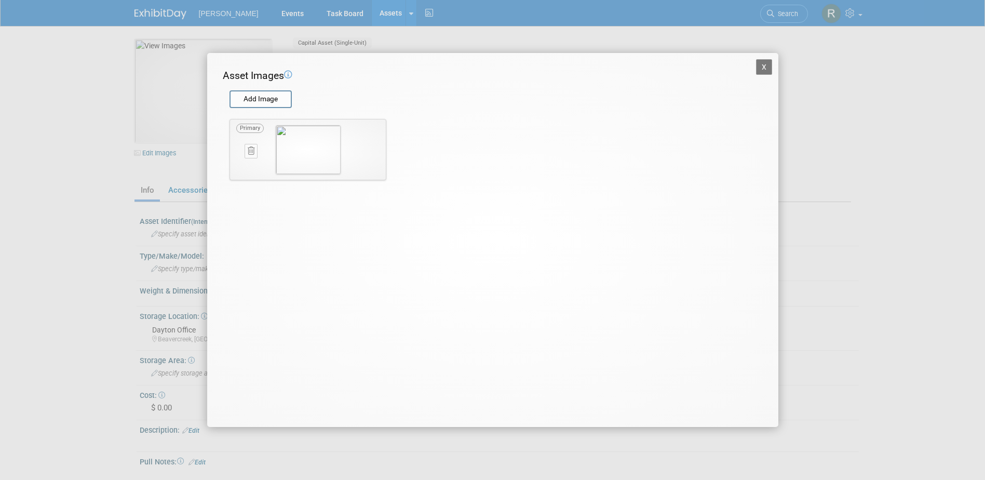
click at [252, 148] on icon at bounding box center [251, 151] width 7 height 8
click at [247, 163] on icon "button" at bounding box center [245, 163] width 7 height 6
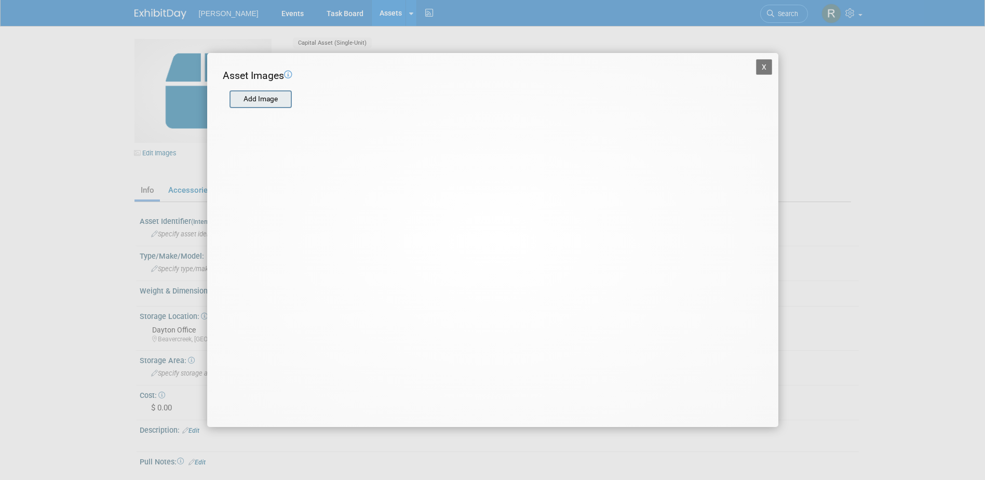
click at [261, 102] on input "file" at bounding box center [229, 99] width 124 height 16
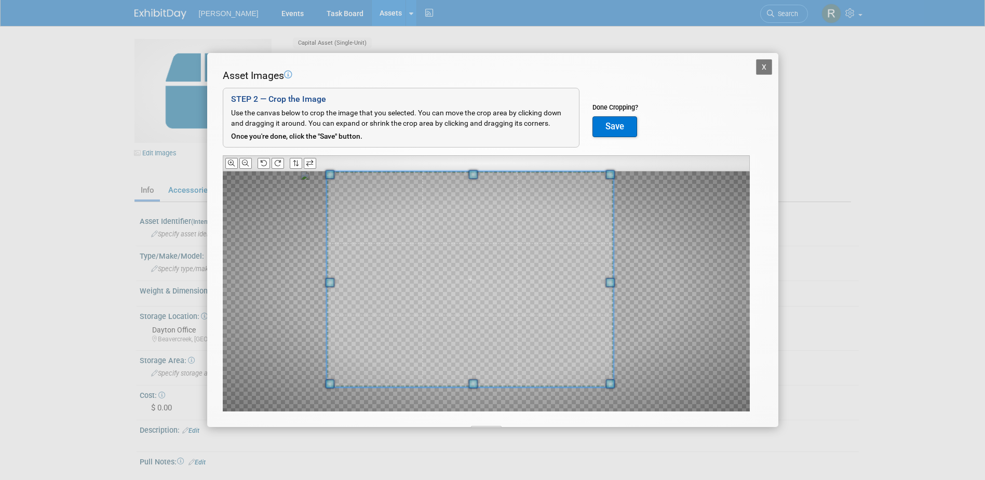
click at [258, 170] on div "Asset Images Add Image STEP 2 — Crop the Image Use the canvas below to crop the…" at bounding box center [493, 256] width 540 height 375
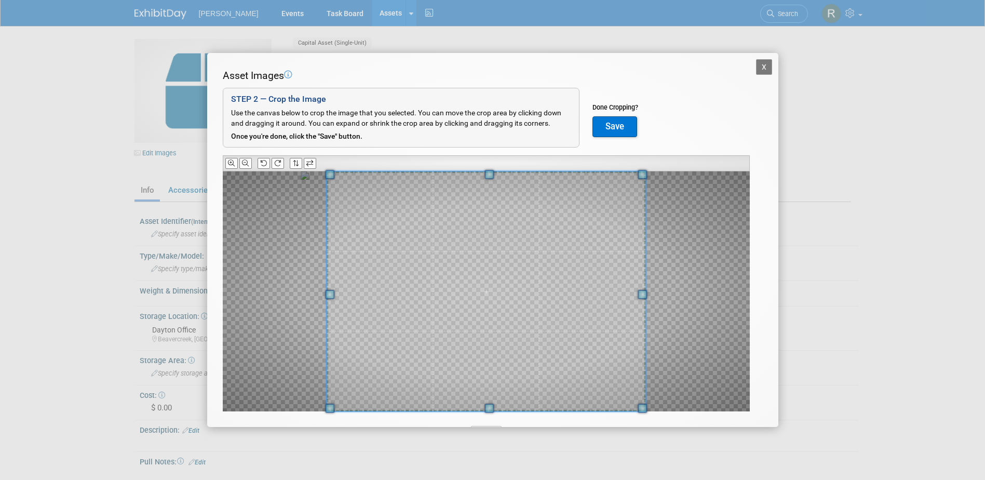
click at [690, 445] on div "X Asset Images Add Image STEP 2 — Crop the Image Use the canvas below to crop t…" at bounding box center [492, 240] width 985 height 480
click at [676, 296] on div at bounding box center [486, 291] width 527 height 240
click at [244, 163] on icon at bounding box center [245, 163] width 7 height 7
click at [234, 161] on icon at bounding box center [231, 163] width 7 height 7
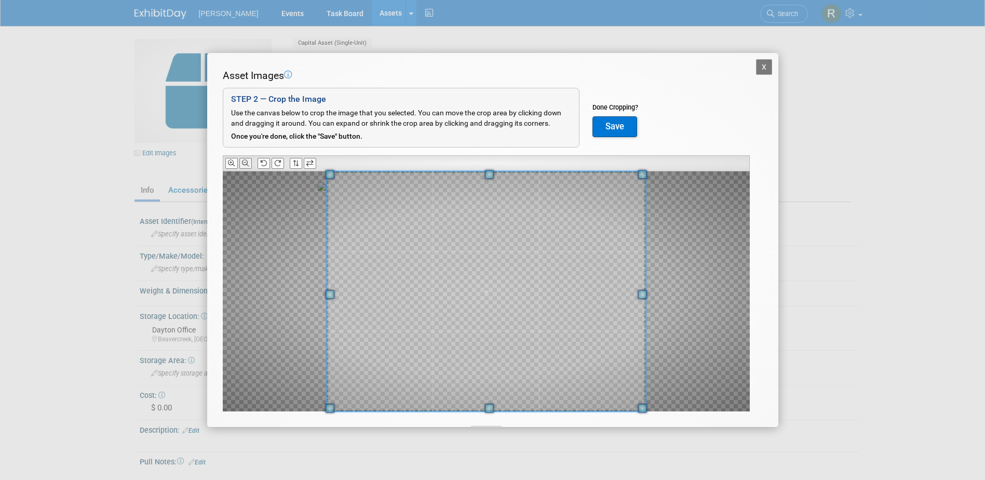
click at [246, 165] on icon at bounding box center [245, 163] width 7 height 7
click at [610, 128] on button "Save" at bounding box center [614, 126] width 45 height 21
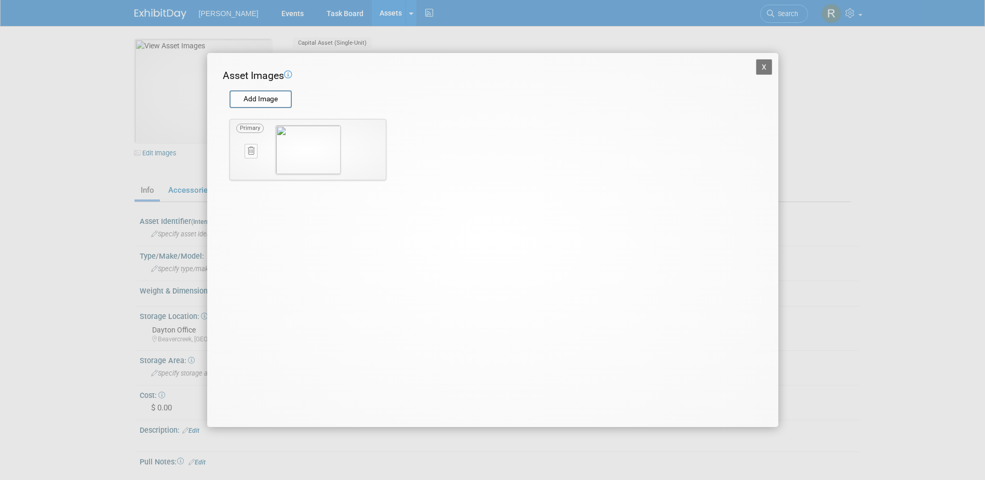
click at [762, 69] on button "X" at bounding box center [764, 67] width 17 height 16
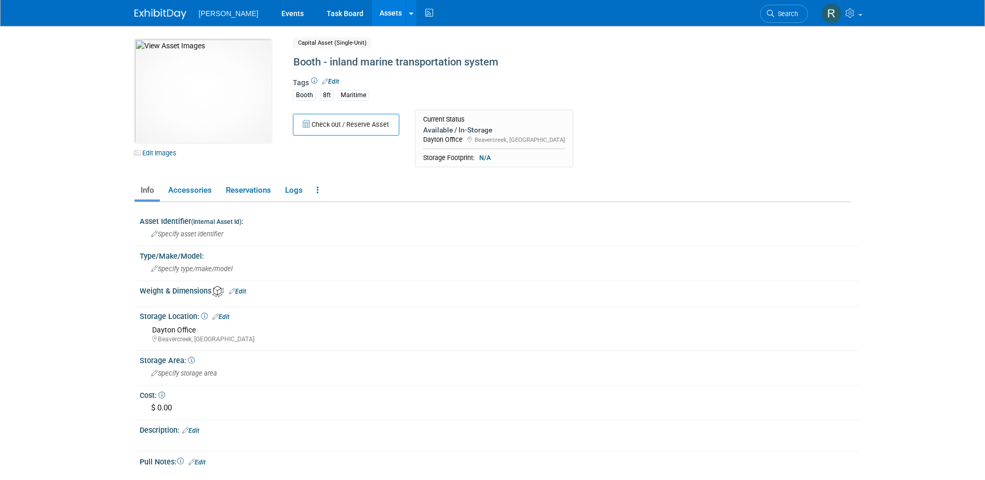
click at [372, 12] on link "Assets" at bounding box center [391, 13] width 38 height 26
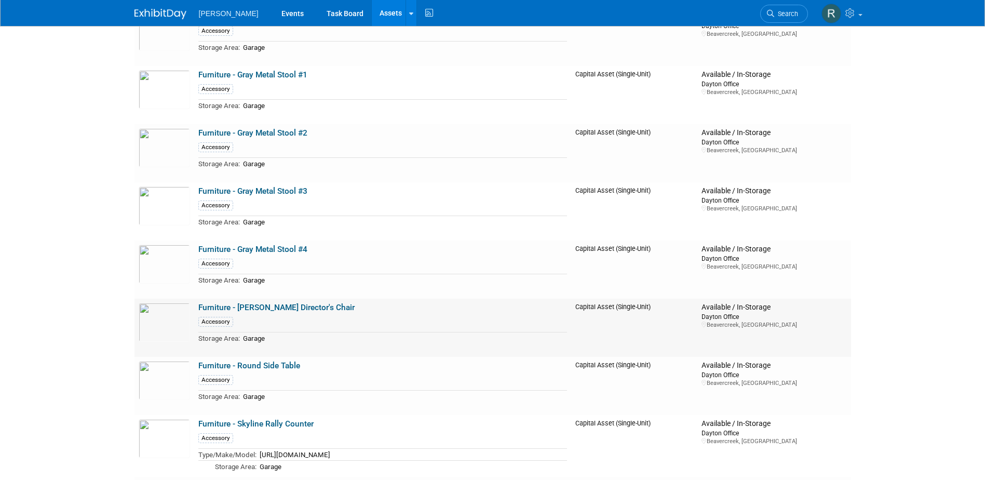
scroll to position [10904, 0]
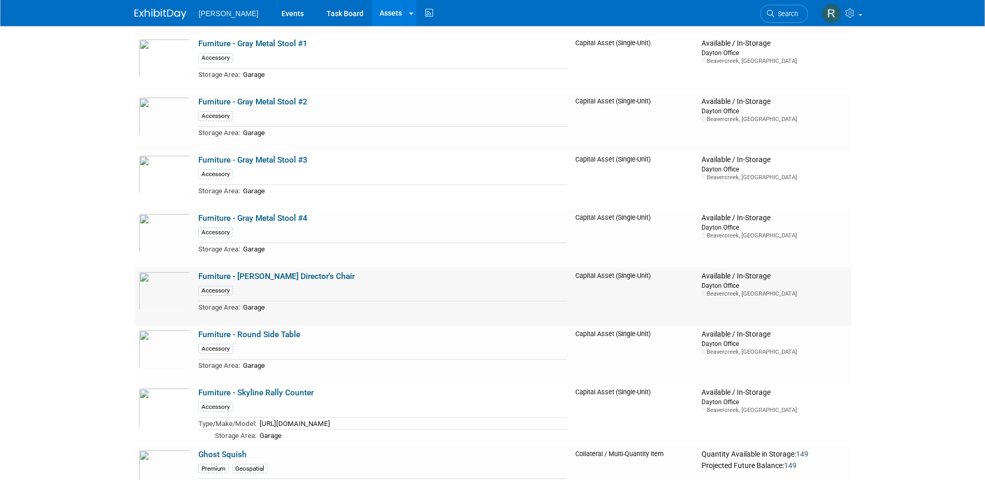
click at [274, 281] on link "Furniture - [PERSON_NAME] Director's Chair" at bounding box center [276, 276] width 156 height 9
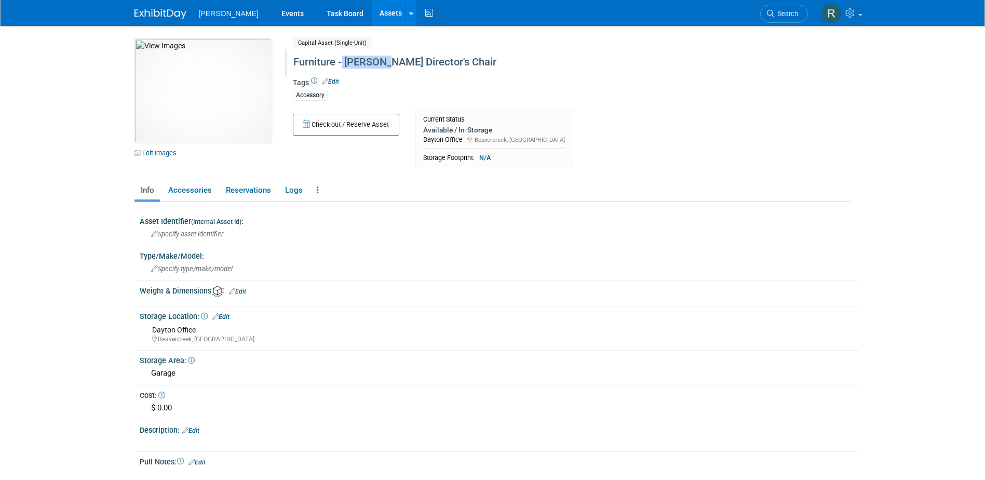
drag, startPoint x: 382, startPoint y: 60, endPoint x: 343, endPoint y: 57, distance: 39.6
click at [343, 57] on div "Furniture - [PERSON_NAME] Director's Chair" at bounding box center [528, 62] width 476 height 19
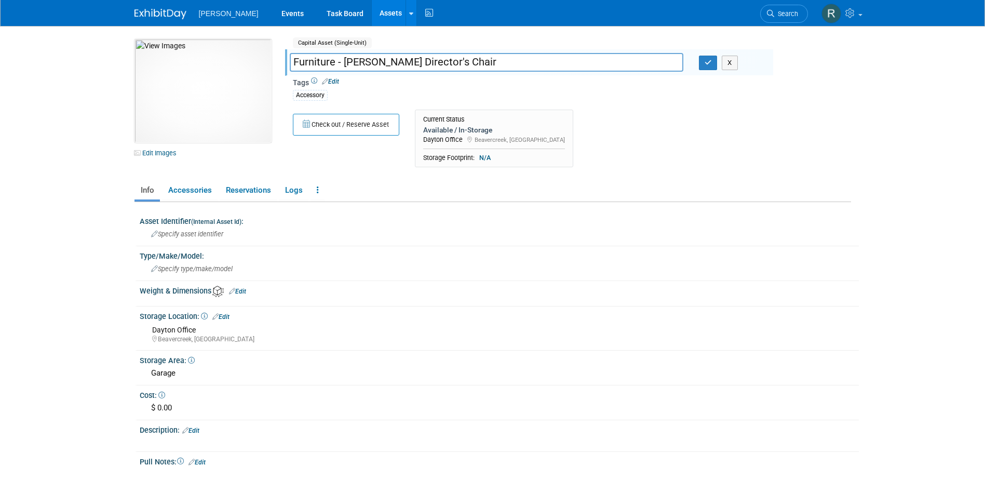
drag, startPoint x: 380, startPoint y: 62, endPoint x: 343, endPoint y: 60, distance: 37.5
click at [343, 60] on input "Furniture - [PERSON_NAME] Director's Chair" at bounding box center [487, 62] width 394 height 18
click at [424, 62] on input "Furniture - Director's Chair" at bounding box center [487, 62] width 394 height 18
type input "Furniture - Director's Chair - Leather"
click at [711, 65] on icon "button" at bounding box center [708, 62] width 7 height 7
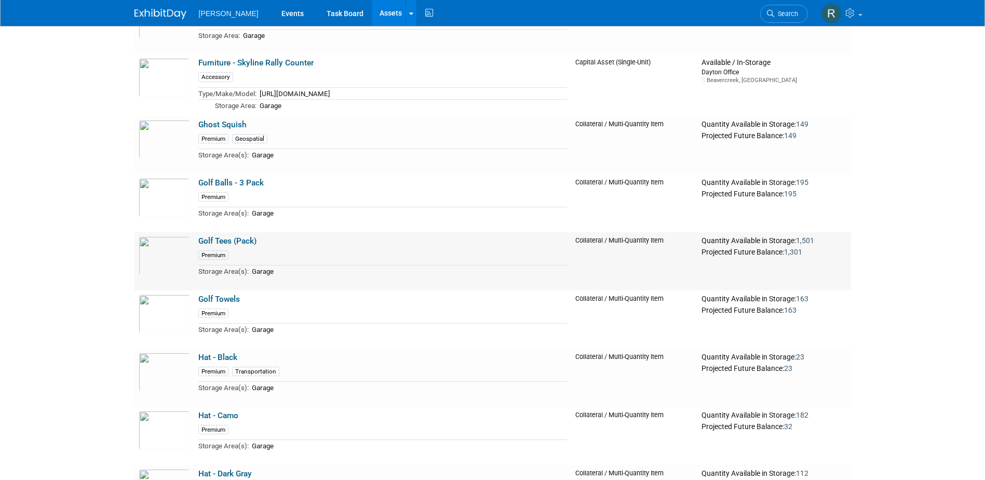
scroll to position [11215, 0]
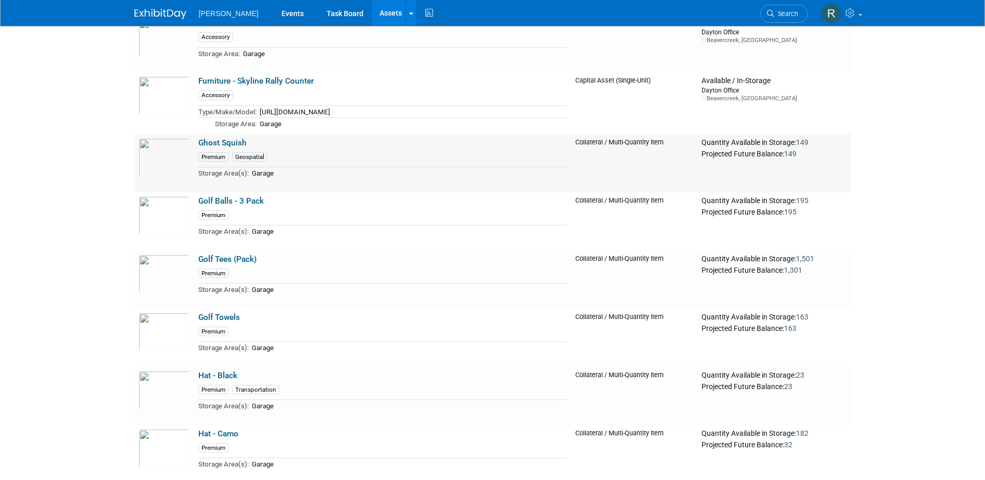
click at [229, 147] on link "Ghost Squish" at bounding box center [222, 142] width 48 height 9
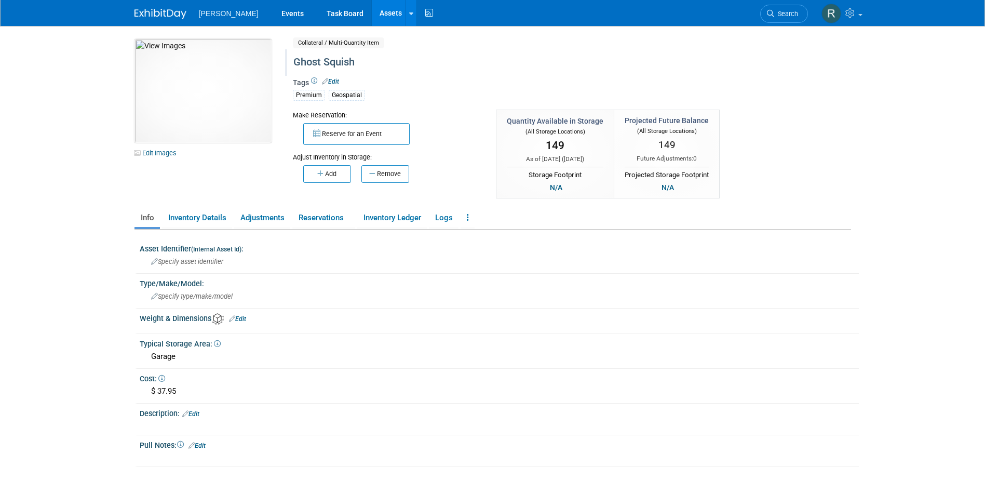
click at [336, 65] on div "Ghost Squish" at bounding box center [528, 62] width 476 height 19
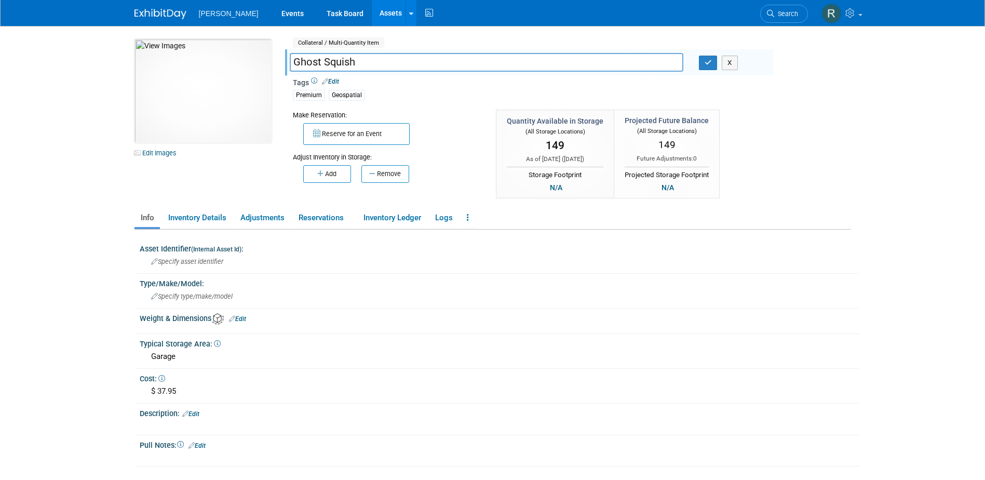
click at [336, 65] on input "Ghost Squish" at bounding box center [487, 62] width 394 height 18
type input "Ghost Squeeze"
click at [708, 64] on icon "button" at bounding box center [708, 62] width 7 height 7
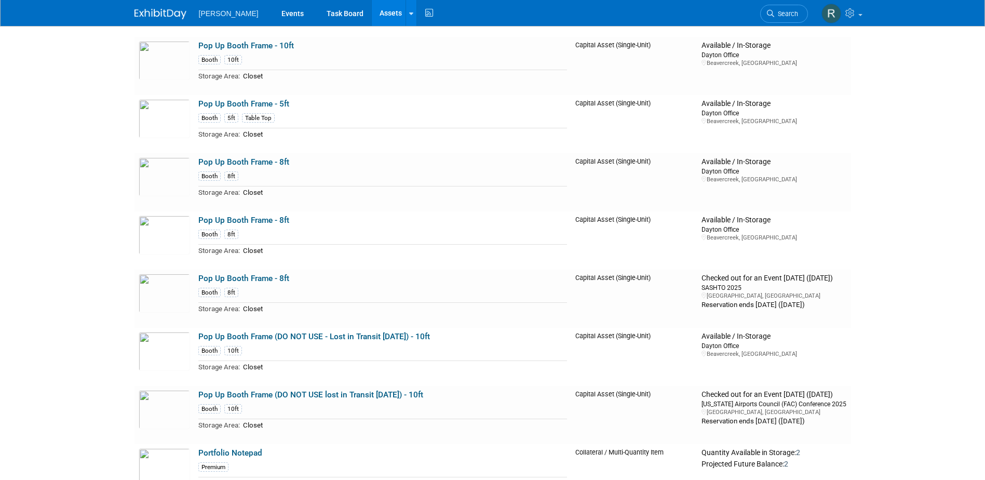
scroll to position [13656, 0]
